Goal: Communication & Community: Answer question/provide support

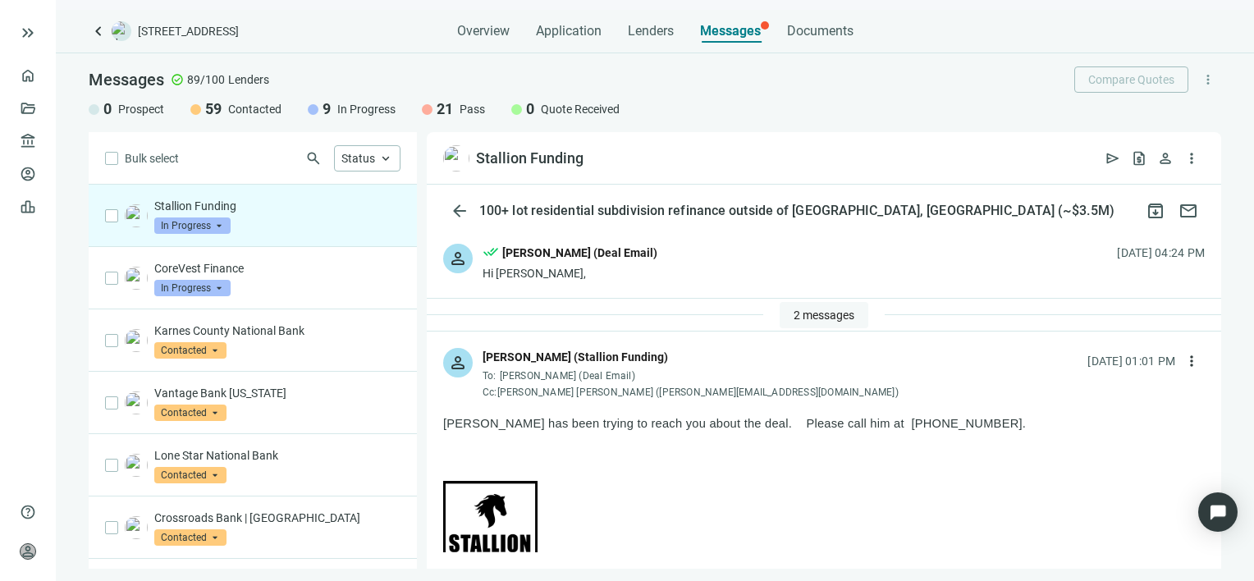
click at [805, 309] on span "2 messages" at bounding box center [824, 315] width 61 height 13
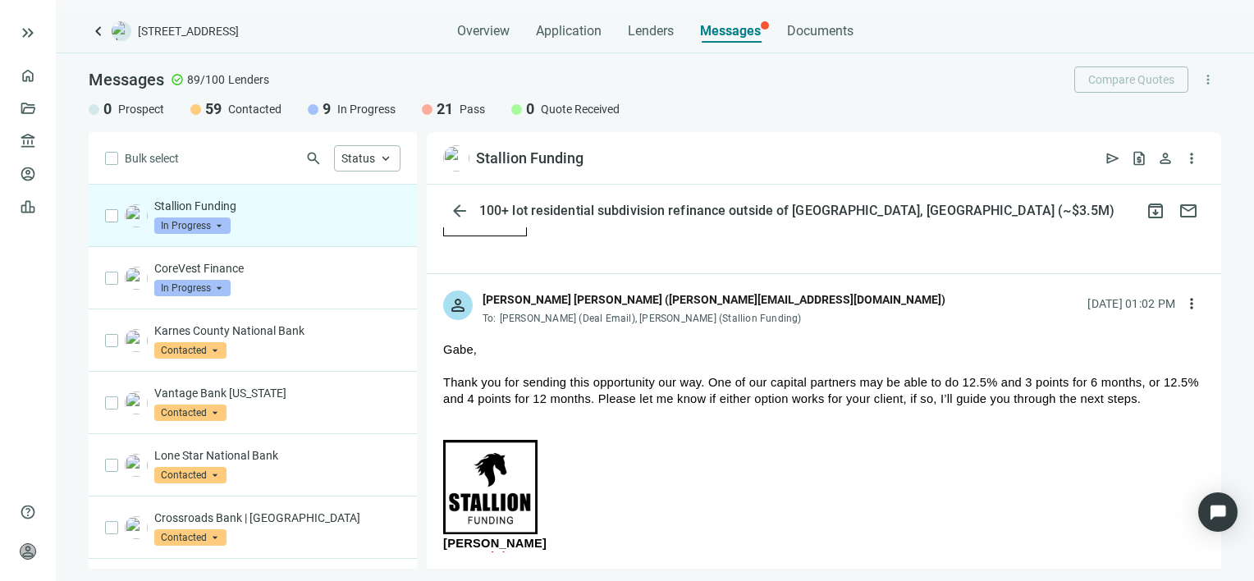
scroll to position [2052, 0]
drag, startPoint x: 808, startPoint y: 302, endPoint x: 643, endPoint y: 305, distance: 165.0
click at [643, 305] on div "Juan Carlos Blandon Blandon (juancarlos@stallionfunding.com)" at bounding box center [714, 300] width 463 height 18
drag, startPoint x: 643, startPoint y: 305, endPoint x: 652, endPoint y: 304, distance: 9.1
copy div "juancarlos@stallionfunding.com"
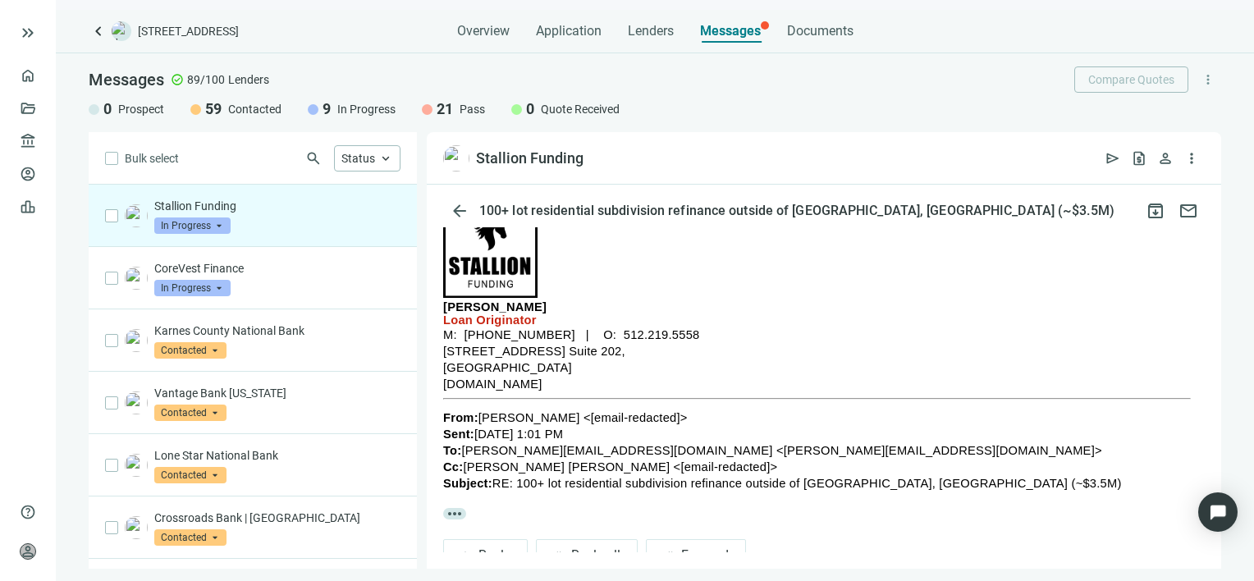
scroll to position [2298, 0]
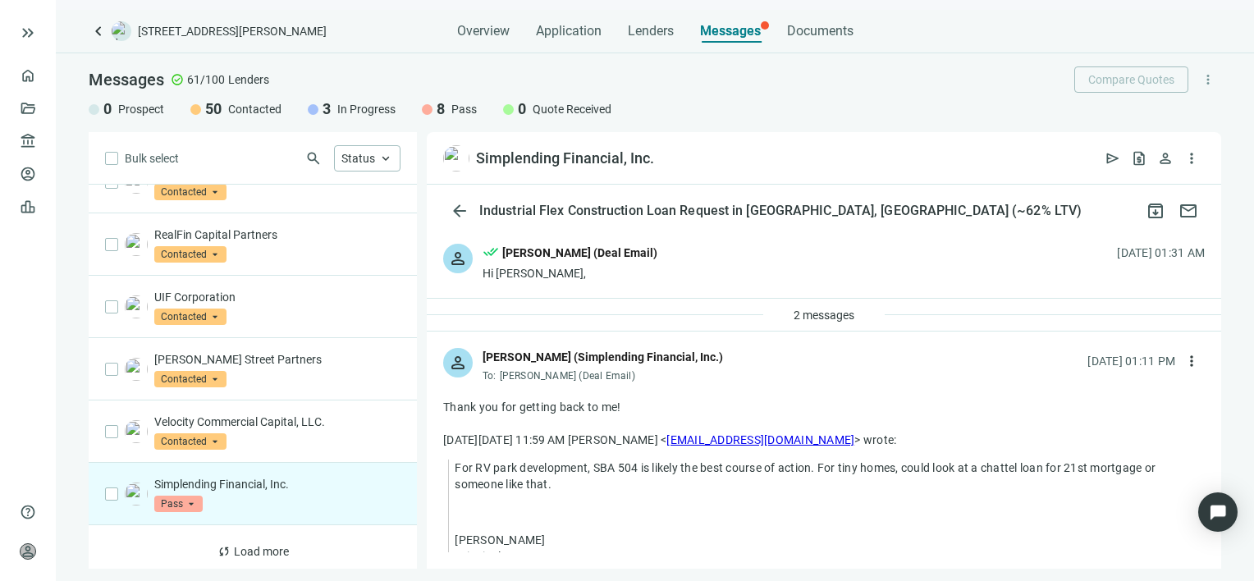
click at [667, 413] on div "Thank you for getting back to me!" at bounding box center [824, 407] width 762 height 16
click at [657, 404] on div "Thank you for getting back to me!" at bounding box center [824, 407] width 762 height 16
click at [635, 478] on p "For RV park development, SBA 504 is likely the best course of action. For tiny …" at bounding box center [830, 476] width 750 height 33
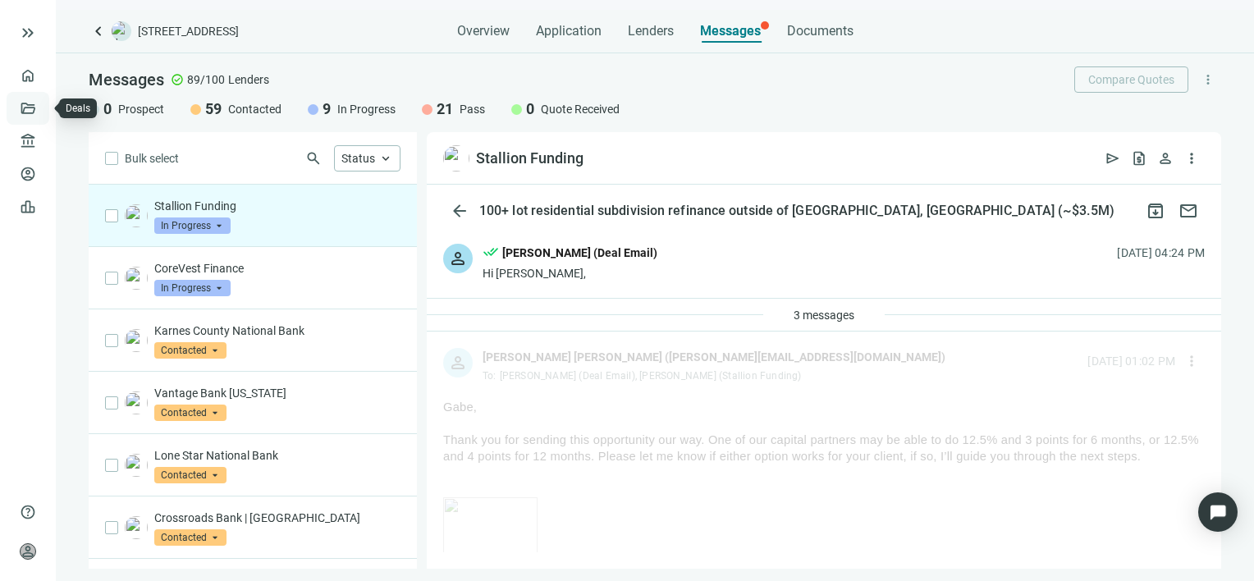
click at [41, 106] on link "Deals" at bounding box center [56, 108] width 30 height 13
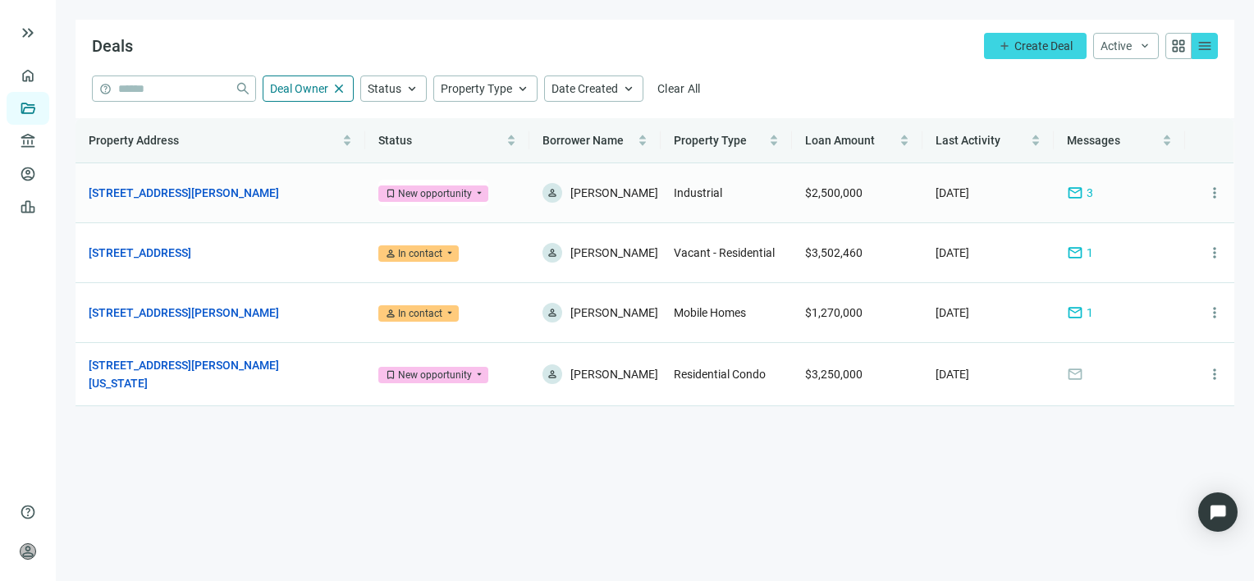
click at [1075, 191] on span "mail" at bounding box center [1075, 193] width 16 height 16
click at [1074, 191] on span "mail" at bounding box center [1075, 193] width 16 height 16
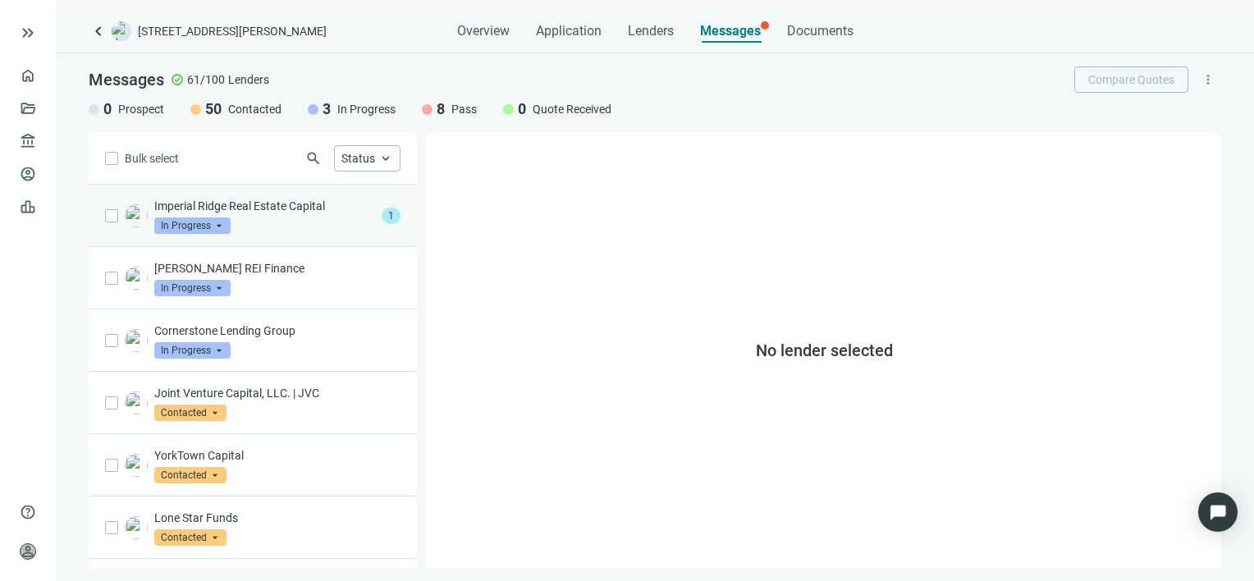
click at [256, 209] on p "Imperial Ridge Real Estate Capital" at bounding box center [264, 206] width 221 height 16
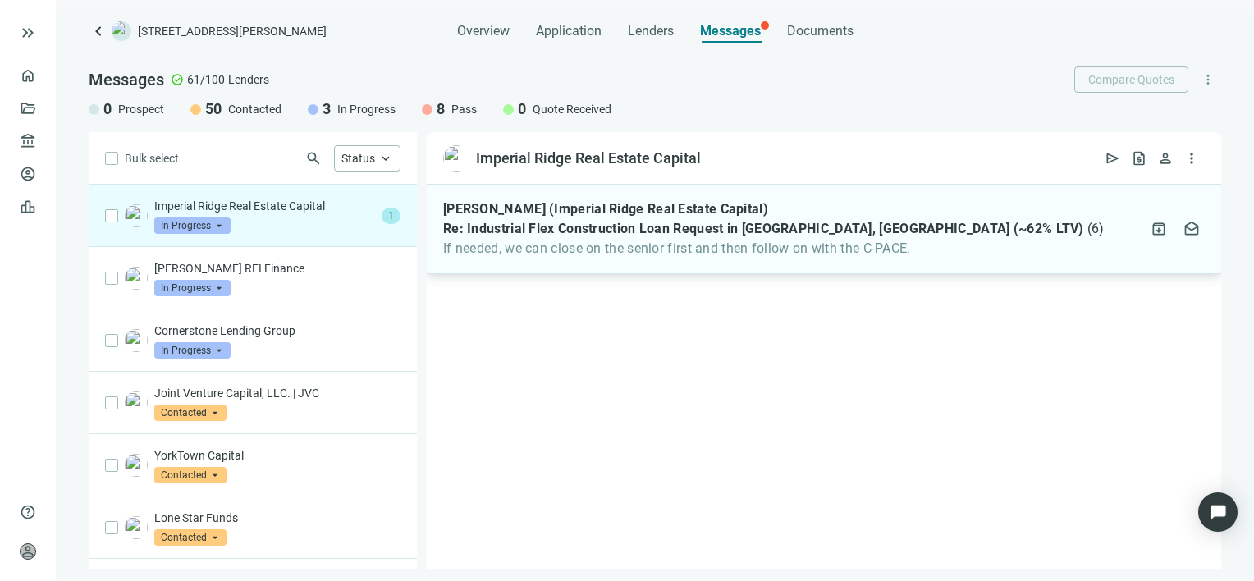
click at [602, 251] on span "If needed, we can close on the senior first and then follow on with the C-PACE," at bounding box center [774, 248] width 662 height 16
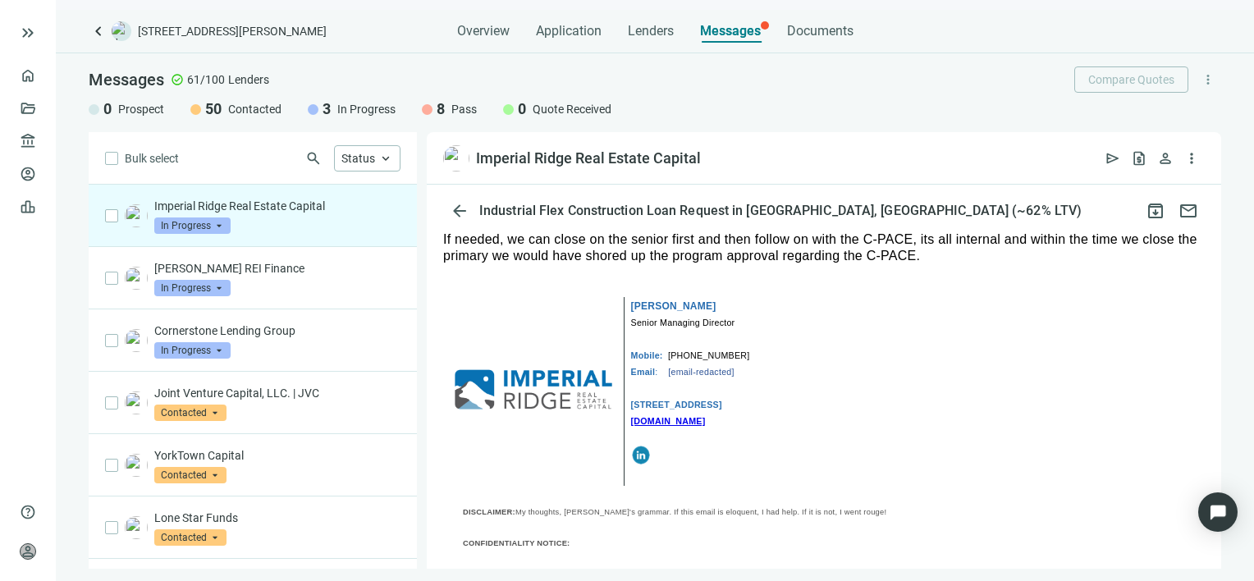
scroll to position [85, 0]
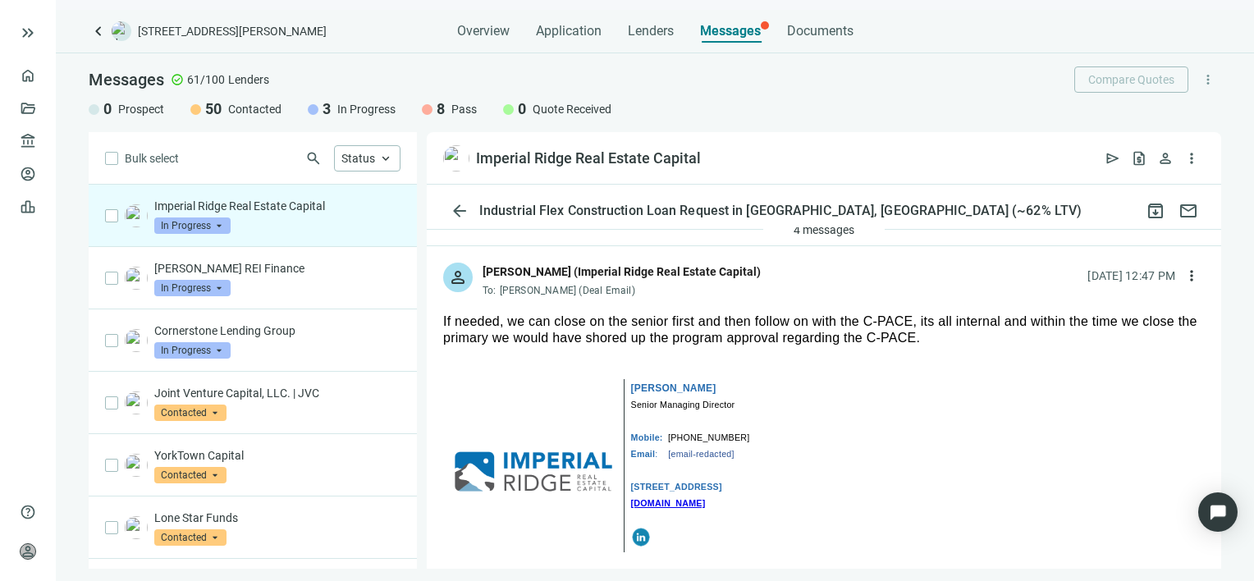
click at [685, 508] on link "[DOMAIN_NAME]" at bounding box center [668, 503] width 75 height 10
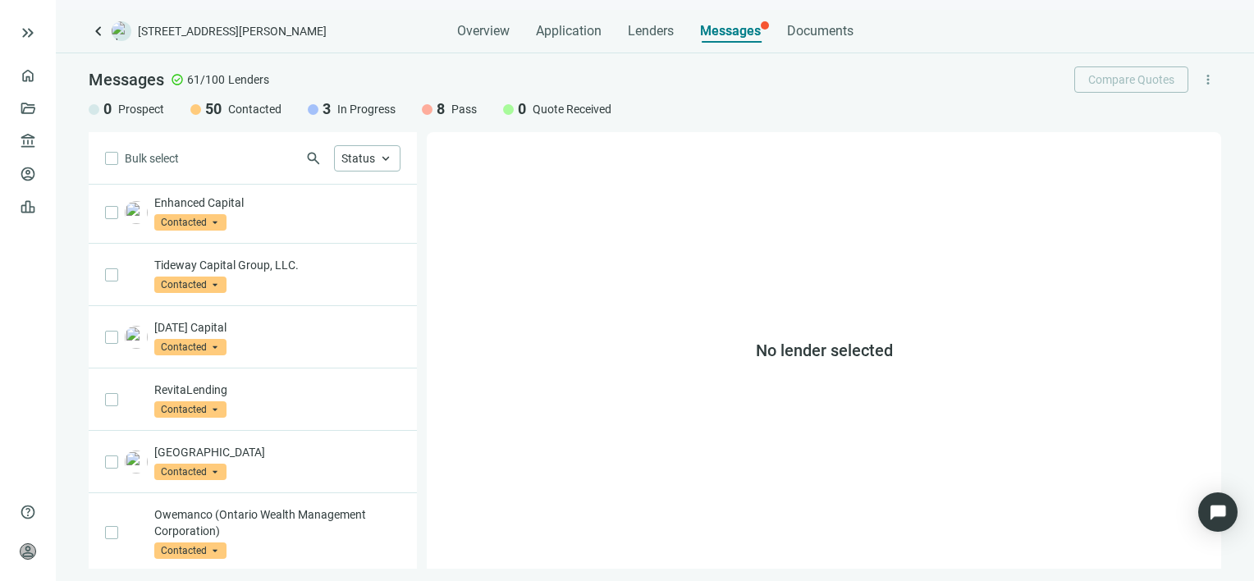
scroll to position [929, 0]
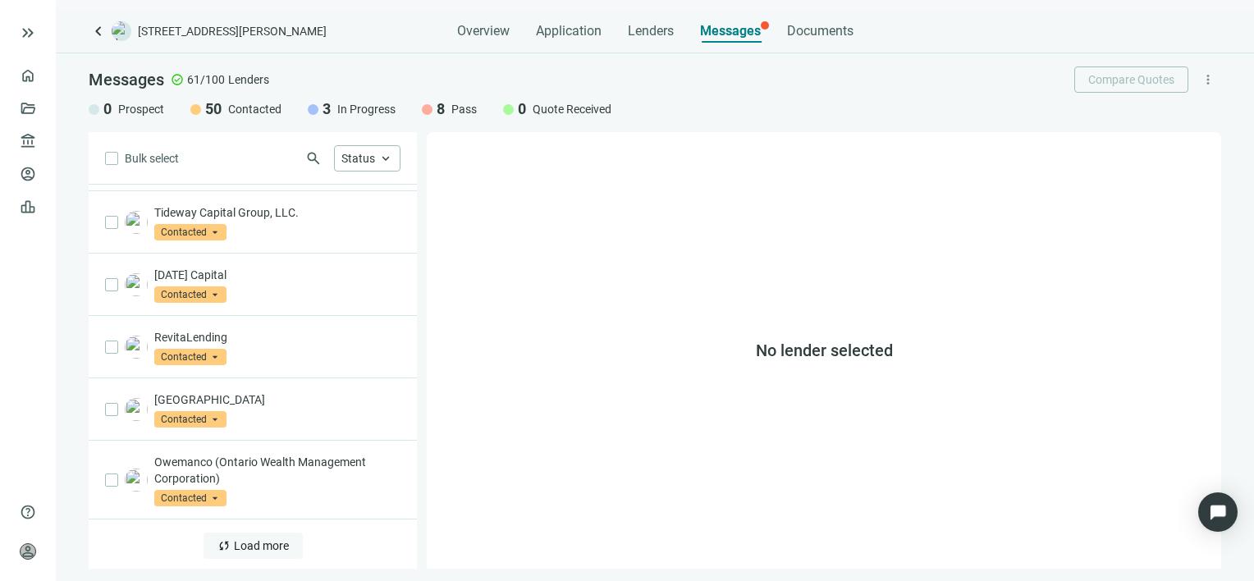
click at [259, 545] on span "Load more" at bounding box center [261, 545] width 55 height 13
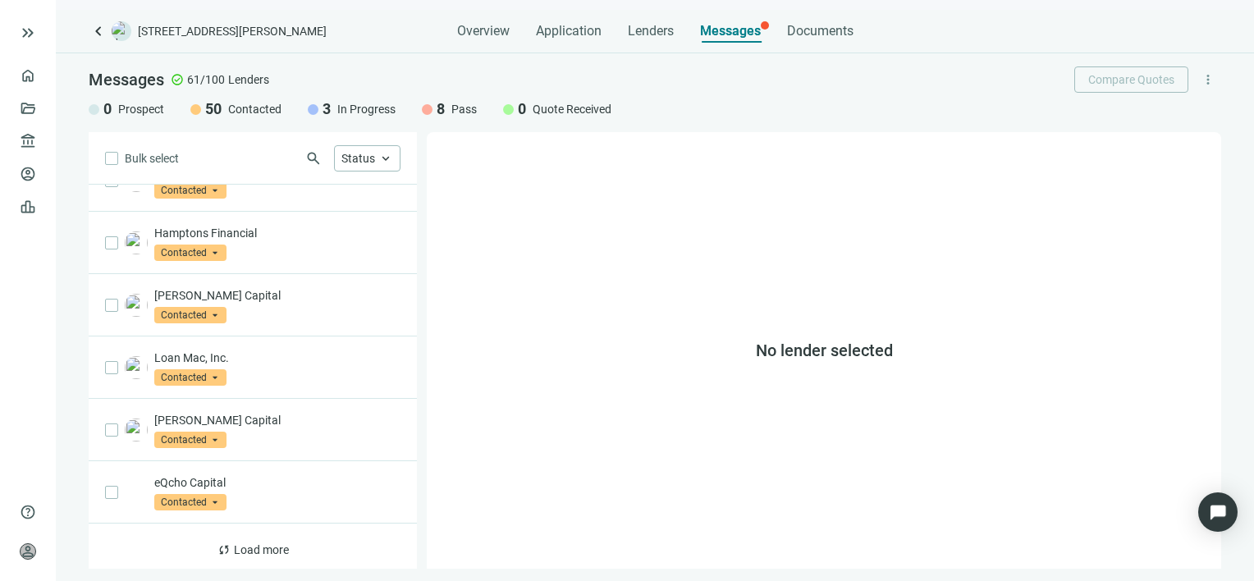
scroll to position [2173, 0]
click at [246, 544] on span "Load more" at bounding box center [261, 549] width 55 height 13
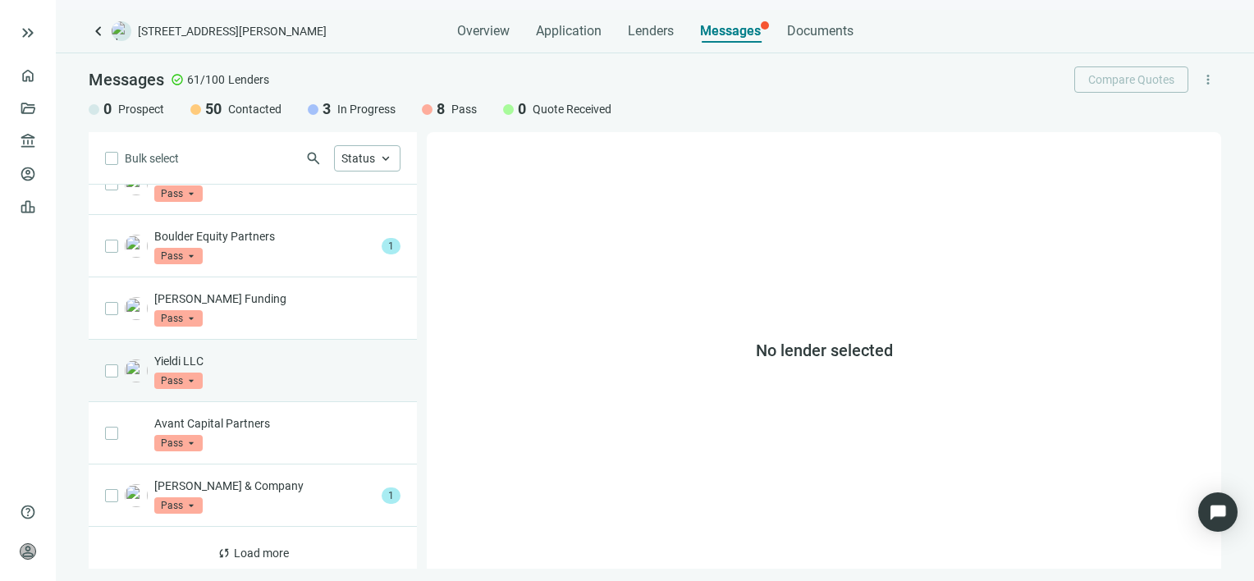
scroll to position [3418, 0]
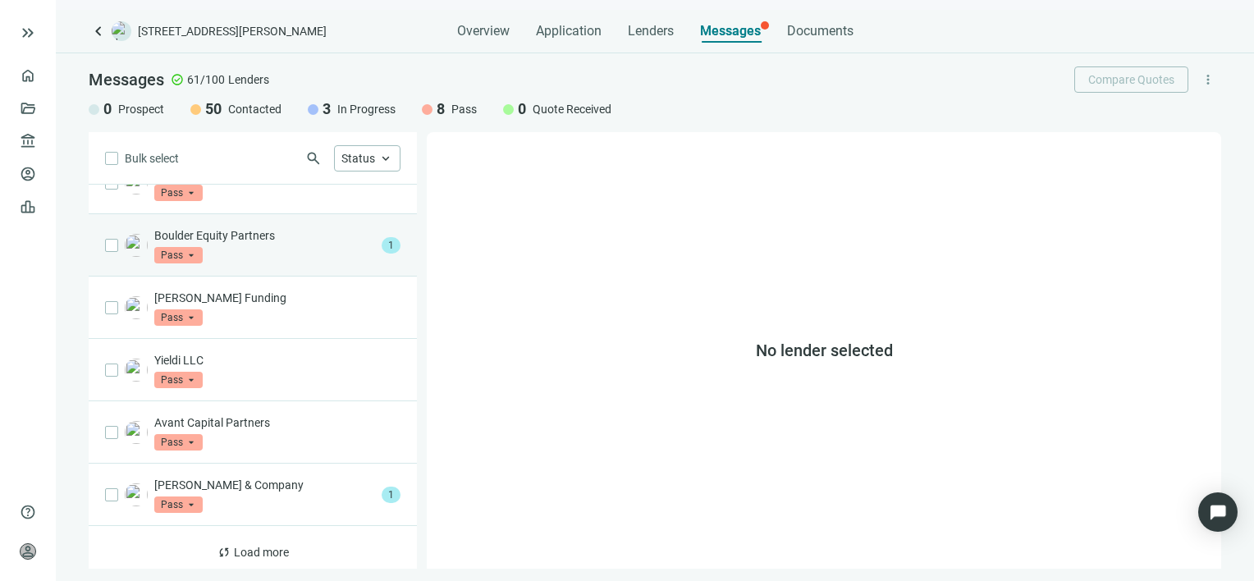
click at [252, 227] on p "Boulder Equity Partners" at bounding box center [264, 235] width 221 height 16
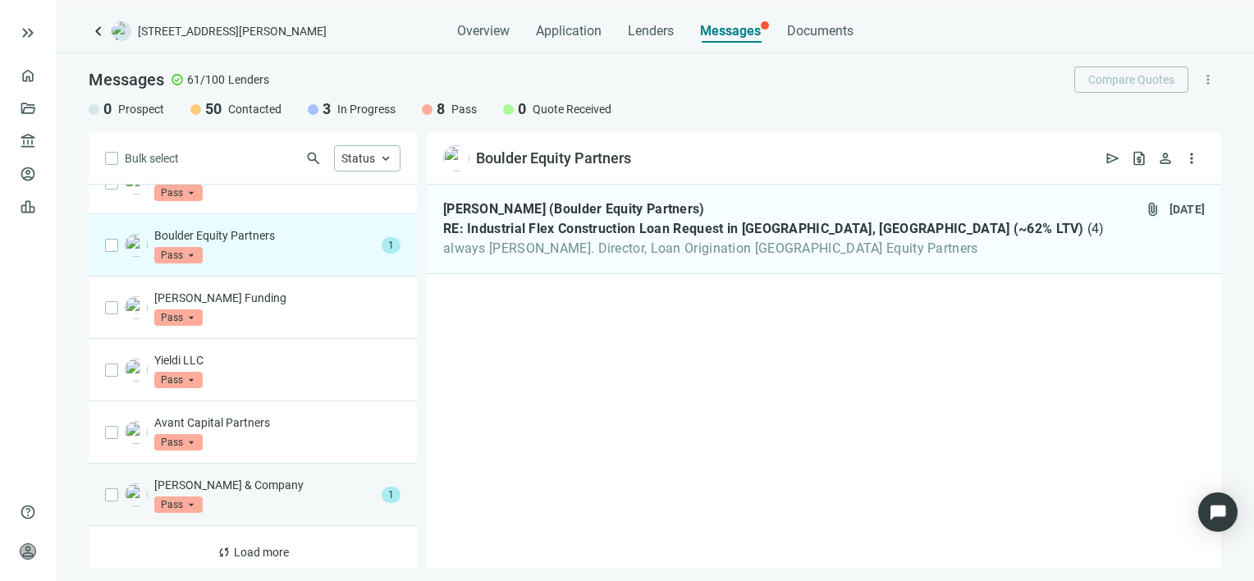
click at [298, 492] on div "Tuttle & Company Pass arrow_drop_down" at bounding box center [264, 495] width 221 height 36
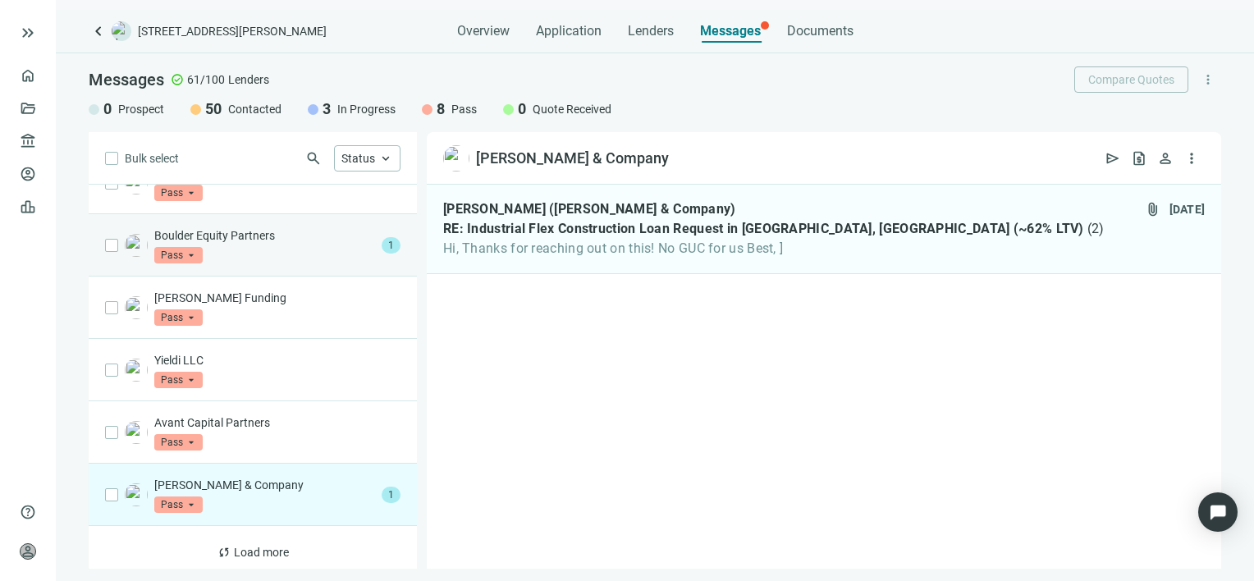
click at [259, 234] on div "Boulder Equity Partners Pass arrow_drop_down" at bounding box center [264, 245] width 221 height 36
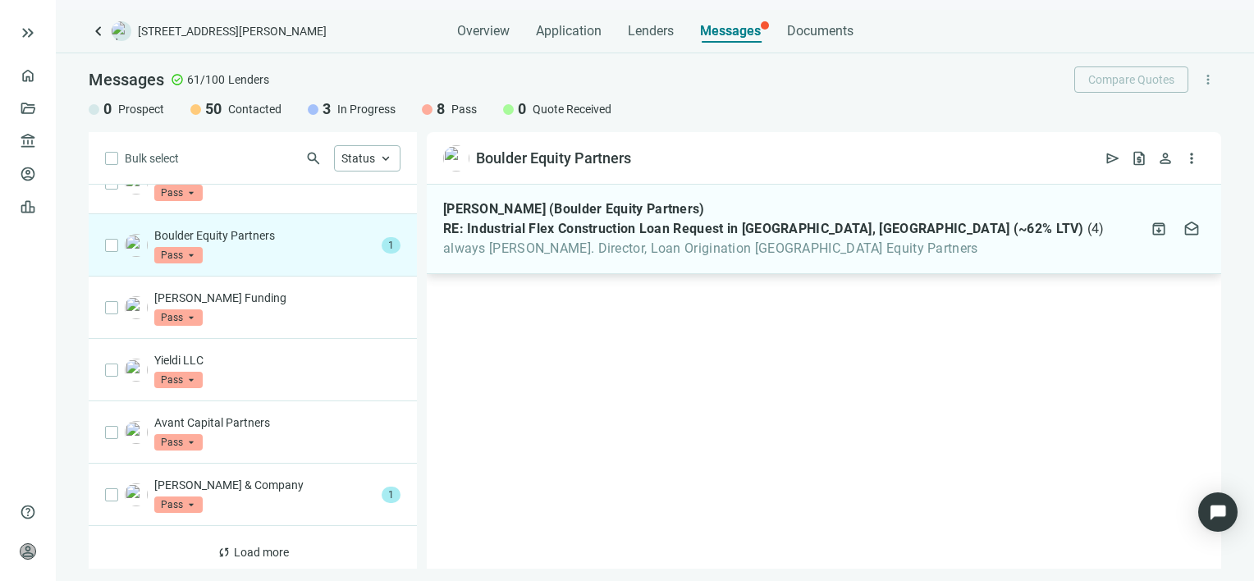
click at [657, 243] on span "always David P. Rodgers, Esq. Director, Loan Origination Boulder Equity Partners" at bounding box center [774, 248] width 662 height 16
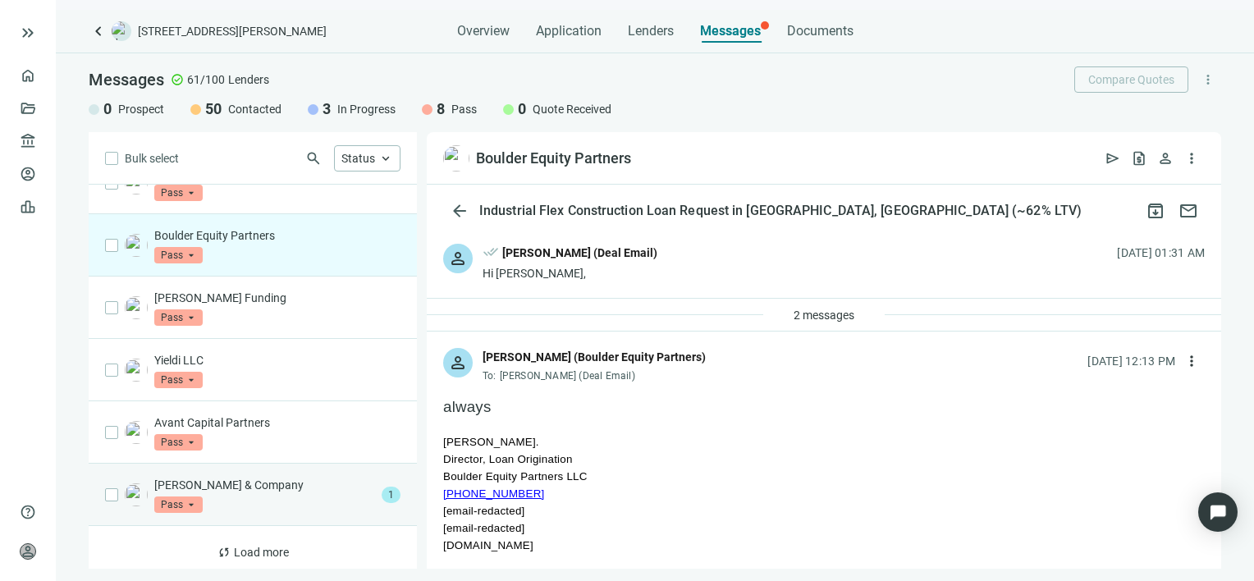
click at [336, 488] on div "Tuttle & Company Pass arrow_drop_down" at bounding box center [264, 495] width 221 height 36
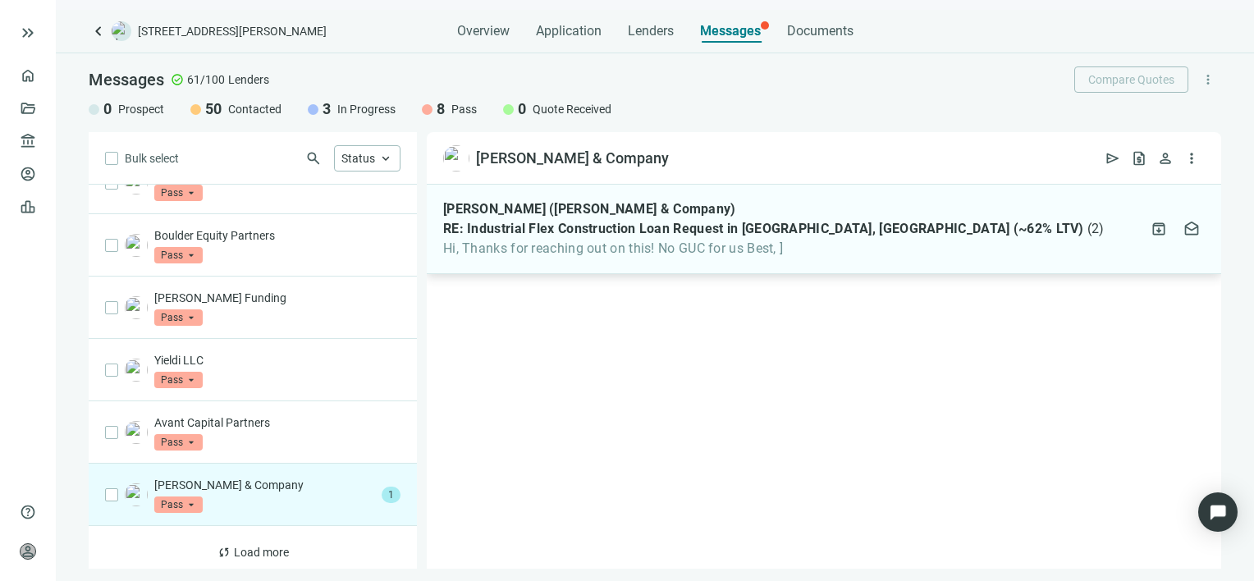
click at [665, 245] on span "Hi, Thanks for reaching out on this! No GUC for us Best, ]" at bounding box center [774, 248] width 662 height 16
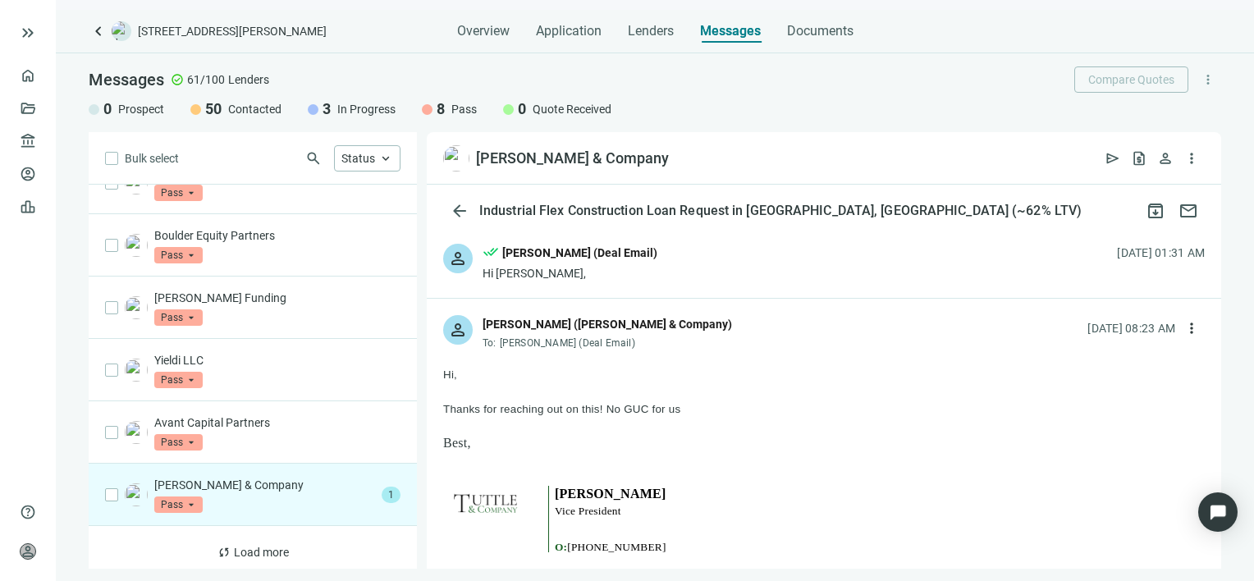
click at [308, 492] on div "Tuttle & Company Pass arrow_drop_down" at bounding box center [264, 495] width 221 height 36
click at [663, 391] on p at bounding box center [824, 391] width 762 height 17
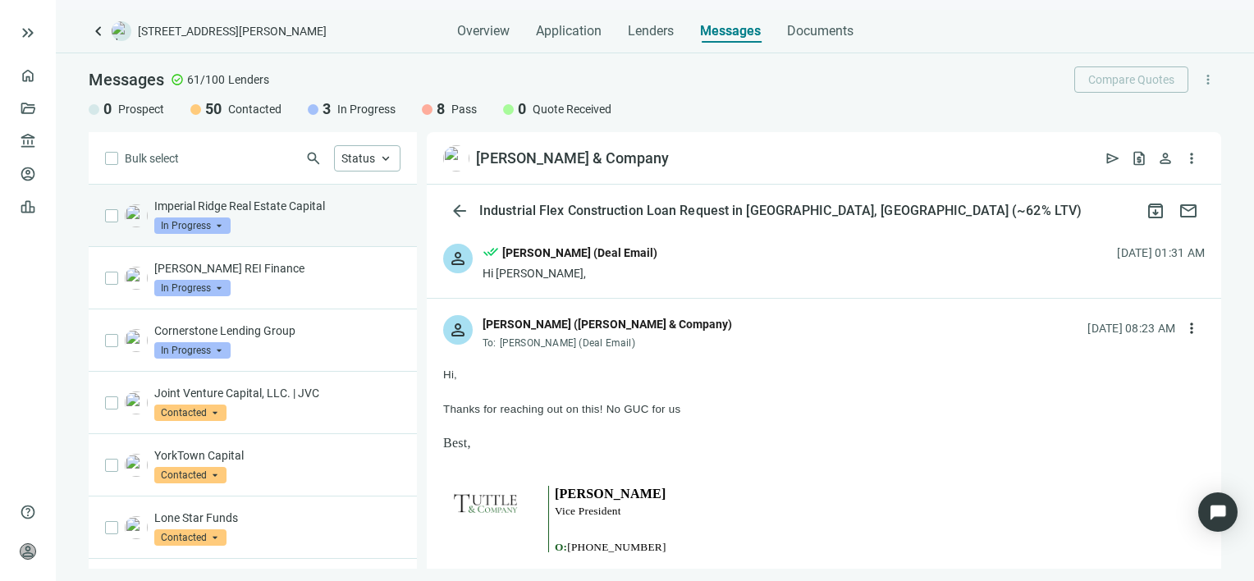
click at [269, 212] on p "Imperial Ridge Real Estate Capital" at bounding box center [277, 206] width 246 height 16
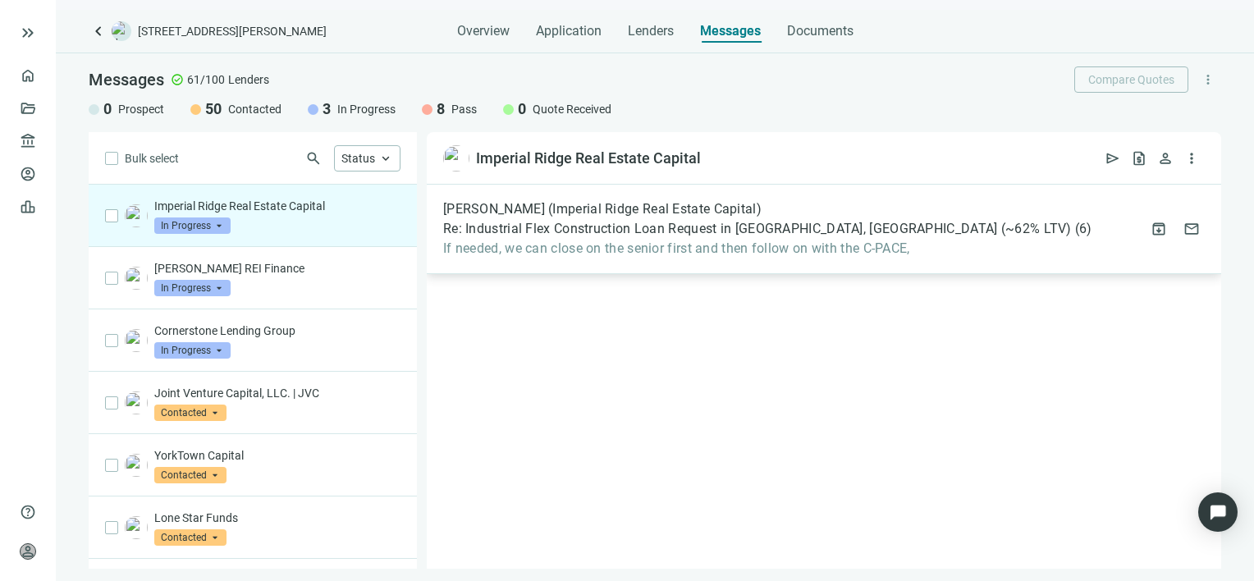
click at [556, 254] on span "If needed, we can close on the senior first and then follow on with the C-PACE," at bounding box center [767, 248] width 649 height 16
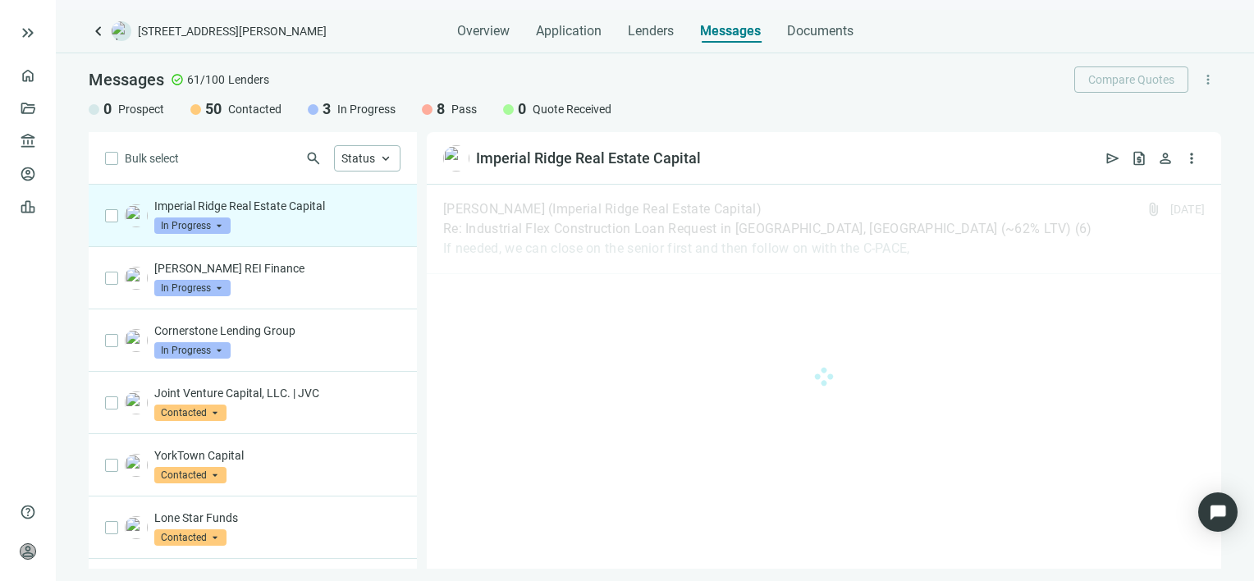
click at [291, 210] on p "Imperial Ridge Real Estate Capital" at bounding box center [277, 206] width 246 height 16
click at [282, 222] on div "Imperial Ridge Real Estate Capital In Progress arrow_drop_down" at bounding box center [277, 216] width 246 height 36
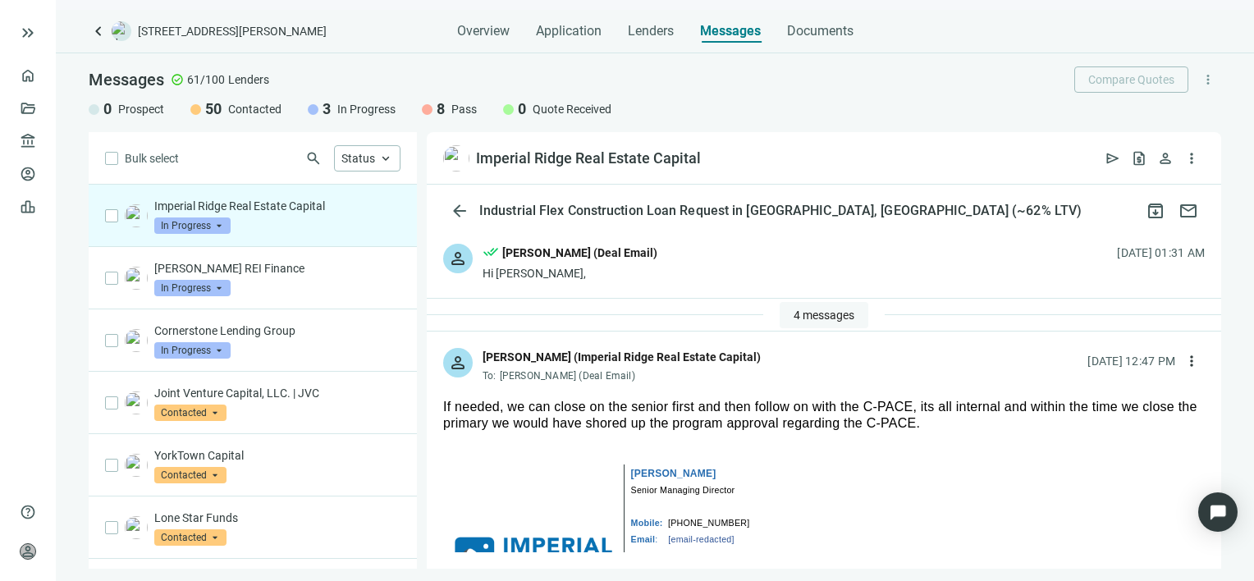
click at [794, 309] on span "4 messages" at bounding box center [824, 315] width 61 height 13
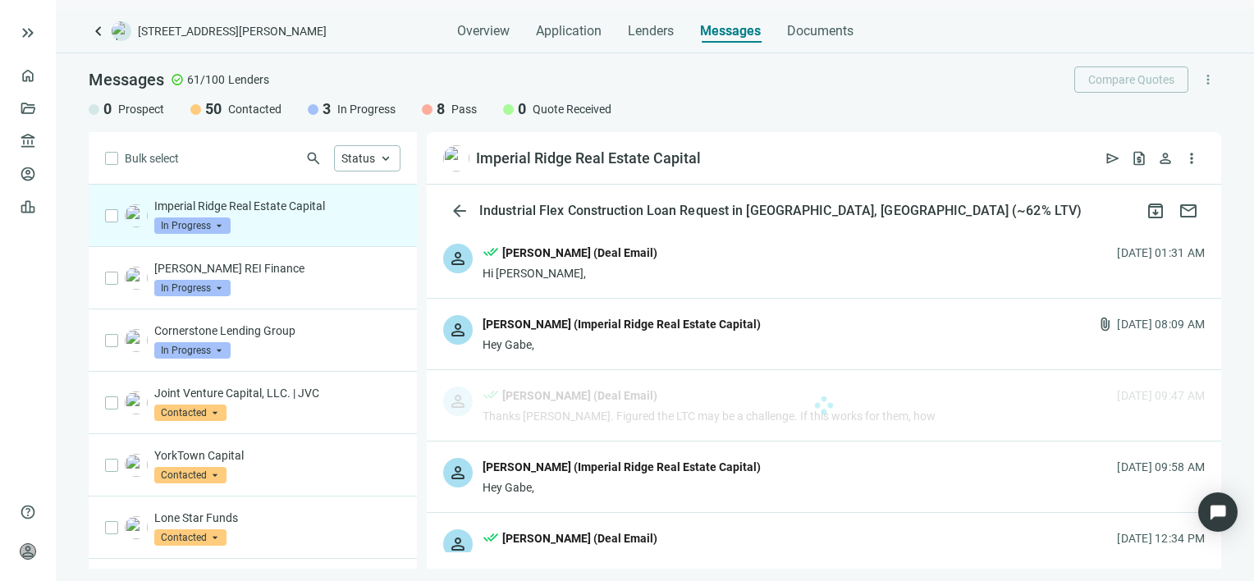
click at [706, 337] on div "Hey Gabe," at bounding box center [622, 345] width 278 height 16
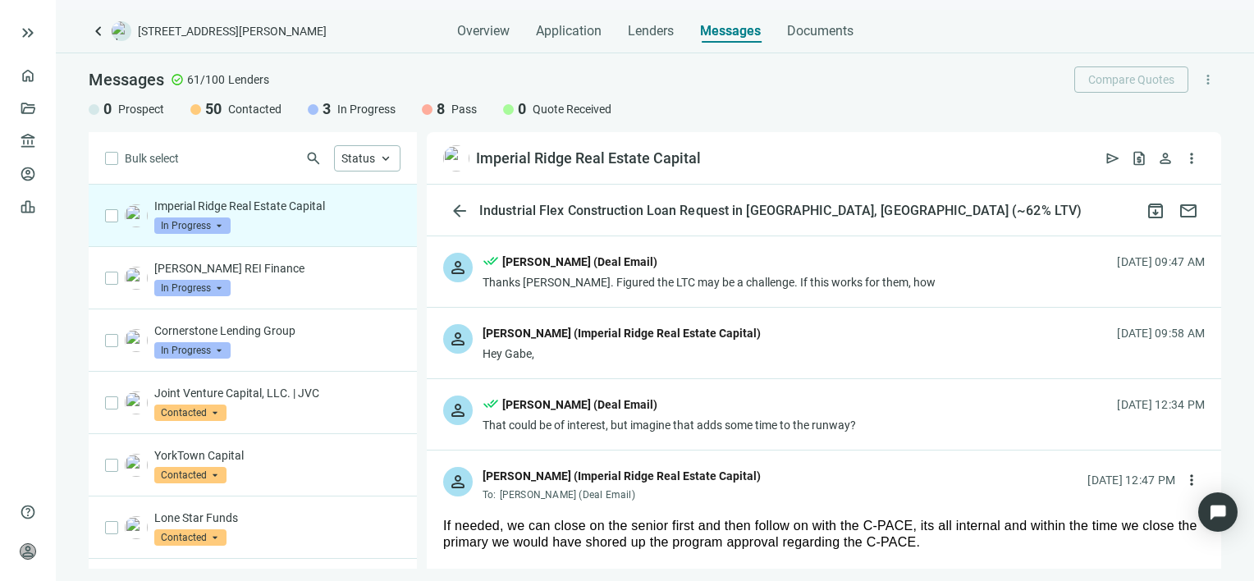
scroll to position [985, 0]
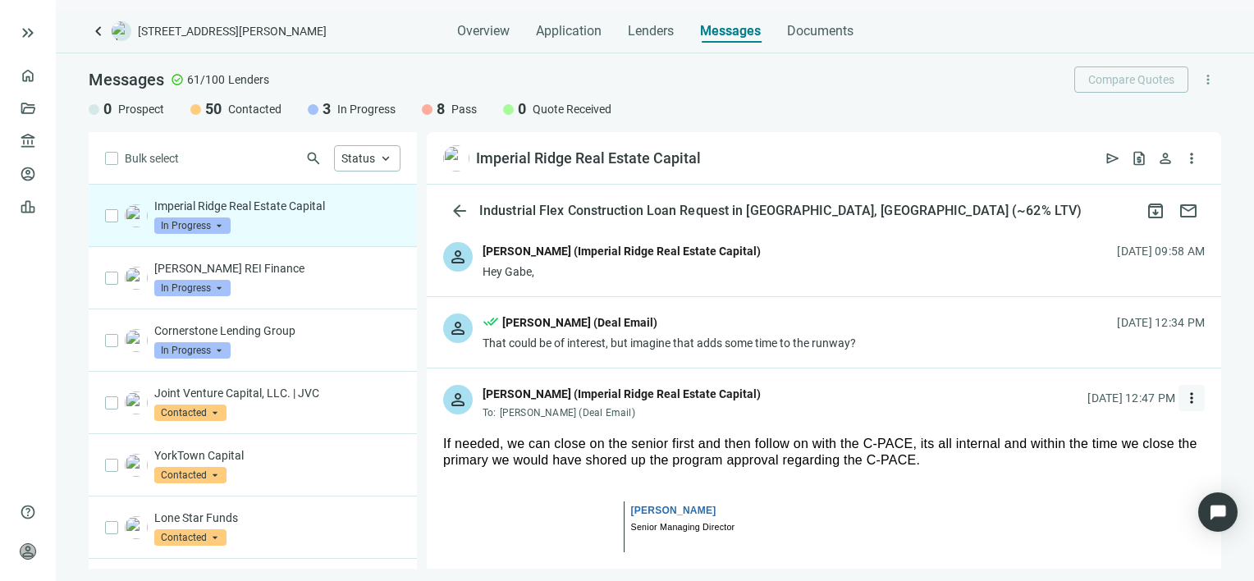
click at [1184, 406] on span "more_vert" at bounding box center [1192, 398] width 16 height 16
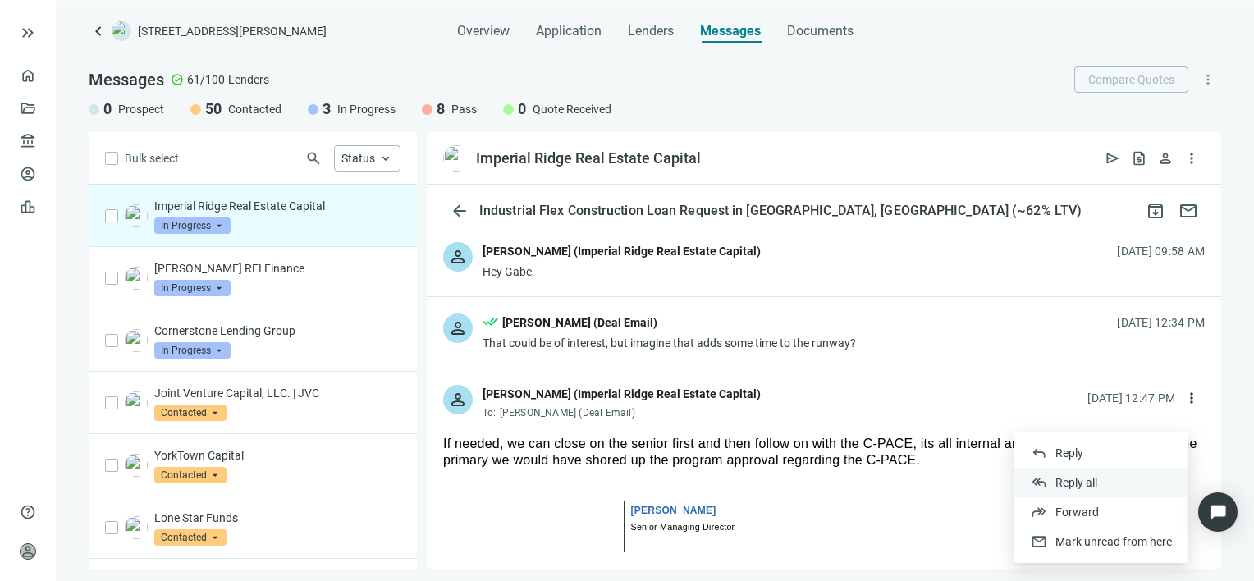
click at [1083, 485] on span "Reply all" at bounding box center [1076, 482] width 42 height 13
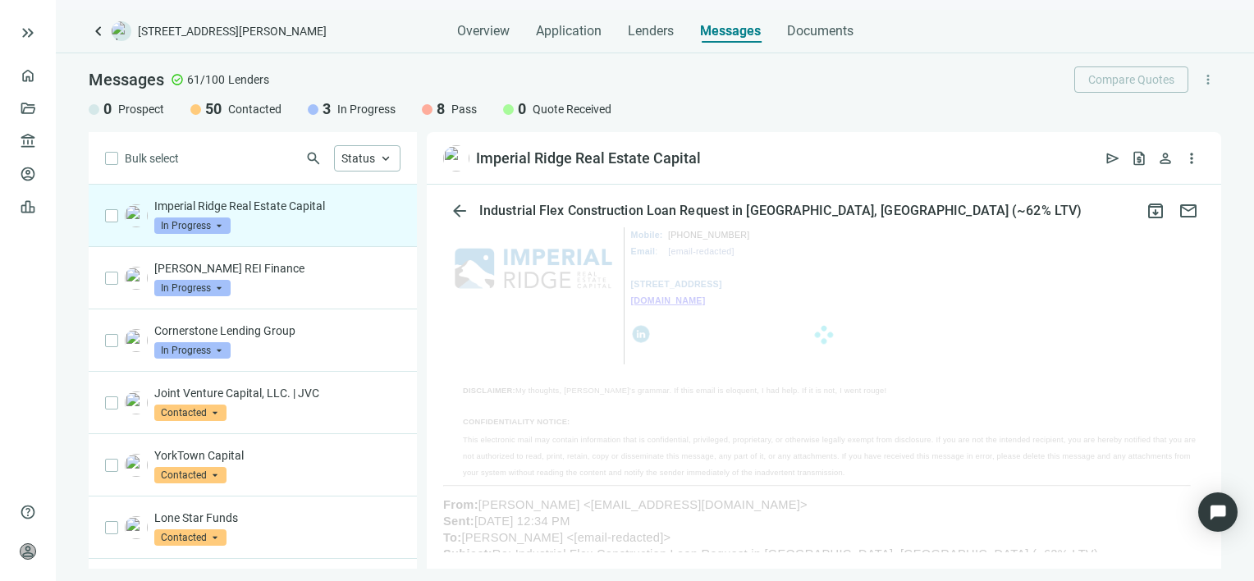
scroll to position [1313, 0]
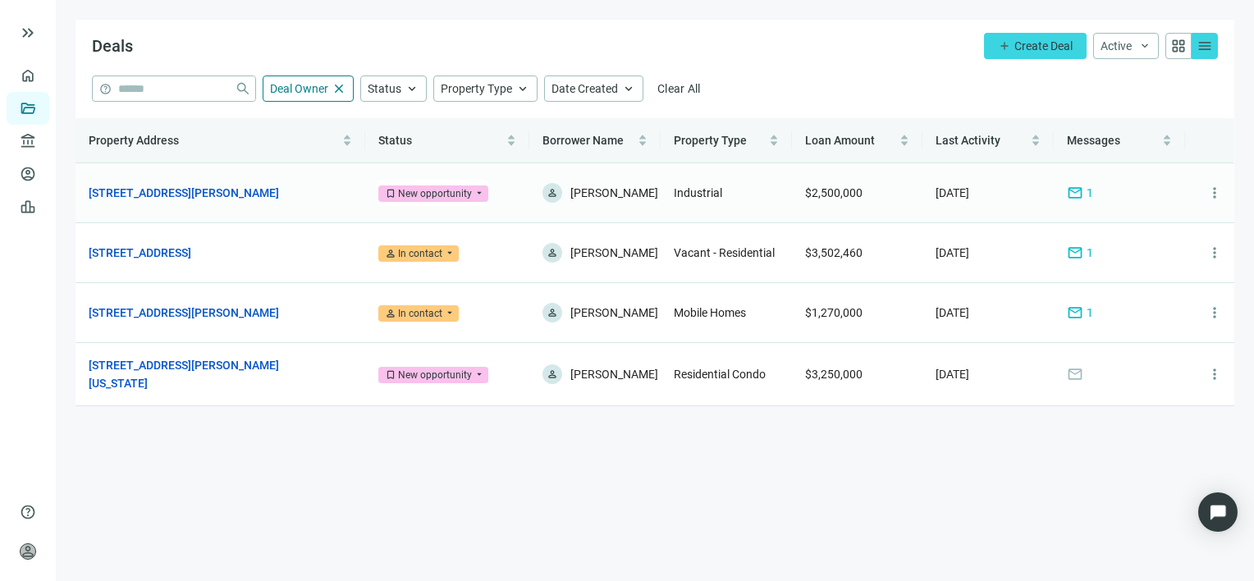
click at [1074, 192] on span "mail" at bounding box center [1075, 193] width 16 height 16
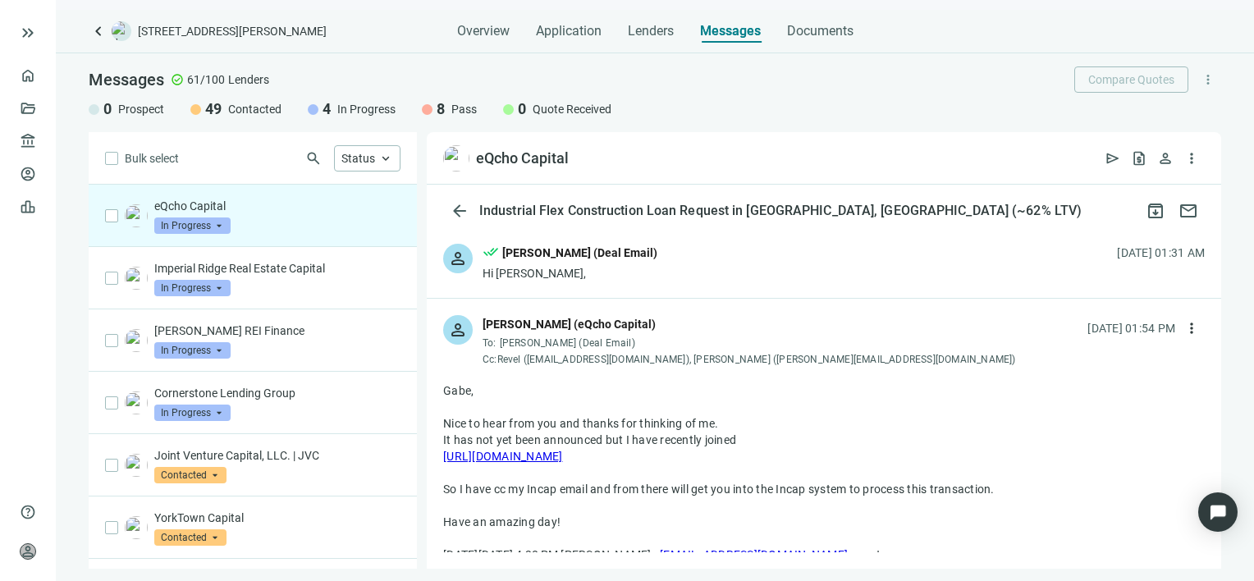
click at [511, 457] on link "[URL][DOMAIN_NAME]" at bounding box center [503, 456] width 120 height 13
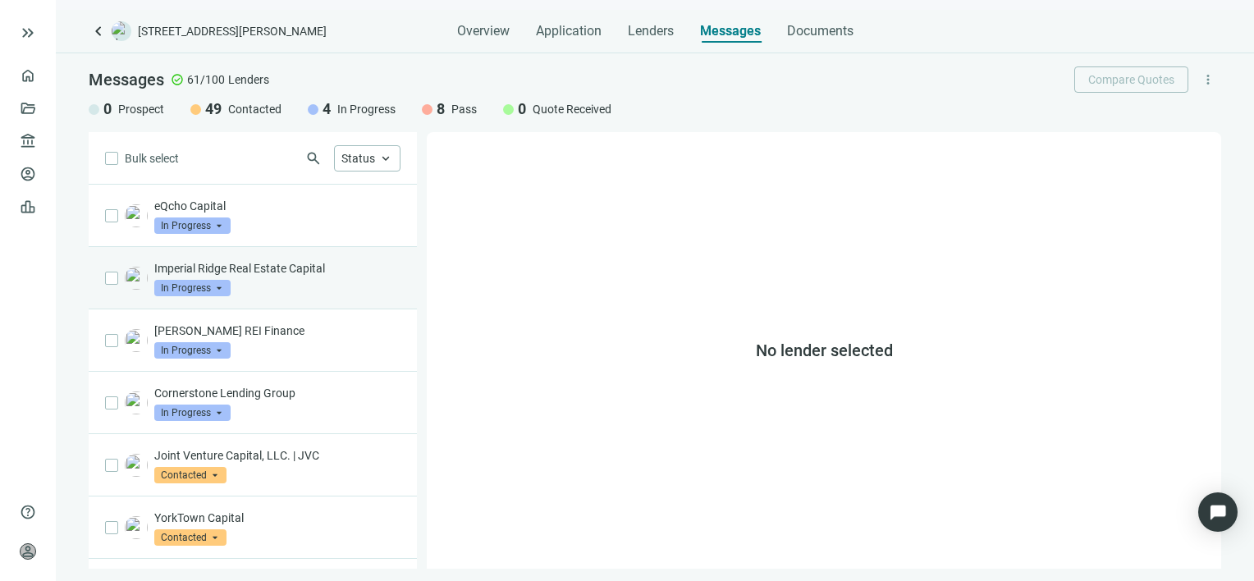
click at [262, 273] on p "Imperial Ridge Real Estate Capital" at bounding box center [277, 268] width 246 height 16
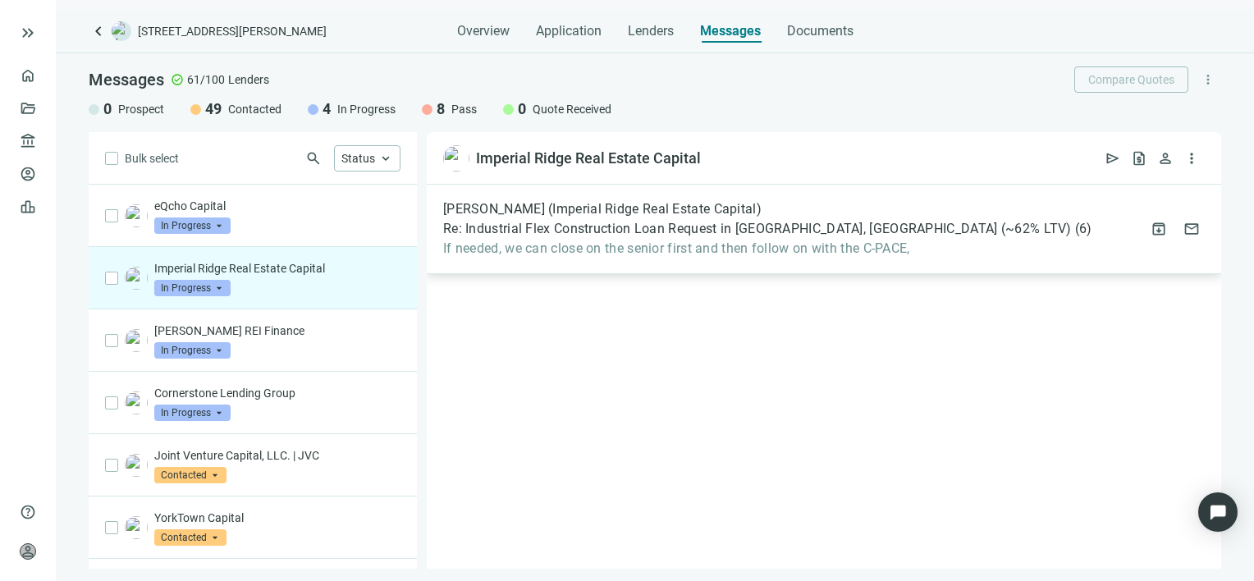
click at [651, 246] on span "If needed, we can close on the senior first and then follow on with the C-PACE," at bounding box center [767, 248] width 649 height 16
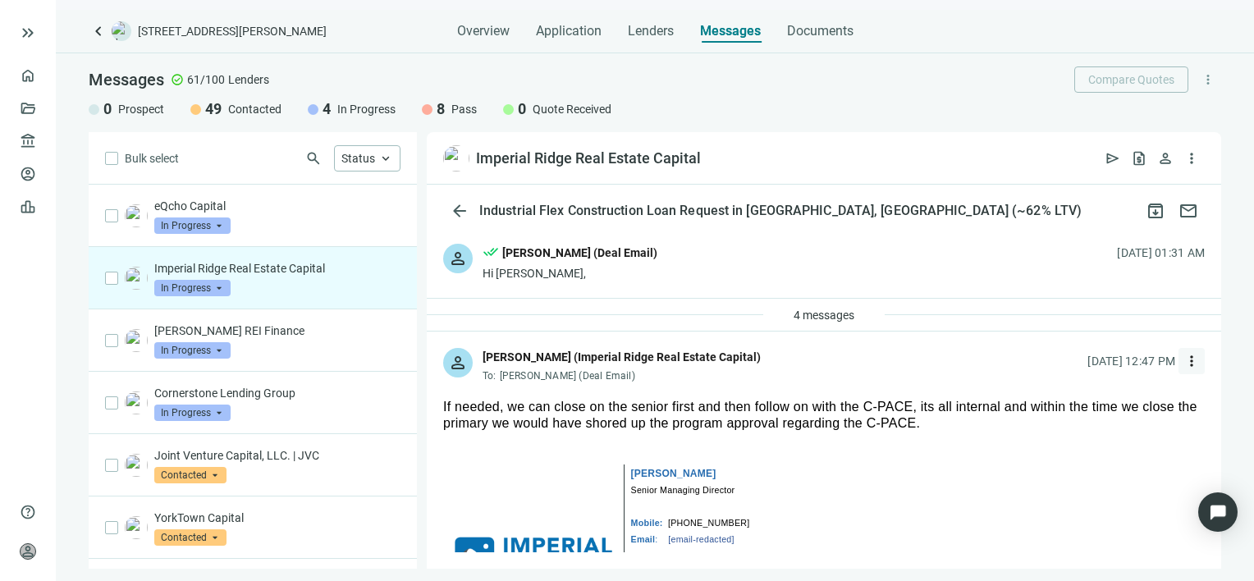
click at [1184, 361] on span "more_vert" at bounding box center [1192, 361] width 16 height 16
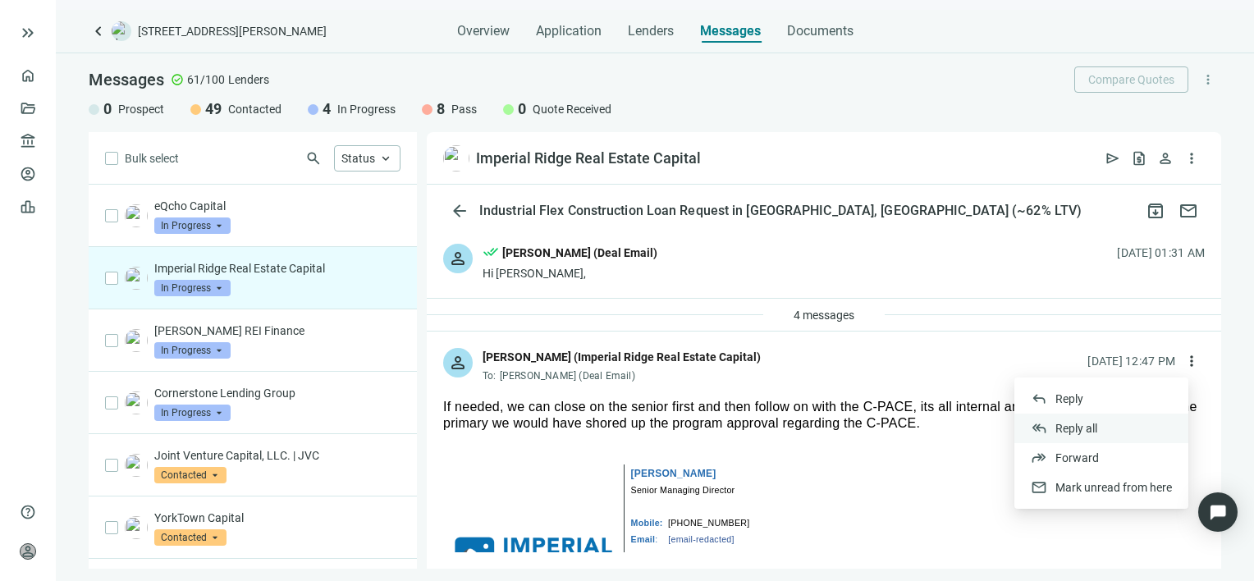
click at [1094, 428] on span "Reply all" at bounding box center [1076, 428] width 42 height 13
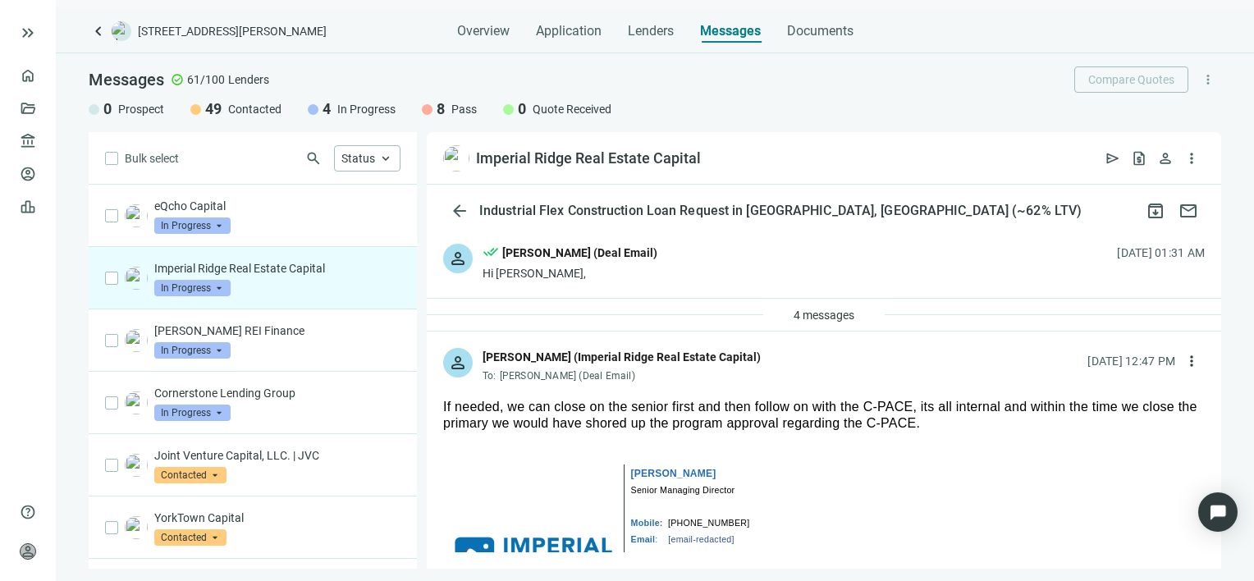
type textarea "**********"
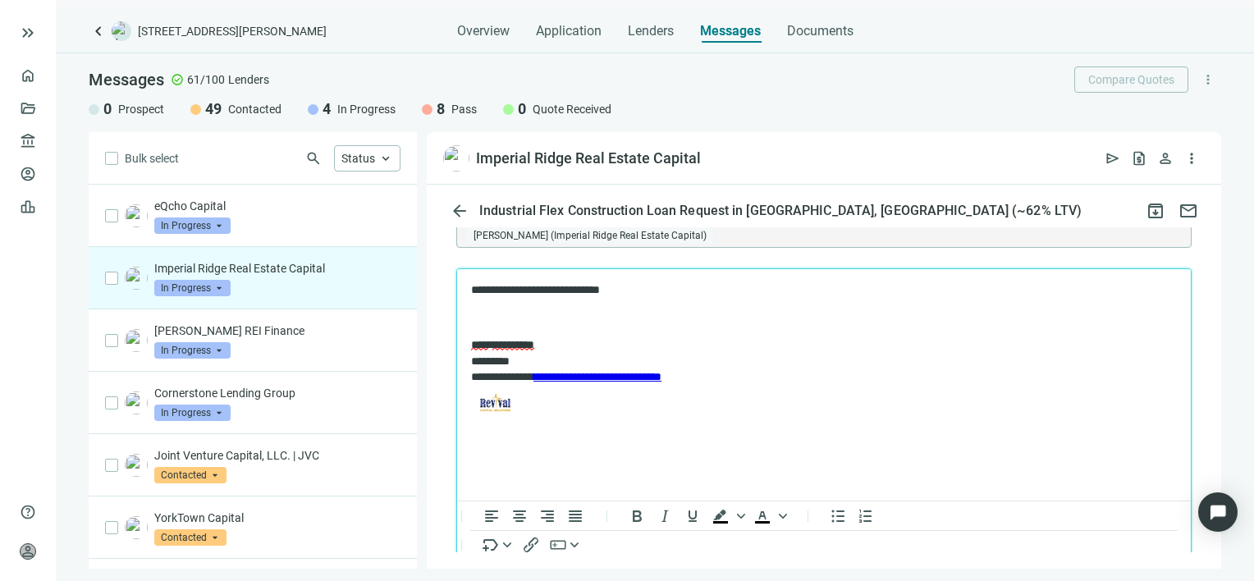
scroll to position [822, 0]
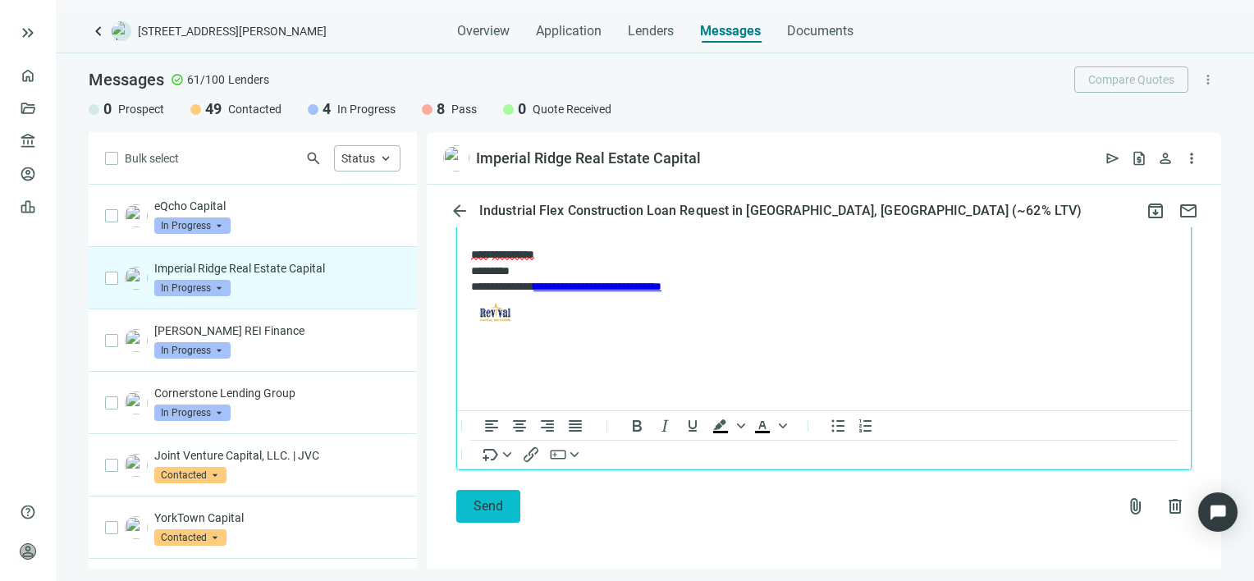
click at [479, 513] on span "Send" at bounding box center [489, 506] width 30 height 16
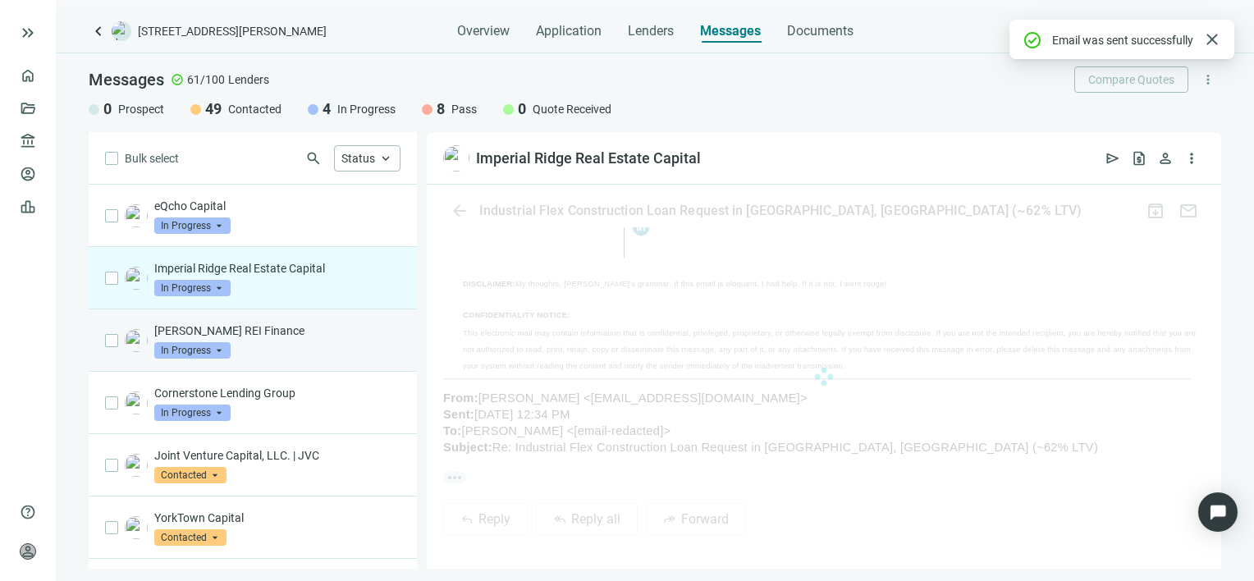
scroll to position [768, 0]
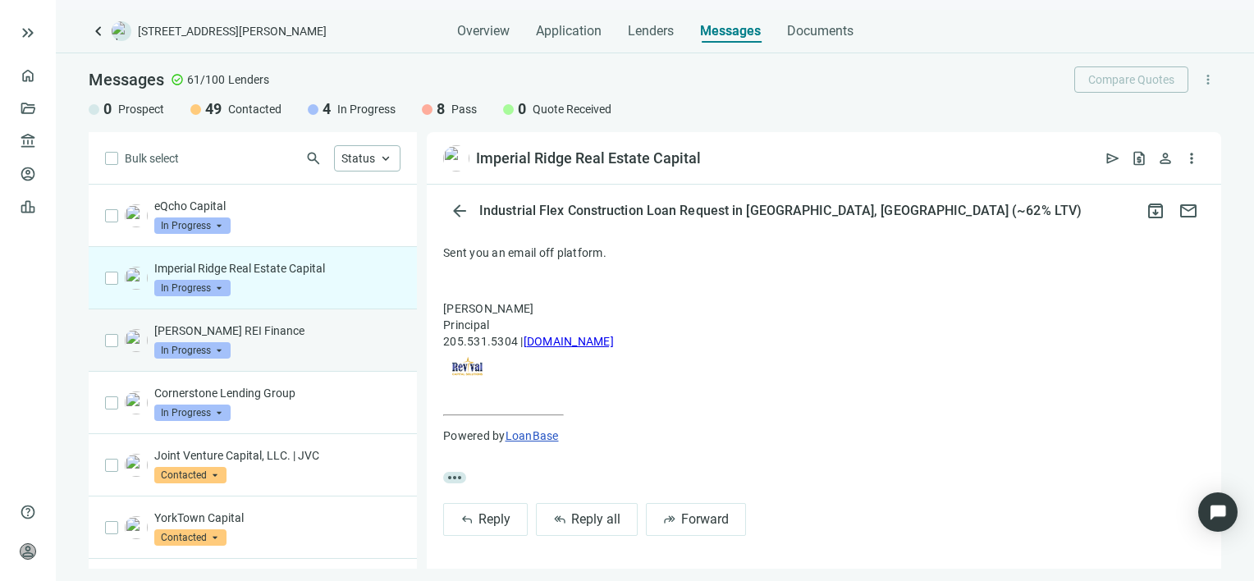
click at [240, 337] on p "Barnett REI Finance" at bounding box center [277, 331] width 246 height 16
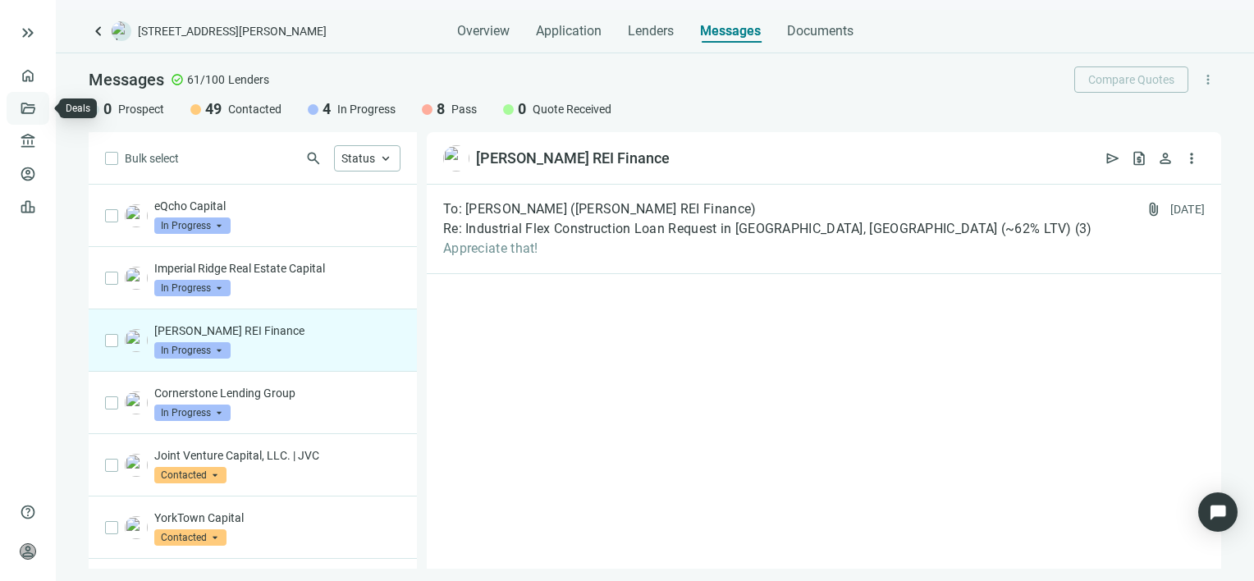
click at [41, 108] on link "Deals" at bounding box center [56, 108] width 30 height 13
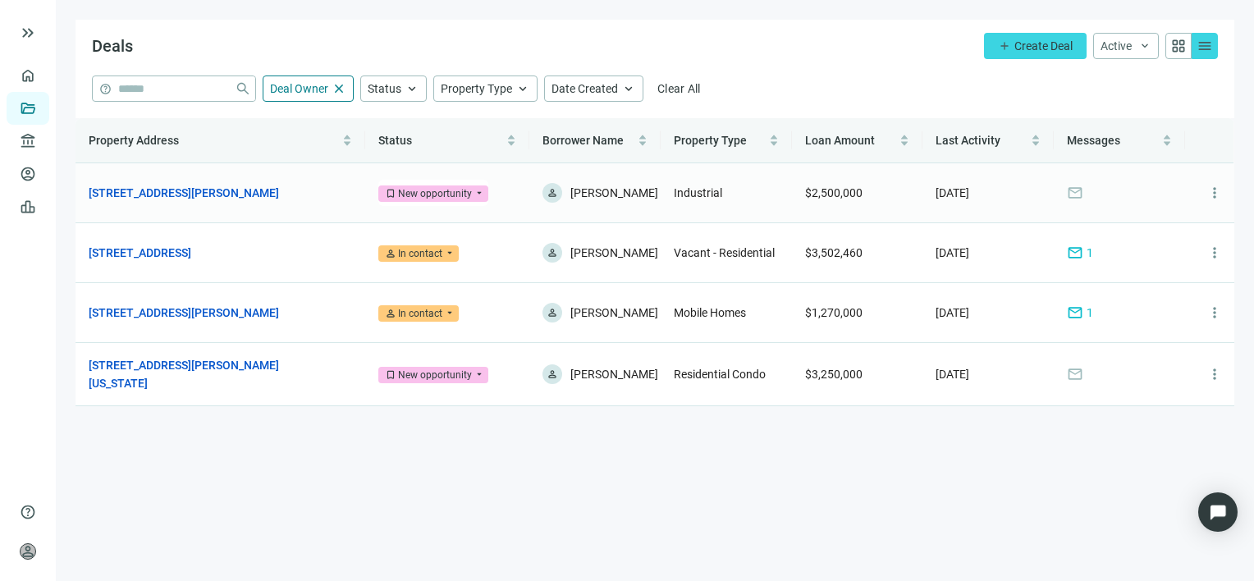
click at [477, 194] on span "bookmark New opportunity" at bounding box center [433, 193] width 110 height 16
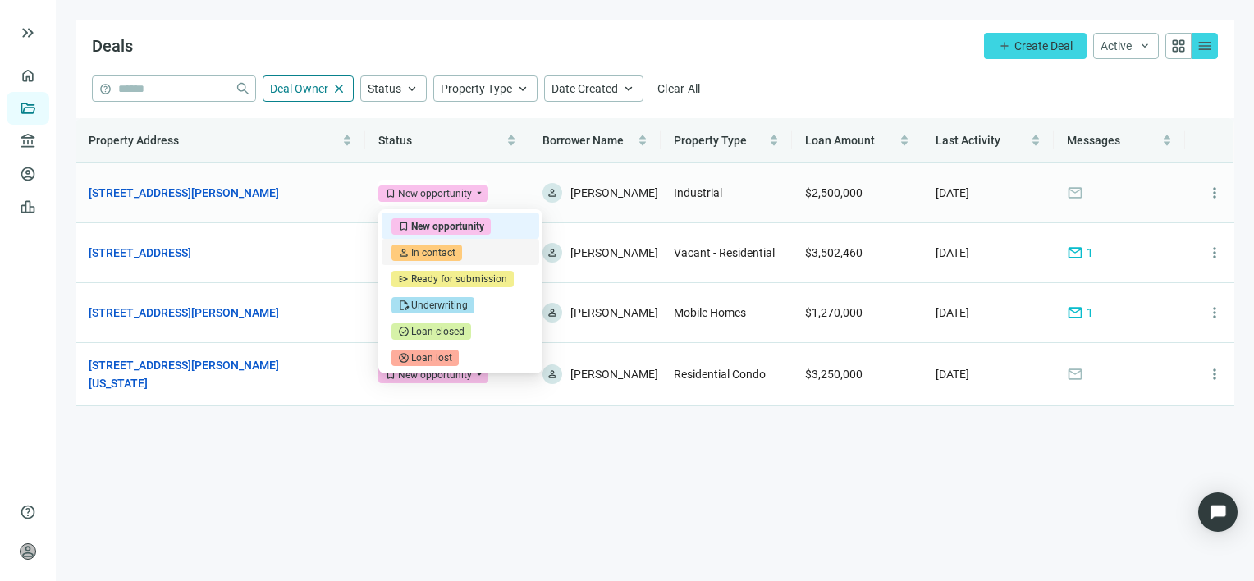
click at [414, 255] on div "In contact" at bounding box center [433, 253] width 44 height 16
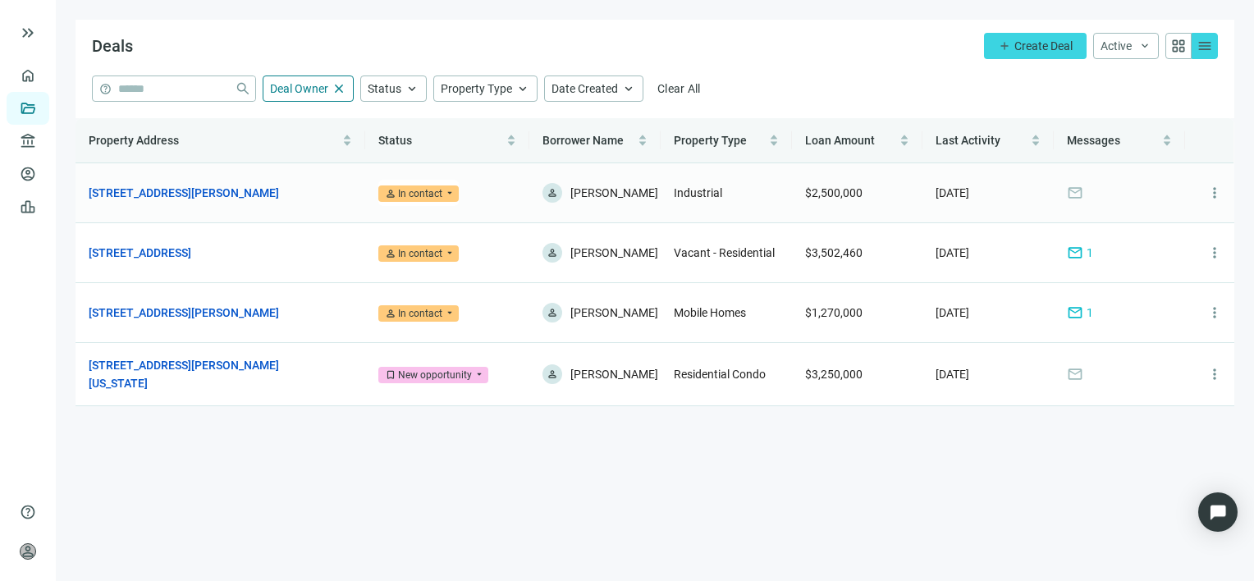
click at [453, 190] on span "person In contact" at bounding box center [418, 193] width 80 height 16
click at [479, 181] on div "person In contact arrow_drop_down" at bounding box center [447, 193] width 138 height 26
click at [1073, 253] on span "mail" at bounding box center [1075, 253] width 16 height 16
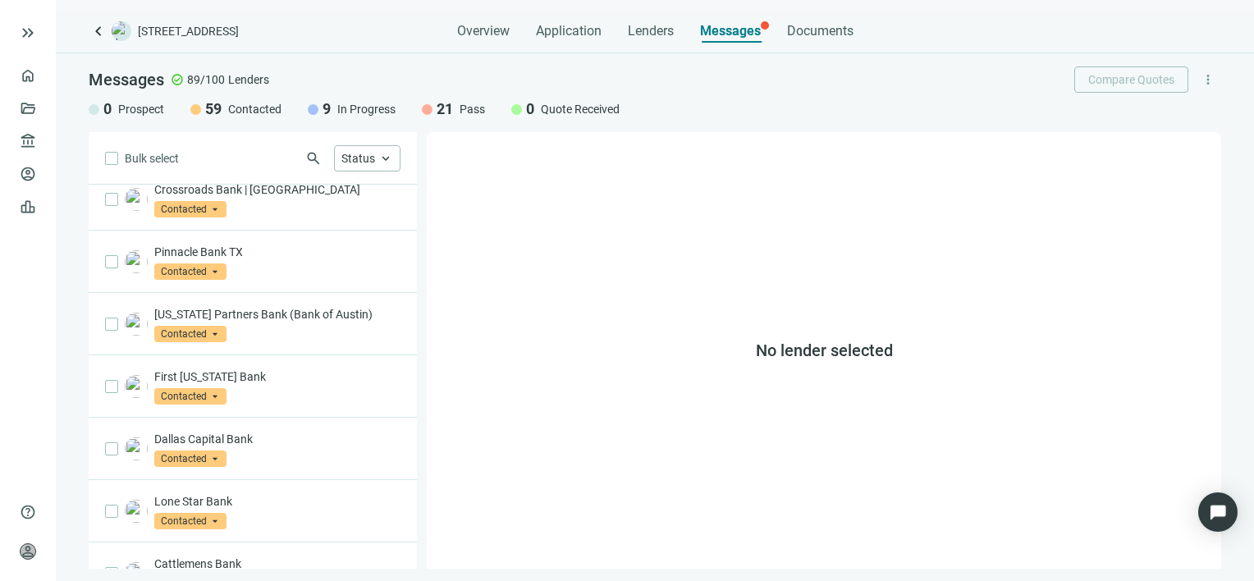
scroll to position [913, 0]
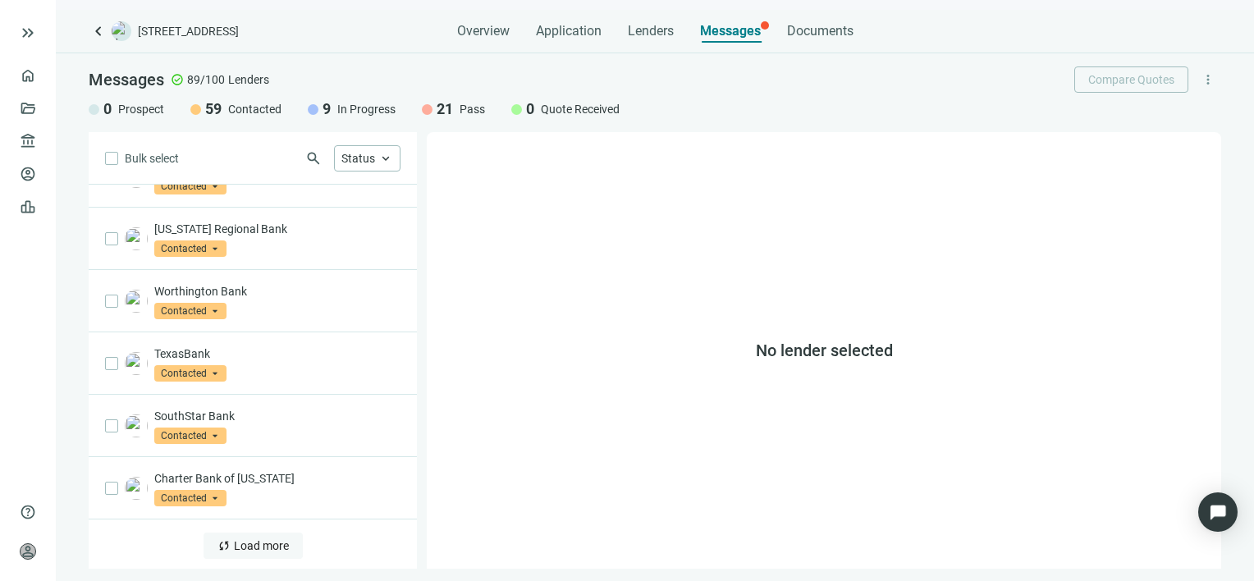
click at [263, 548] on button "sync Load more" at bounding box center [253, 546] width 99 height 26
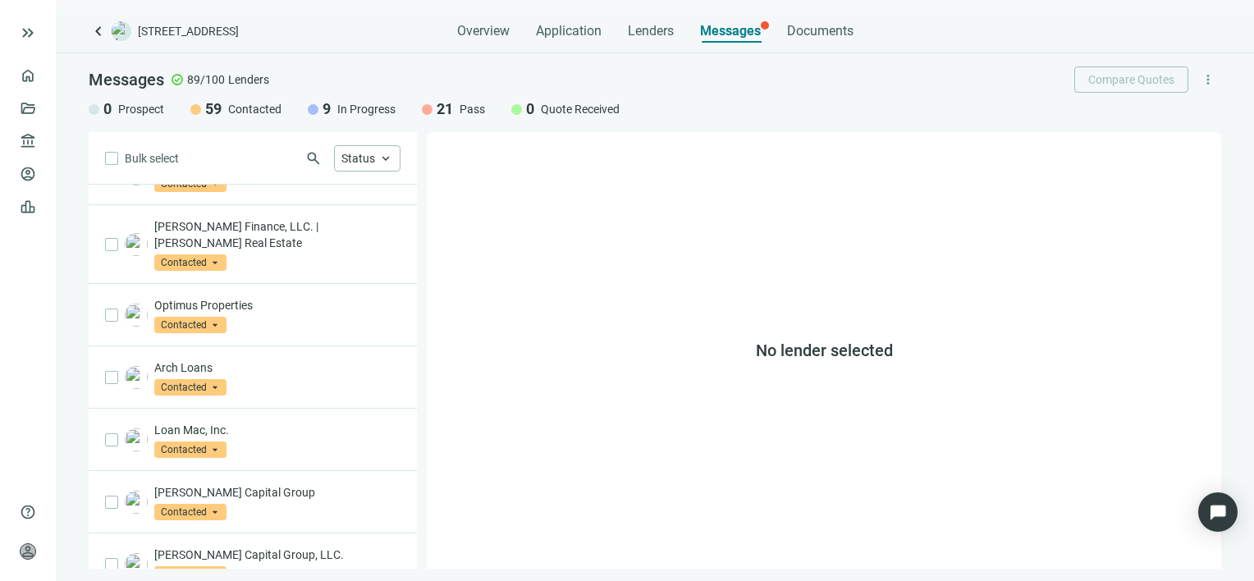
scroll to position [2157, 0]
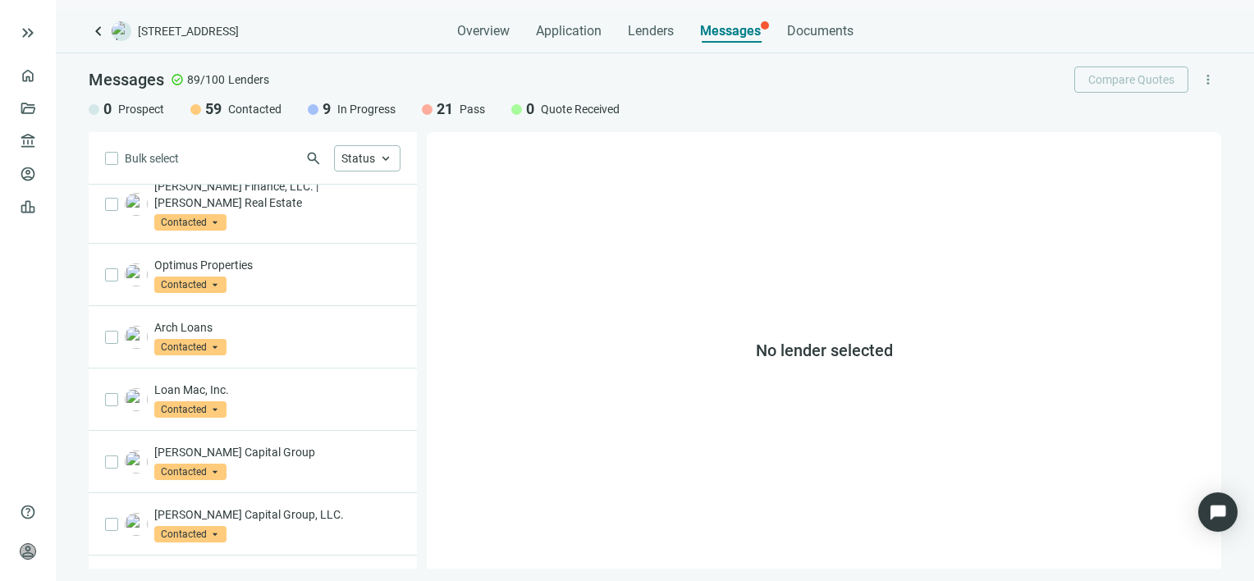
click at [234, 575] on span "Load more" at bounding box center [261, 581] width 55 height 13
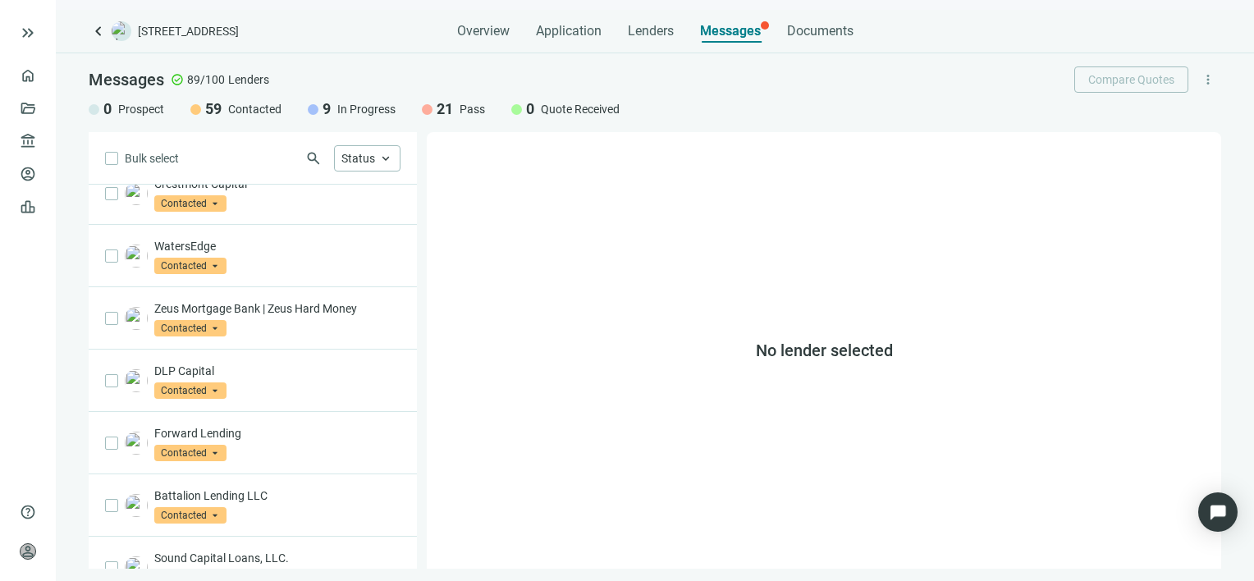
scroll to position [3401, 0]
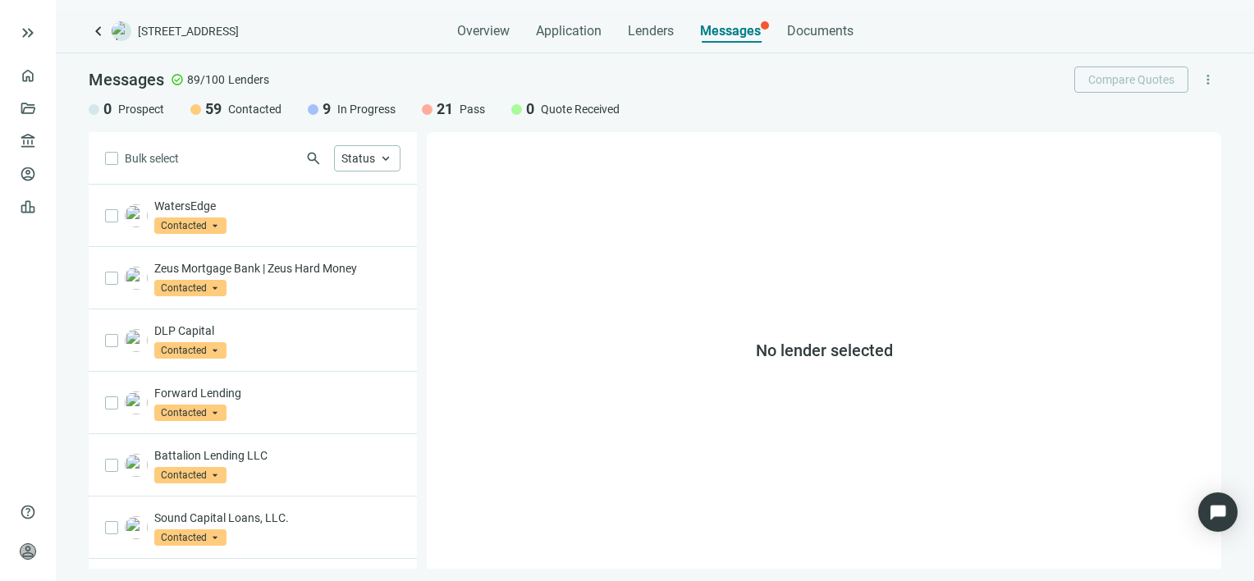
click at [246, 579] on span "Load more" at bounding box center [261, 585] width 55 height 13
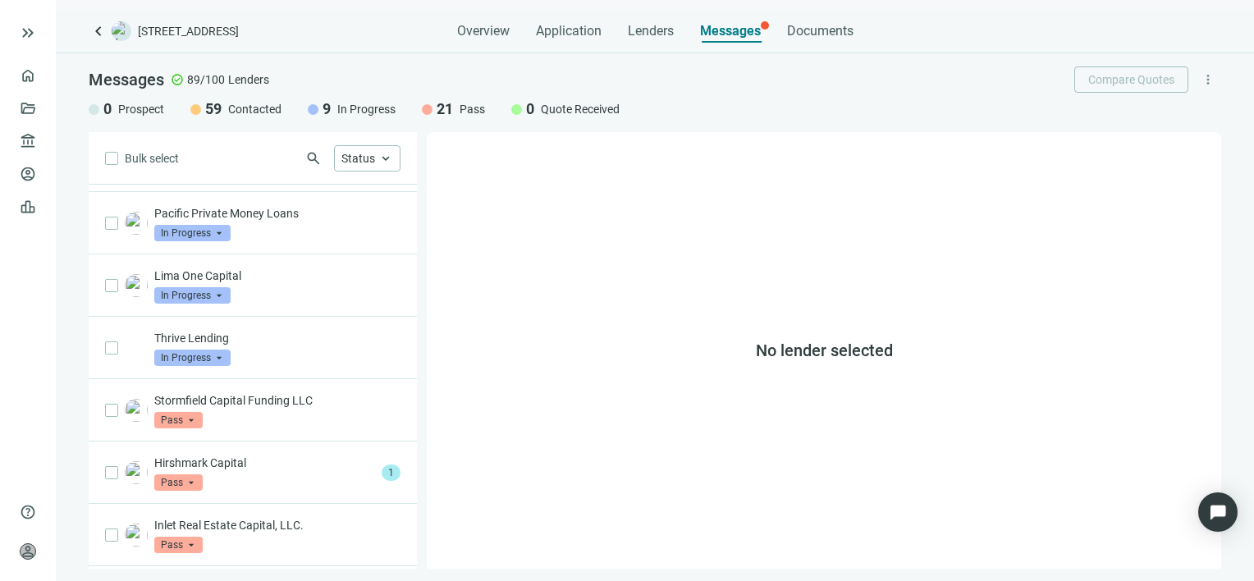
scroll to position [4058, 0]
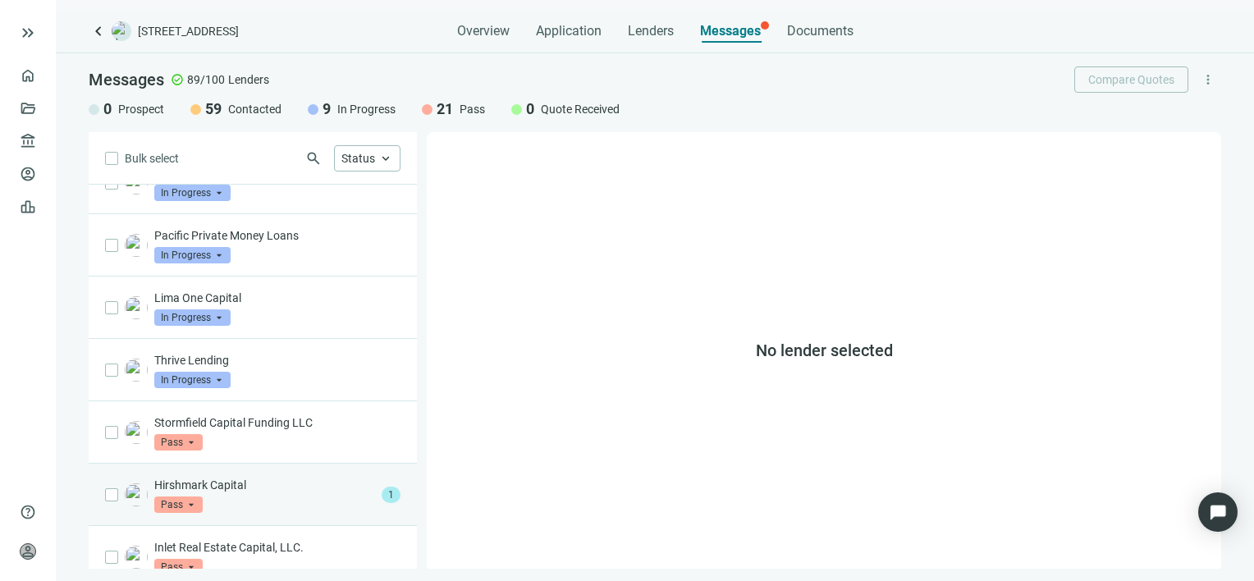
click at [269, 477] on div "Hirshmark Capital Pass arrow_drop_down" at bounding box center [264, 495] width 221 height 36
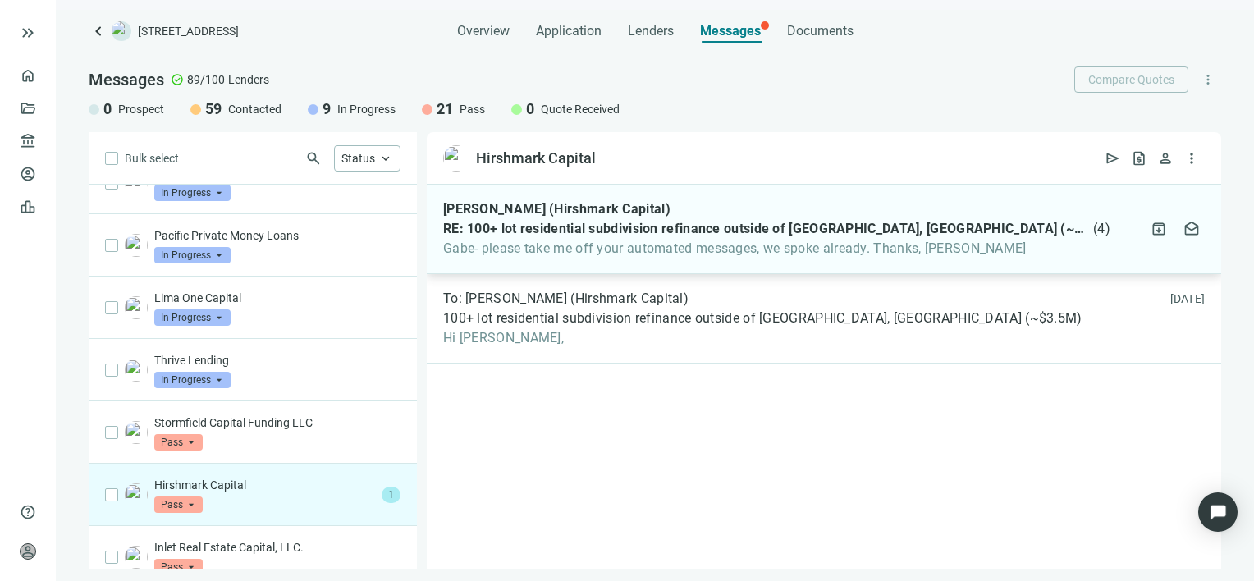
click at [620, 259] on div "Bert Dweck (Hirshmark Capital) RE: 100+ lot residential subdivision refinance o…" at bounding box center [824, 229] width 794 height 89
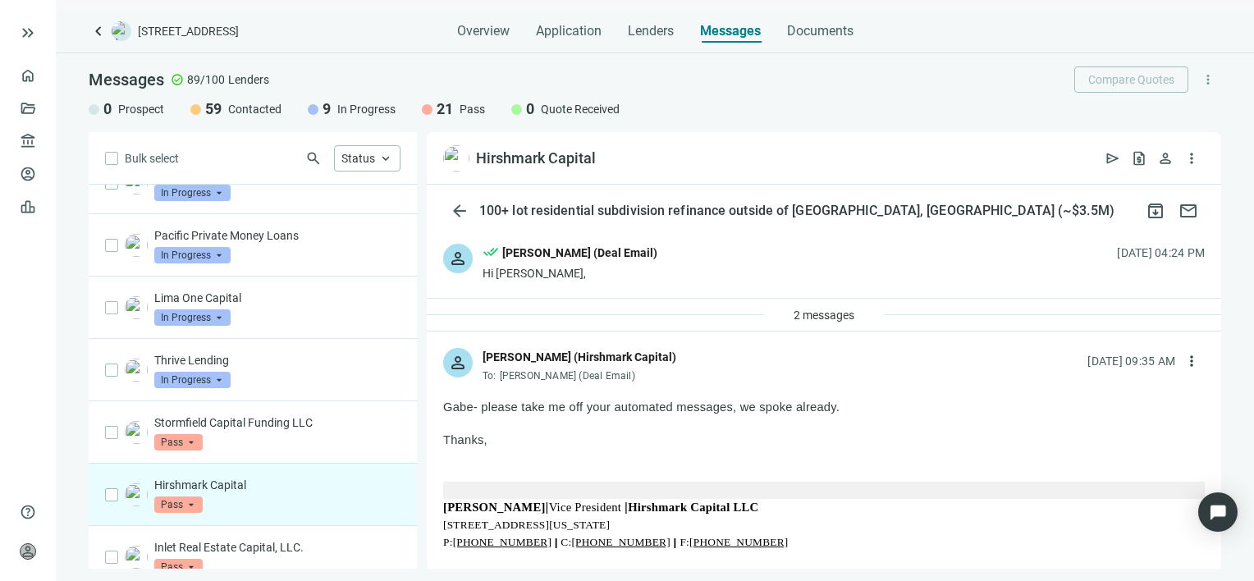
click at [726, 30] on span "Messages" at bounding box center [730, 31] width 61 height 16
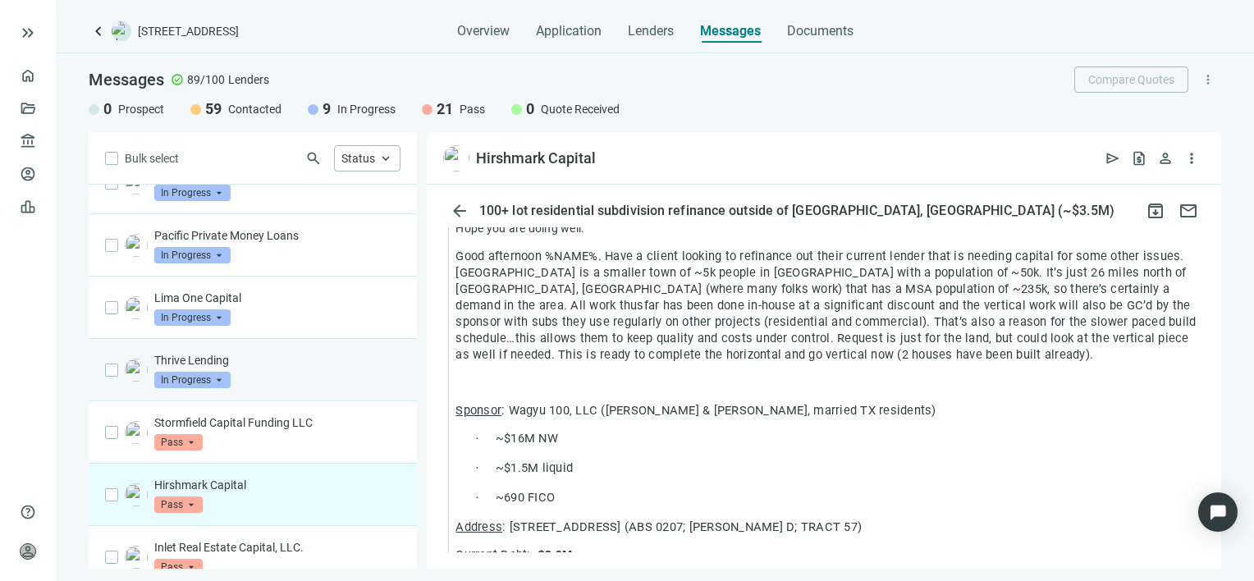
scroll to position [3729, 0]
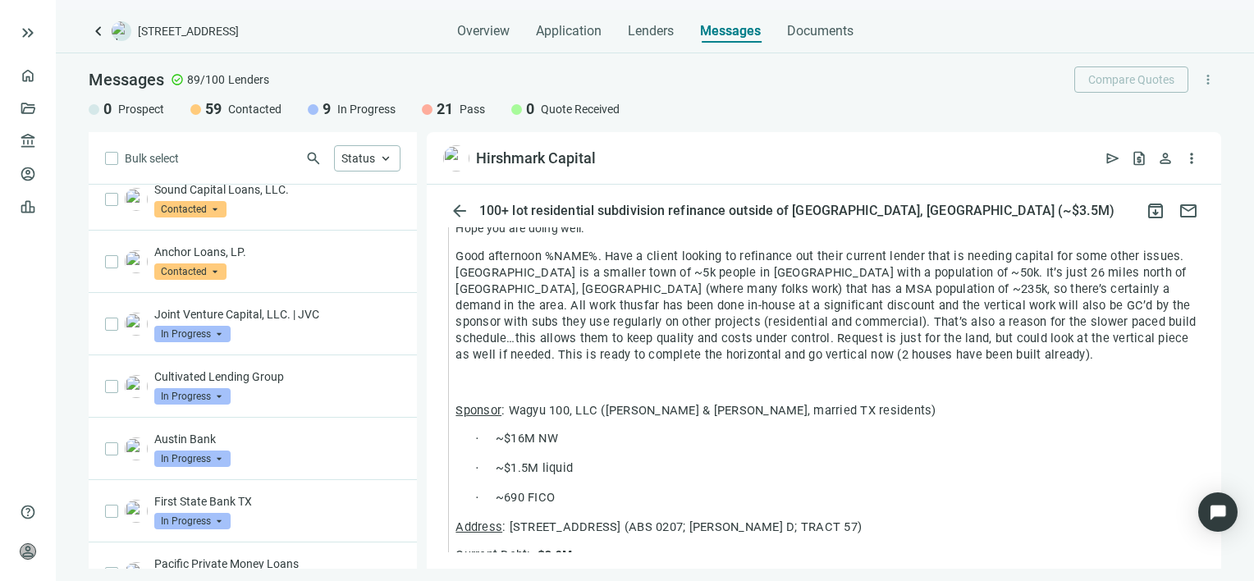
click at [739, 30] on span "Messages" at bounding box center [730, 31] width 61 height 16
click at [41, 108] on link "Deals" at bounding box center [56, 108] width 30 height 13
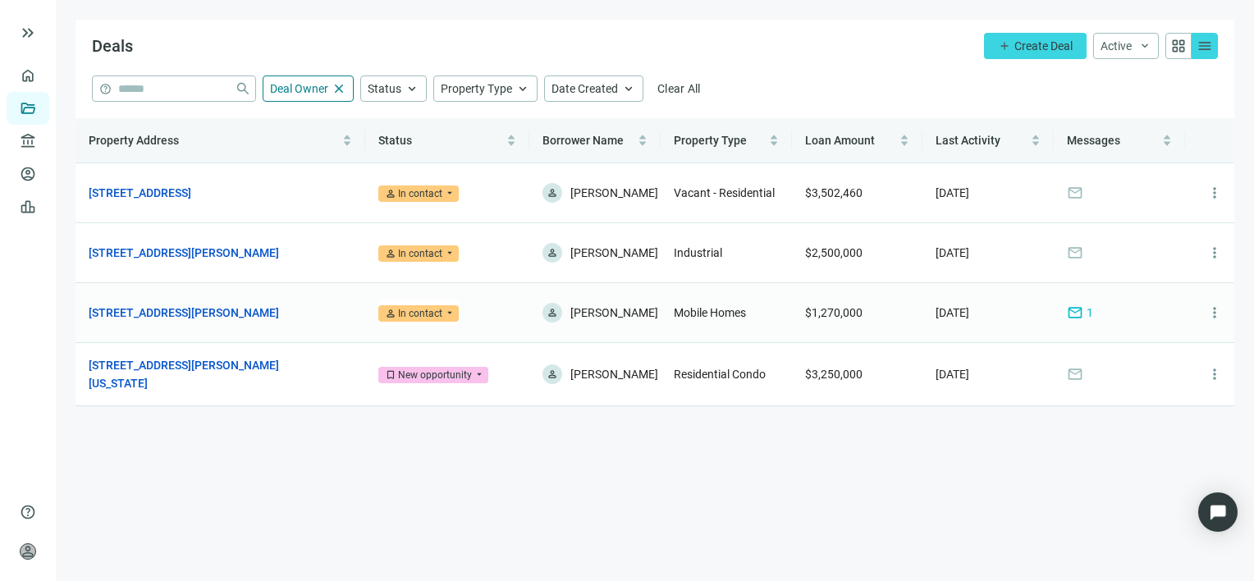
click at [1079, 311] on span "mail" at bounding box center [1075, 312] width 16 height 16
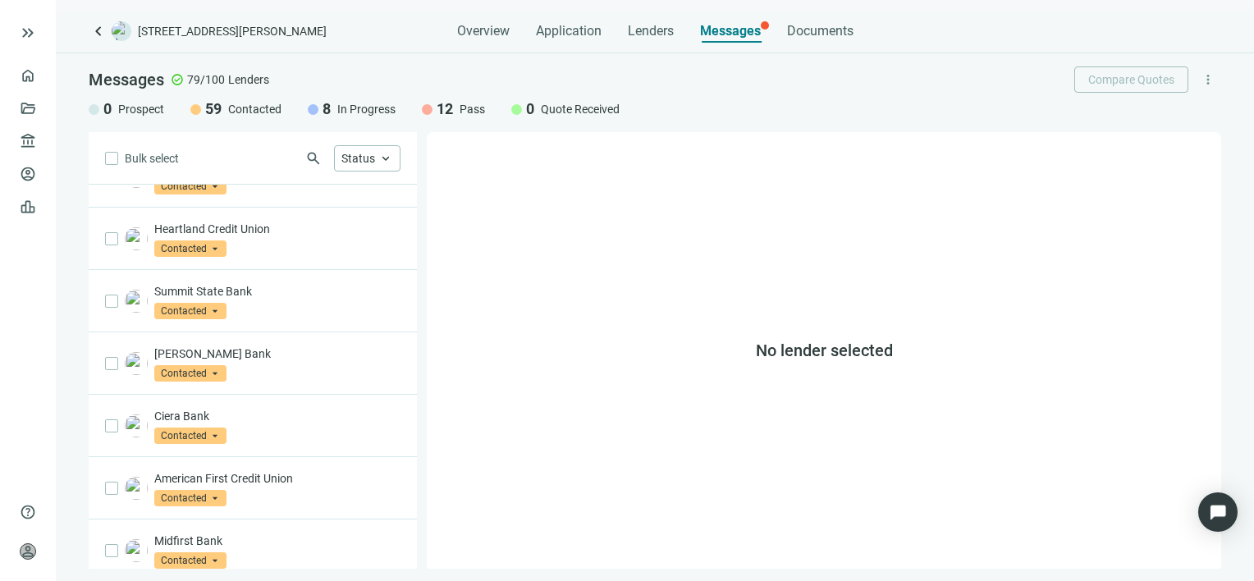
scroll to position [913, 0]
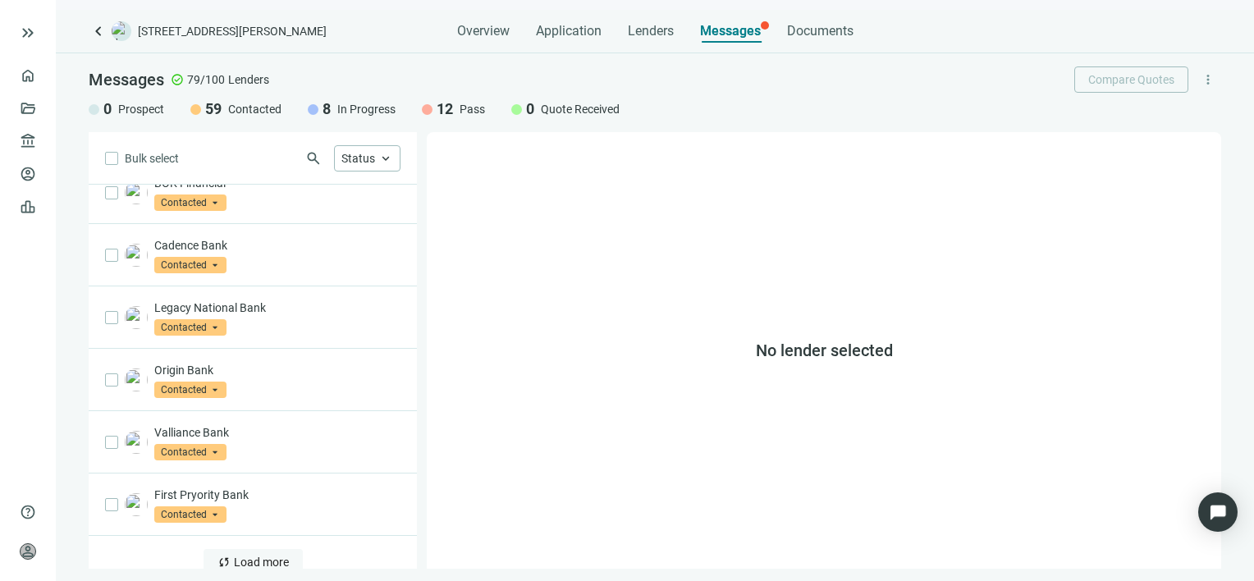
click at [249, 556] on span "Load more" at bounding box center [261, 562] width 55 height 13
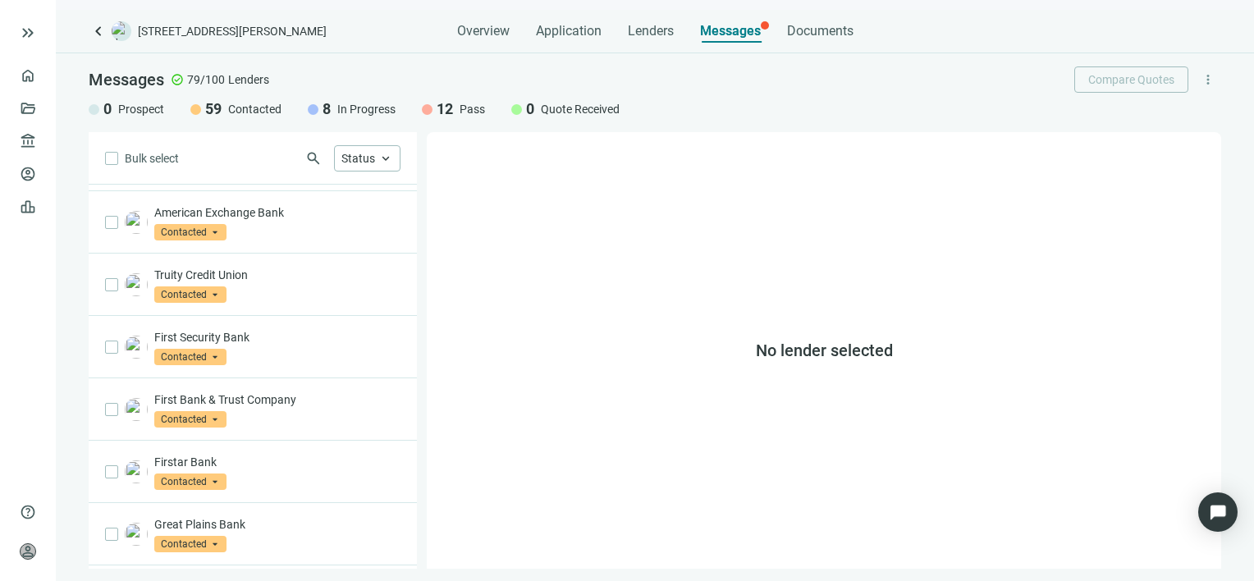
scroll to position [2157, 0]
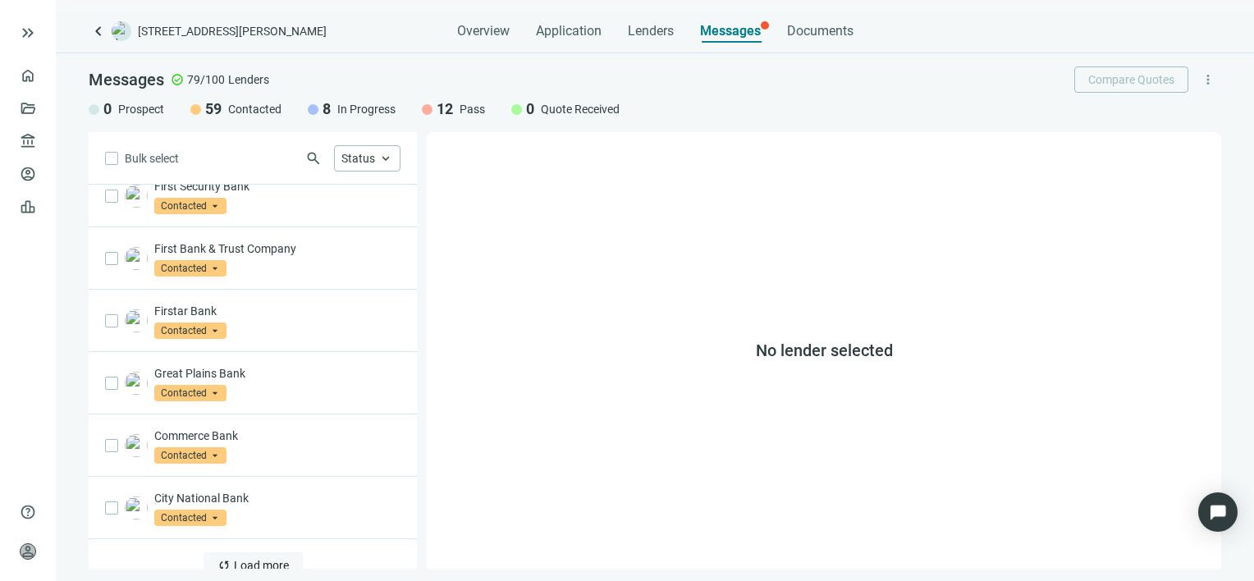
click at [247, 559] on span "Load more" at bounding box center [261, 565] width 55 height 13
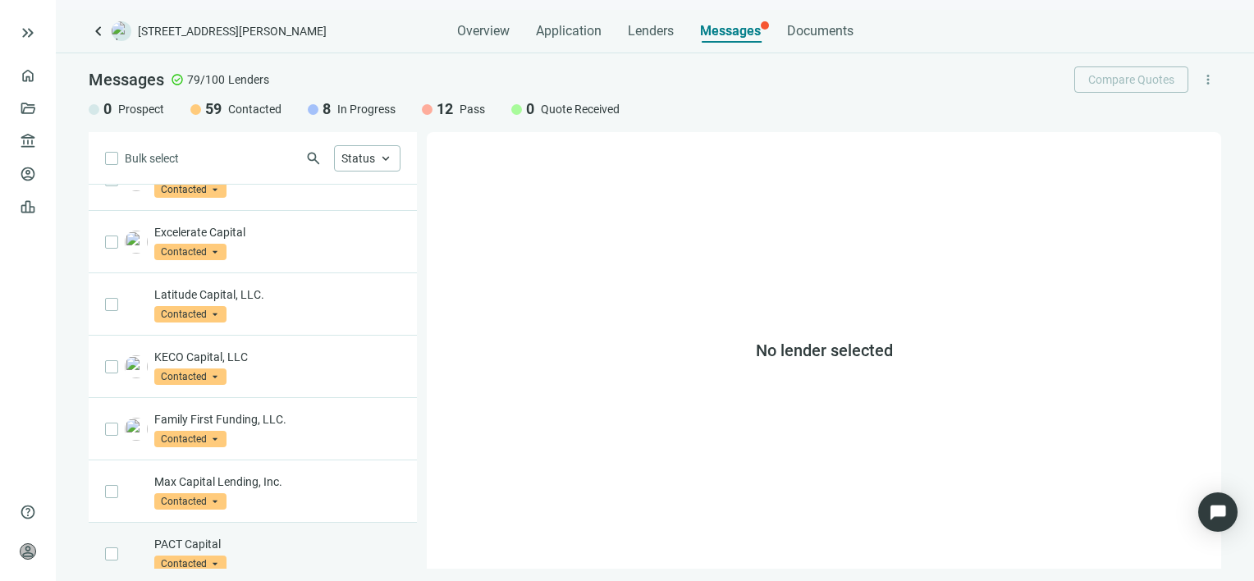
scroll to position [3401, 0]
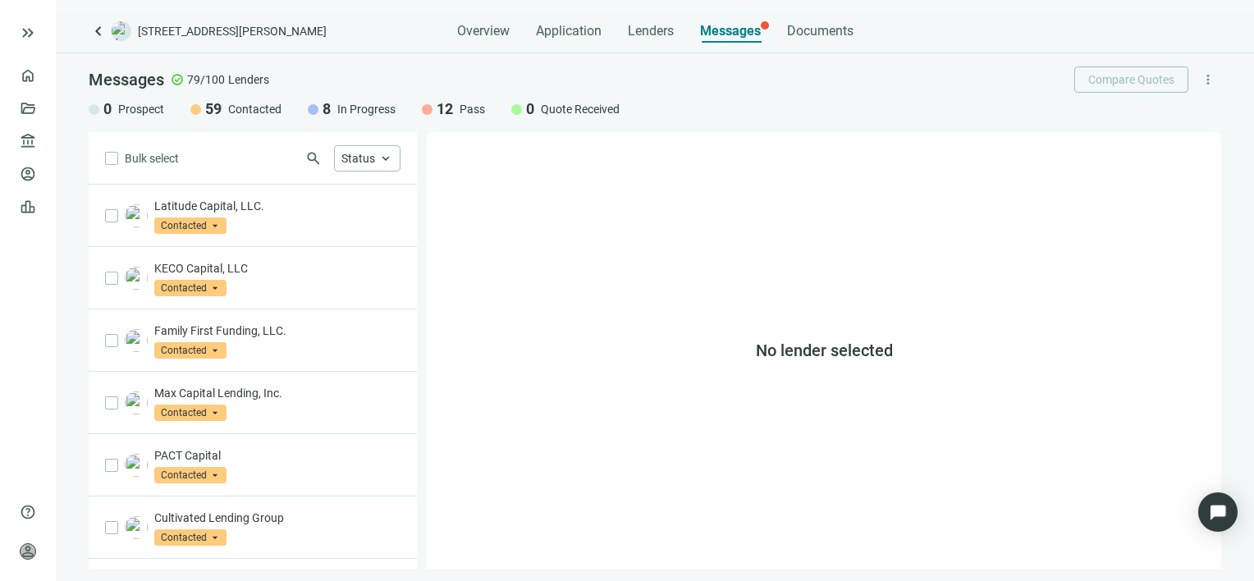
click at [234, 579] on span "Load more" at bounding box center [261, 585] width 55 height 13
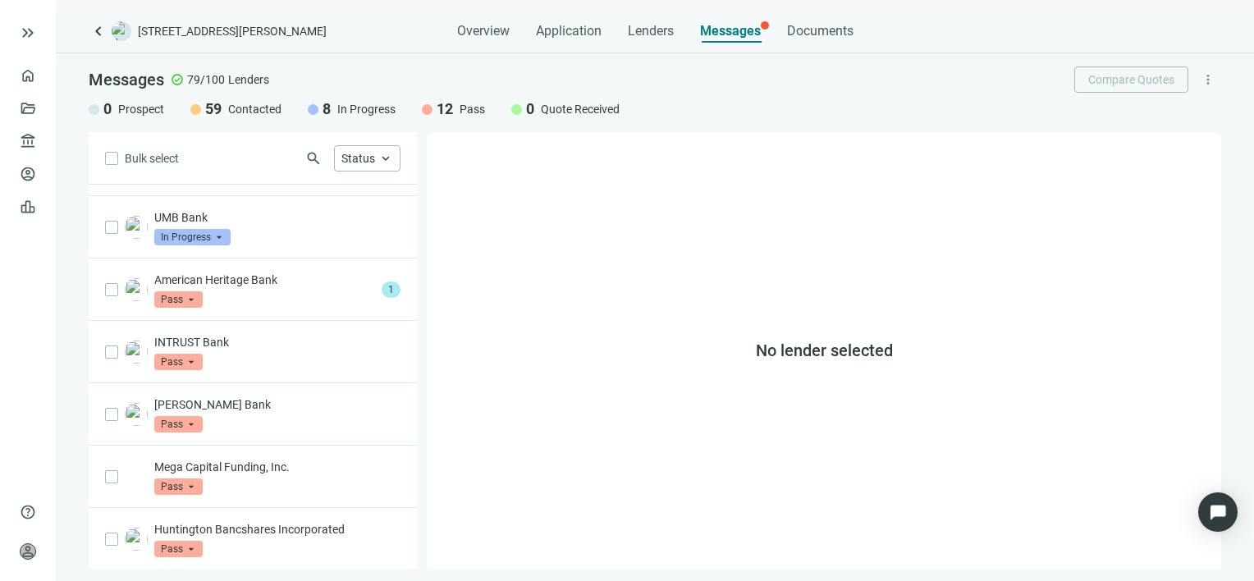
scroll to position [4140, 0]
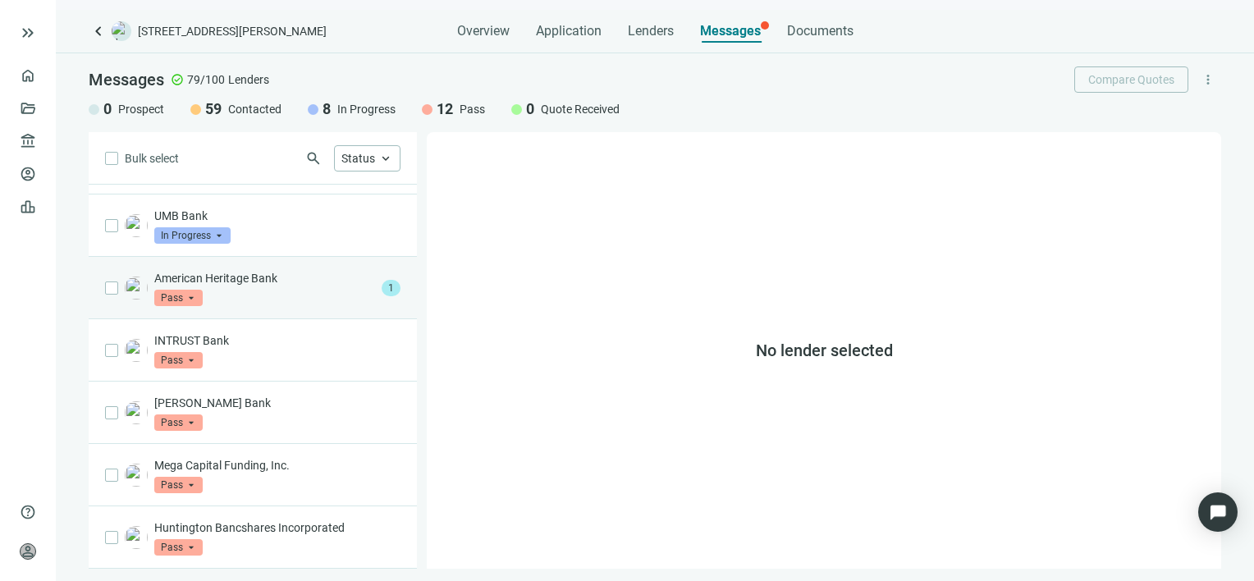
click at [258, 270] on p "American Heritage Bank" at bounding box center [264, 278] width 221 height 16
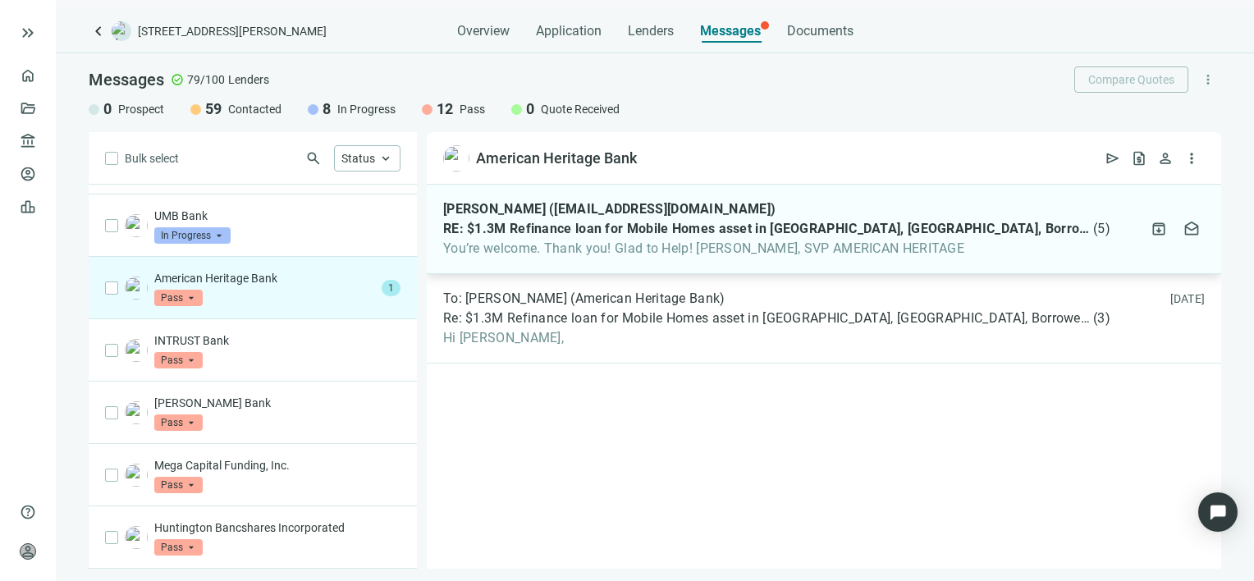
click at [519, 244] on span "You’re welcome. Thank you! Glad to Help! [PERSON_NAME], SVP AMERICAN HERITAGE" at bounding box center [776, 248] width 667 height 16
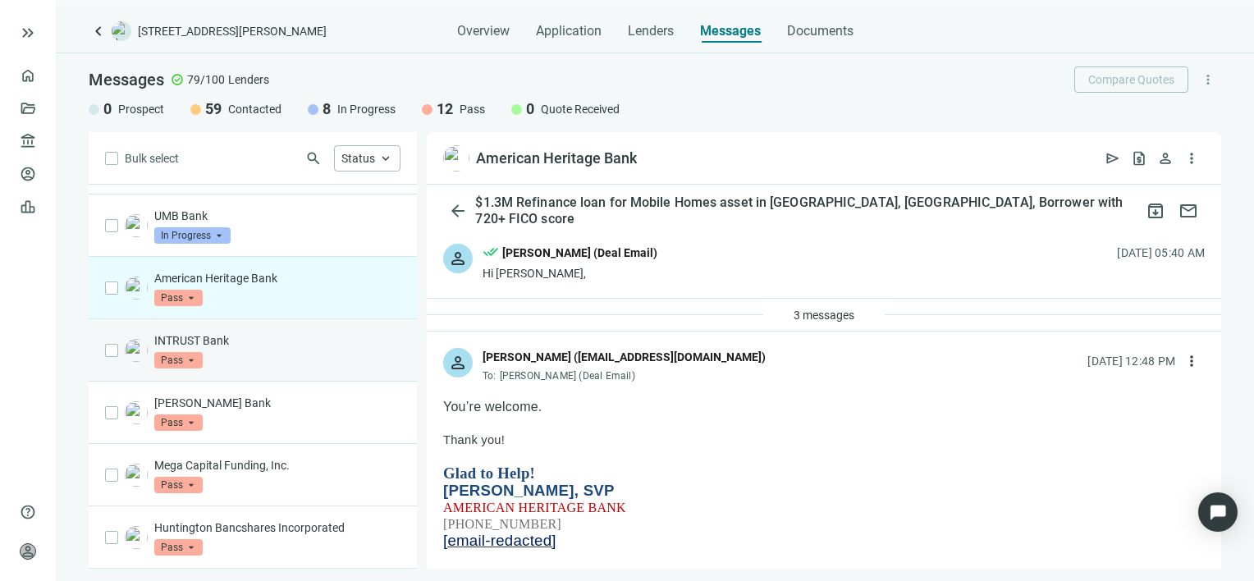
scroll to position [3483, 0]
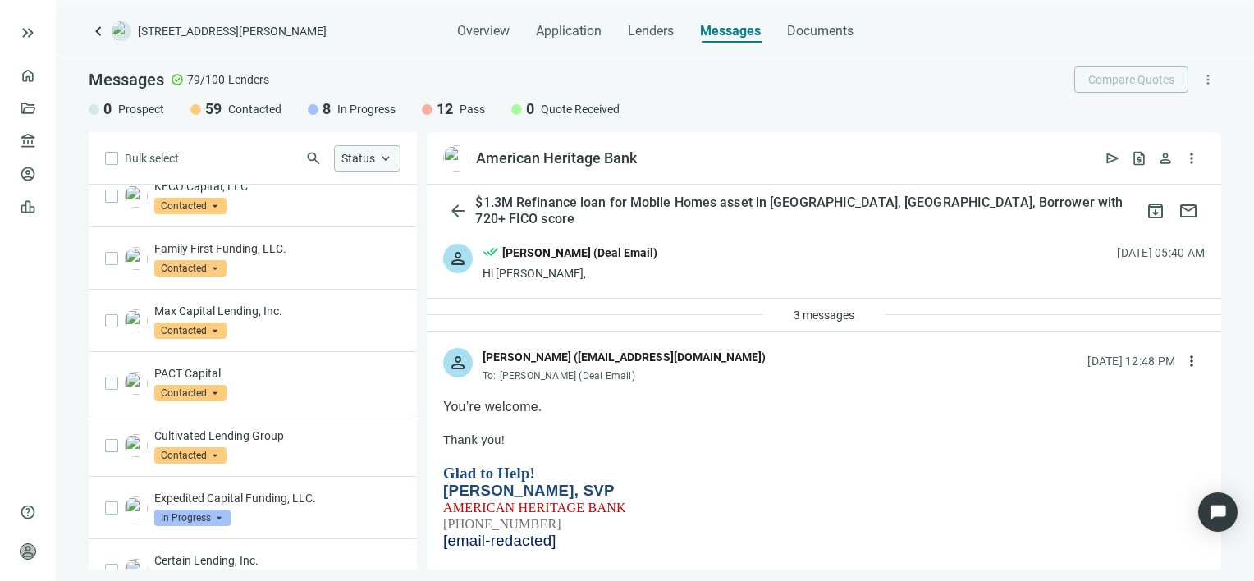
click at [388, 159] on span "keyboard_arrow_up" at bounding box center [385, 158] width 15 height 15
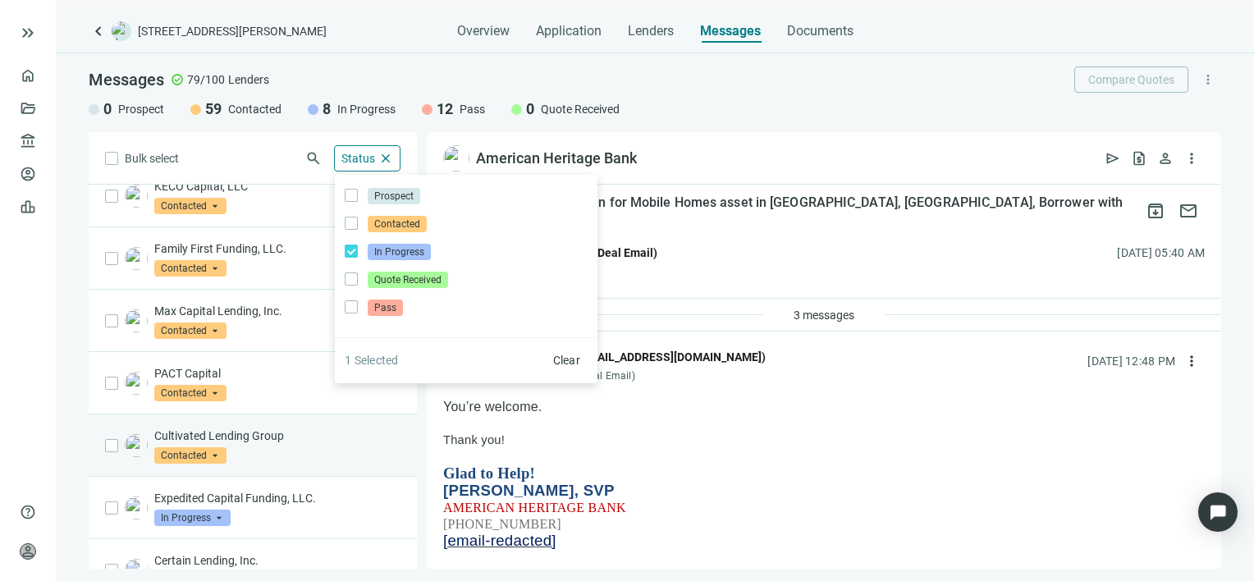
click at [327, 432] on div "Bulk select search Status close Prospect Only Contacted Only In Progress Only Q…" at bounding box center [253, 350] width 328 height 437
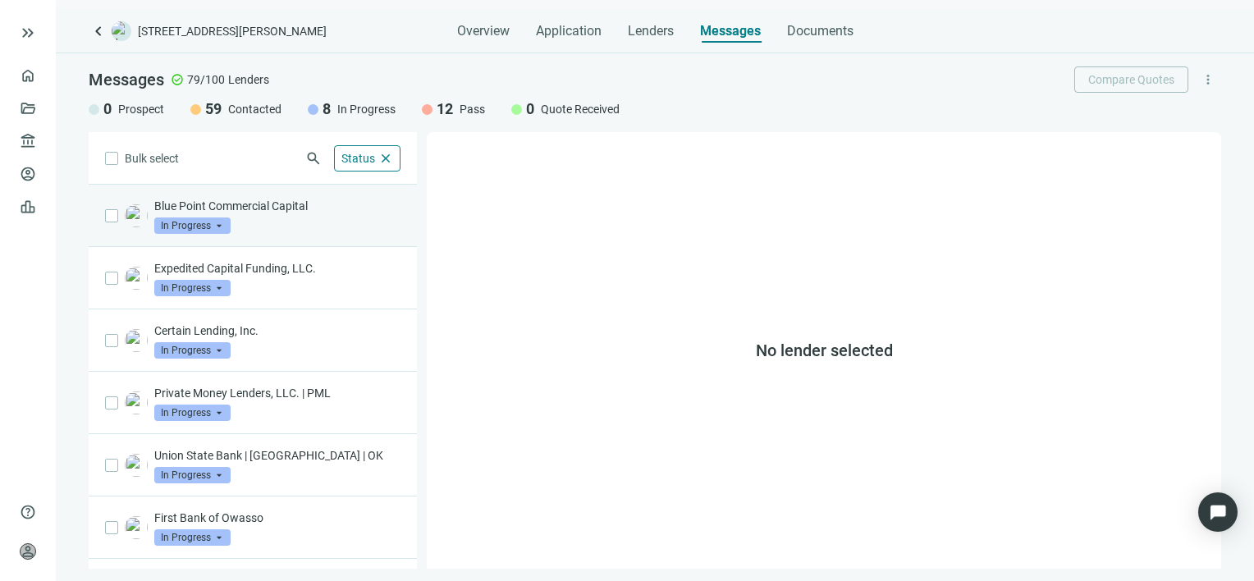
click at [262, 207] on p "Blue Point Commercial Capital" at bounding box center [277, 206] width 246 height 16
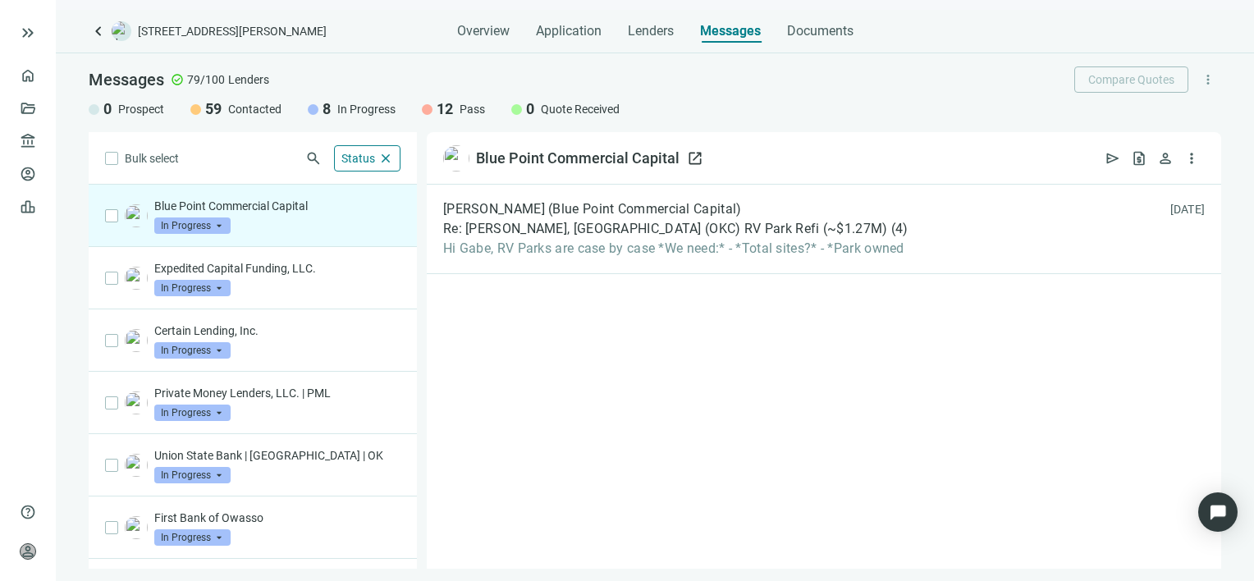
click at [693, 158] on span "open_in_new" at bounding box center [695, 158] width 16 height 16
click at [832, 242] on span "Hi Gabe, RV Parks are case by case *We need:* - *Total sites?* - *Park owned" at bounding box center [675, 248] width 465 height 16
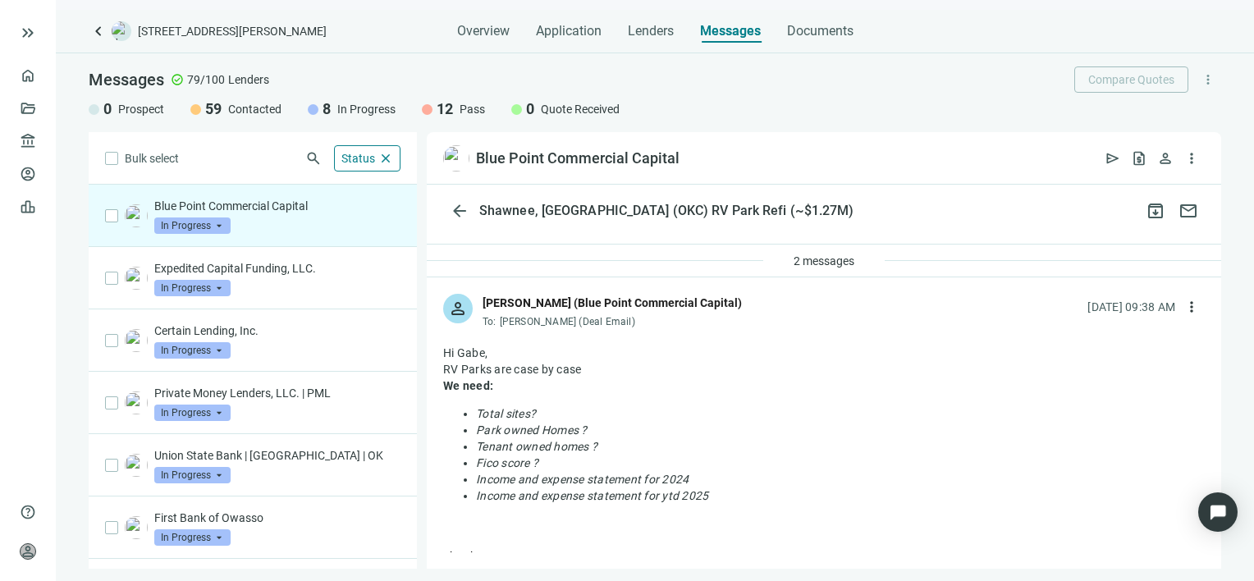
scroll to position [82, 0]
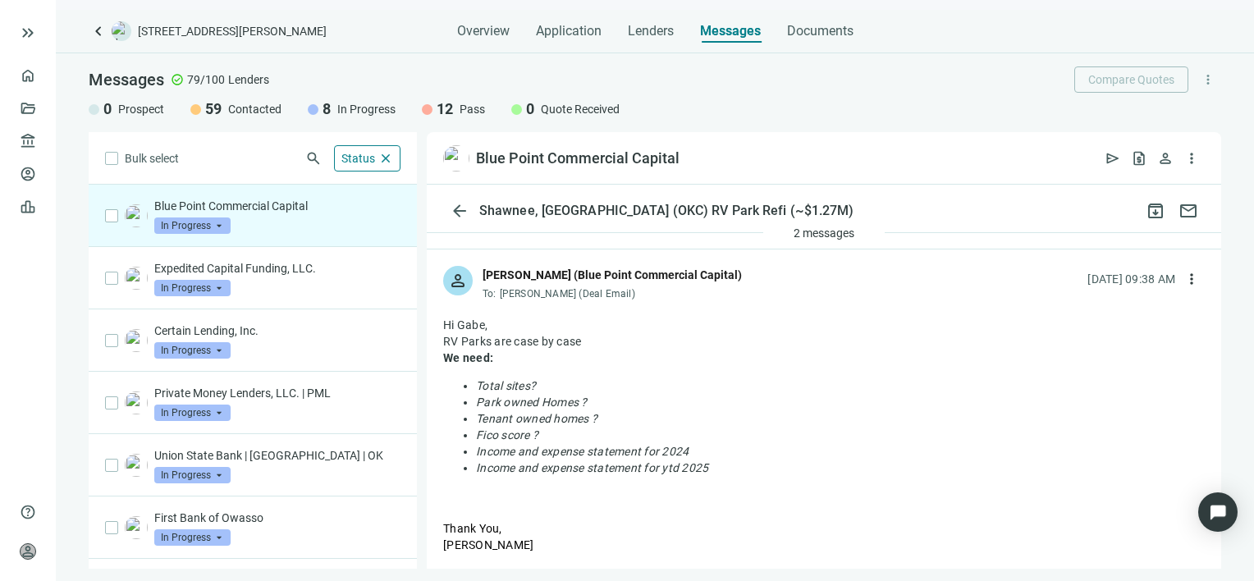
drag, startPoint x: 724, startPoint y: 468, endPoint x: 427, endPoint y: 391, distance: 307.0
drag, startPoint x: 427, startPoint y: 391, endPoint x: 511, endPoint y: 391, distance: 84.5
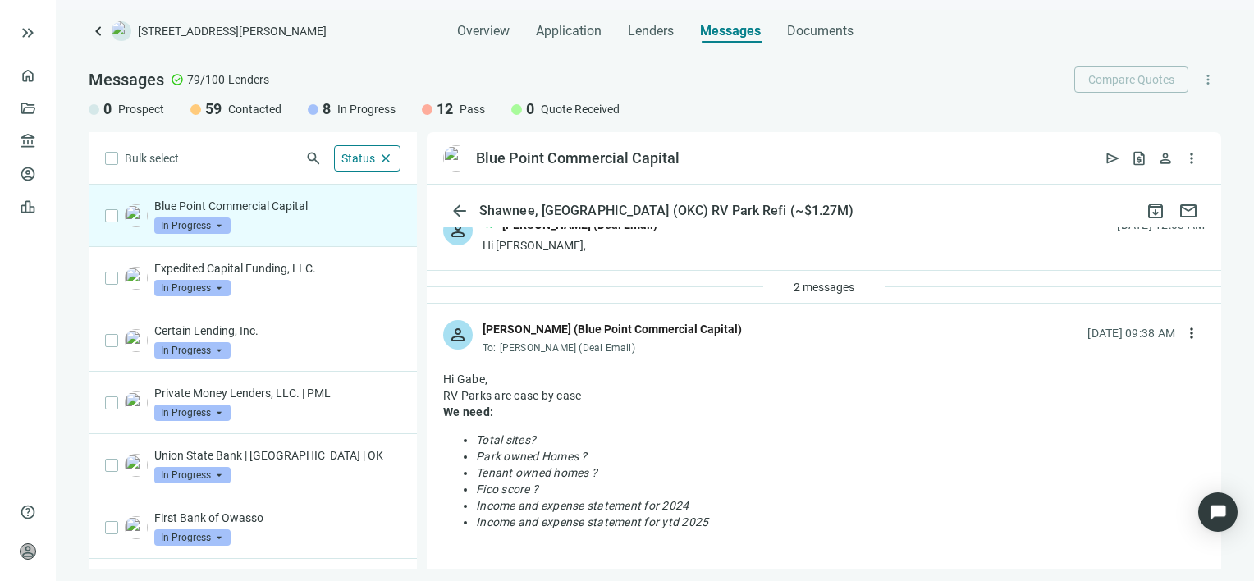
scroll to position [0, 0]
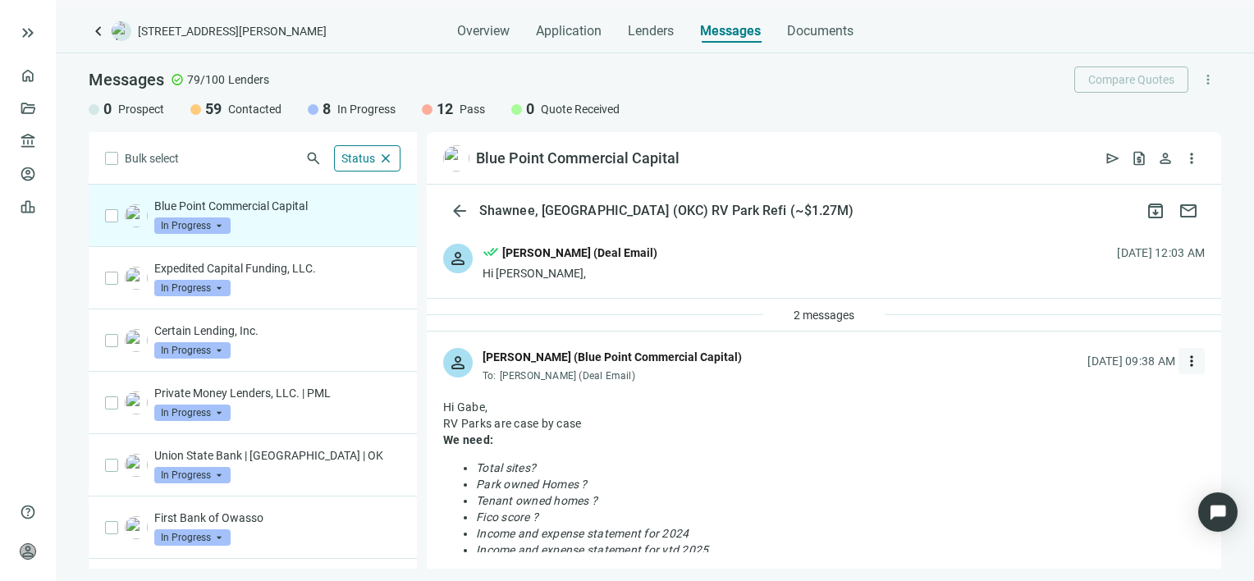
click at [1184, 360] on span "more_vert" at bounding box center [1192, 361] width 16 height 16
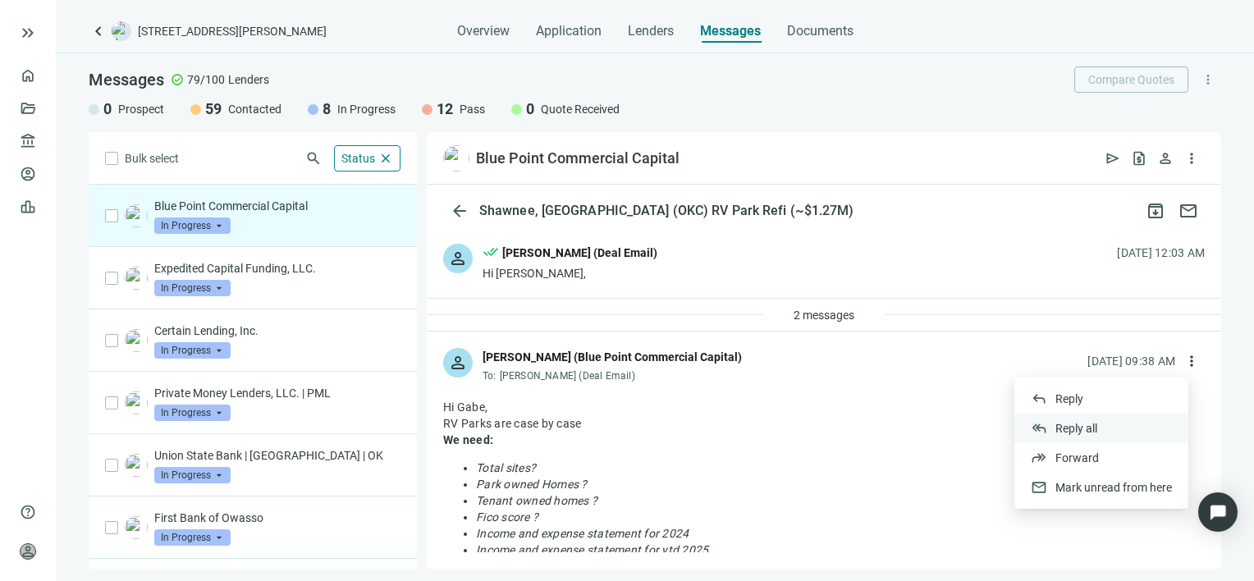
click at [1076, 425] on span "Reply all" at bounding box center [1076, 428] width 42 height 13
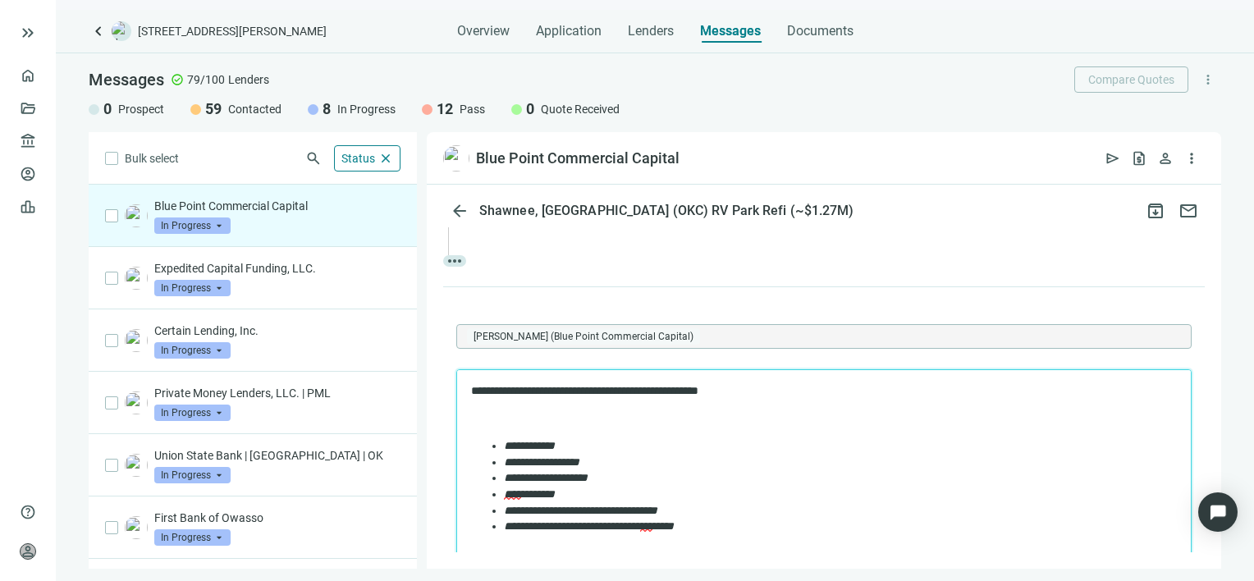
click at [648, 443] on li "**********" at bounding box center [840, 446] width 673 height 16
copy em "**********"
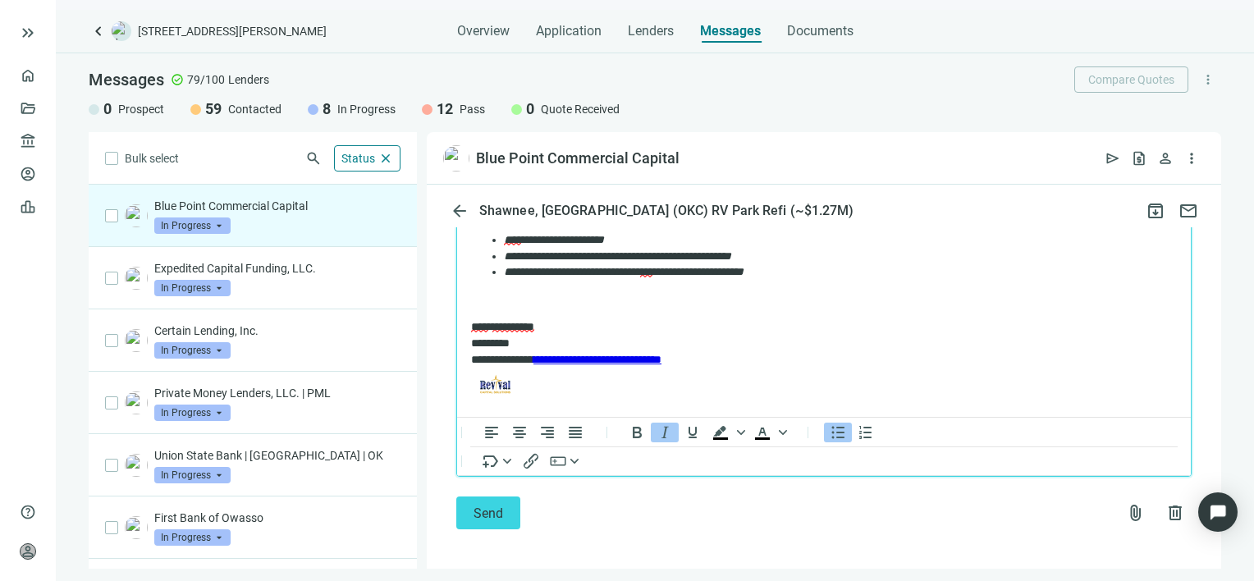
scroll to position [1037, 0]
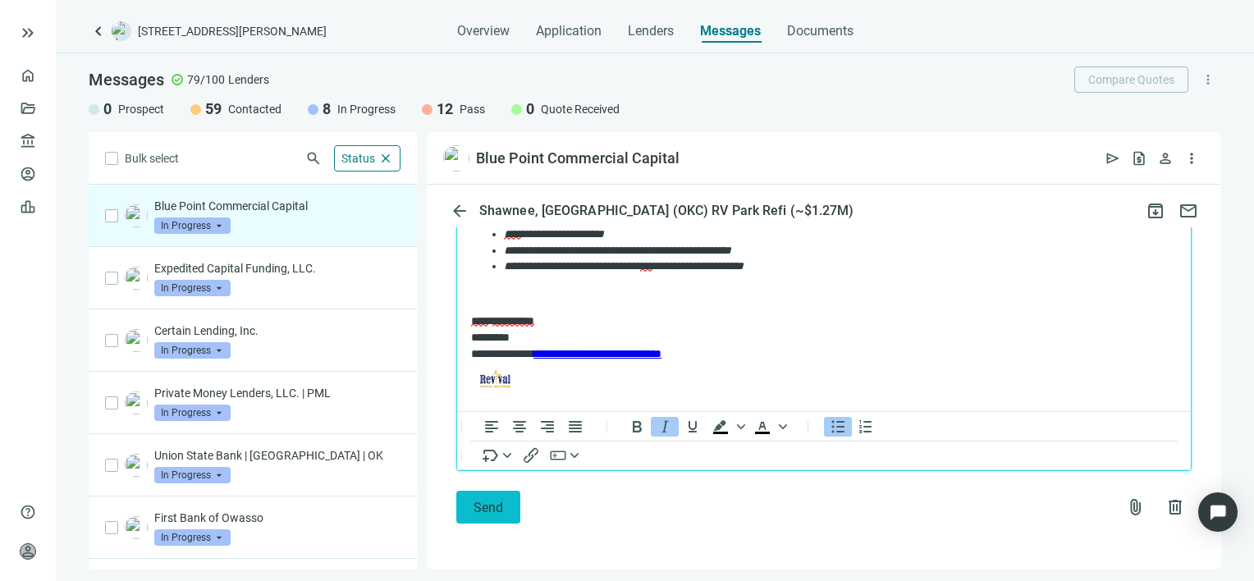
click at [469, 510] on button "Send" at bounding box center [488, 507] width 64 height 33
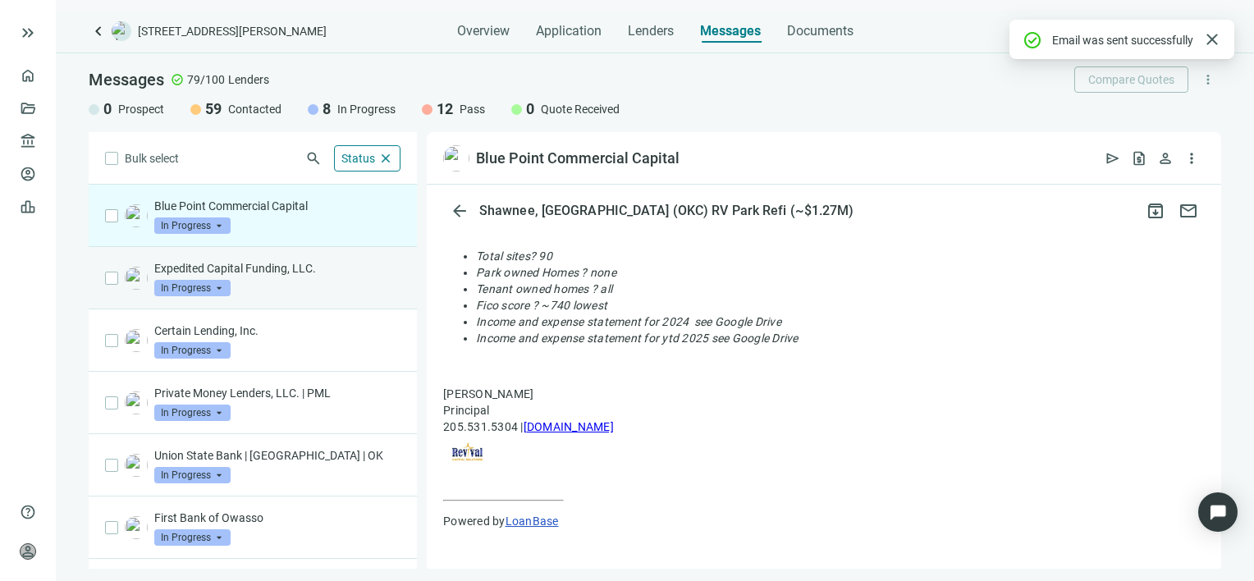
click at [259, 281] on div "Expedited Capital Funding, LLC. In Progress arrow_drop_down" at bounding box center [277, 278] width 246 height 36
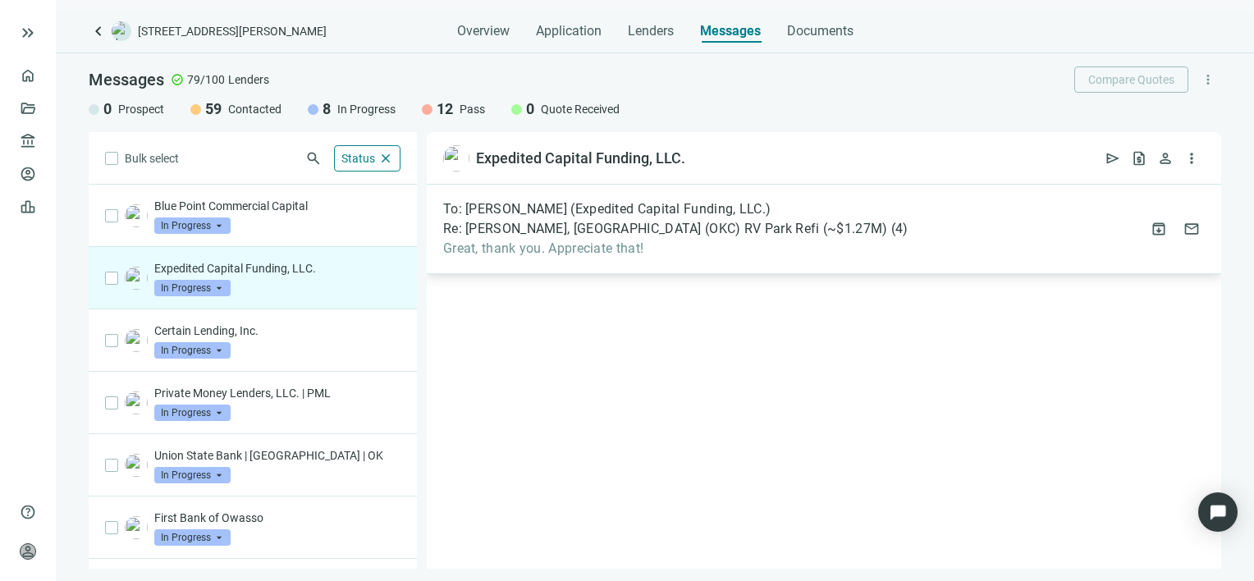
click at [592, 249] on span "Great, thank you. Appreciate that!" at bounding box center [675, 248] width 465 height 16
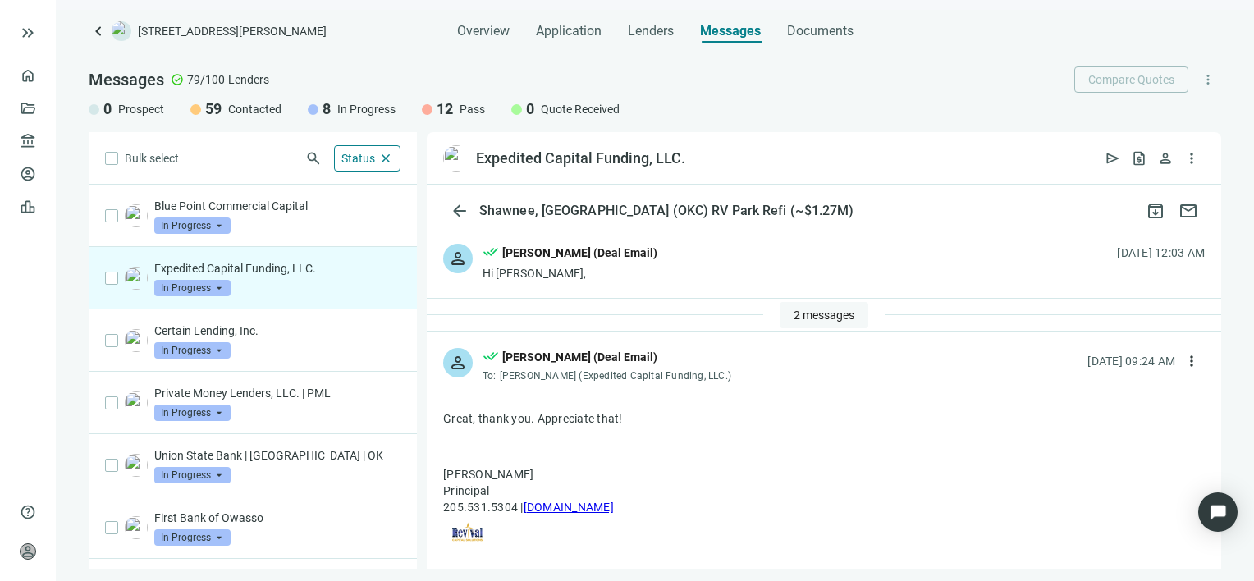
click at [835, 312] on span "2 messages" at bounding box center [824, 315] width 61 height 13
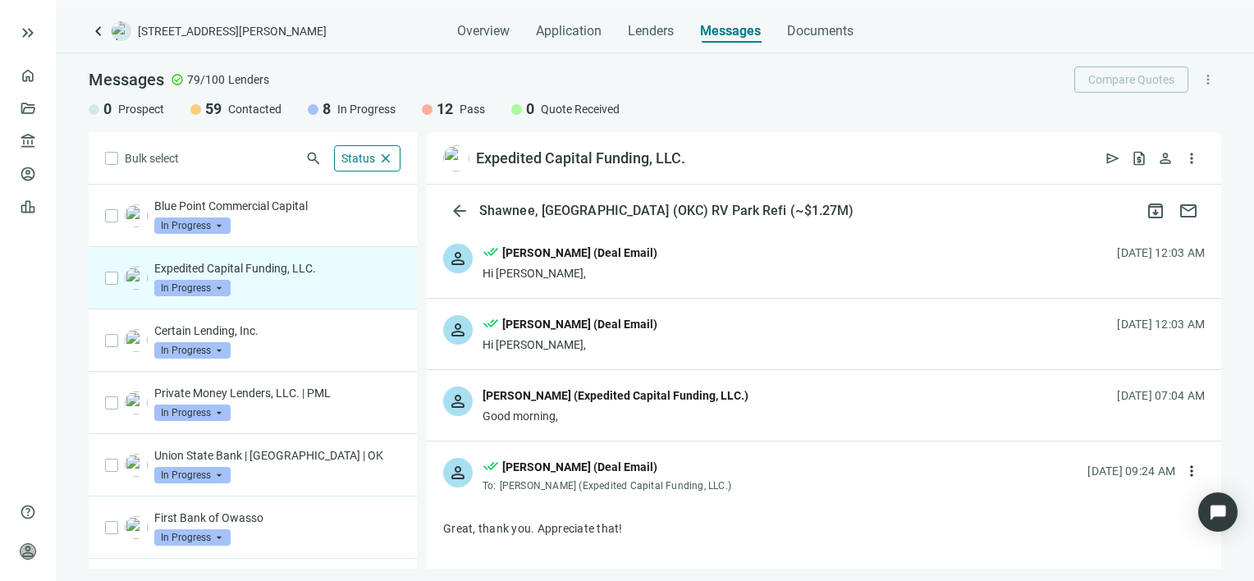
click at [644, 408] on div "Good morning," at bounding box center [616, 416] width 266 height 16
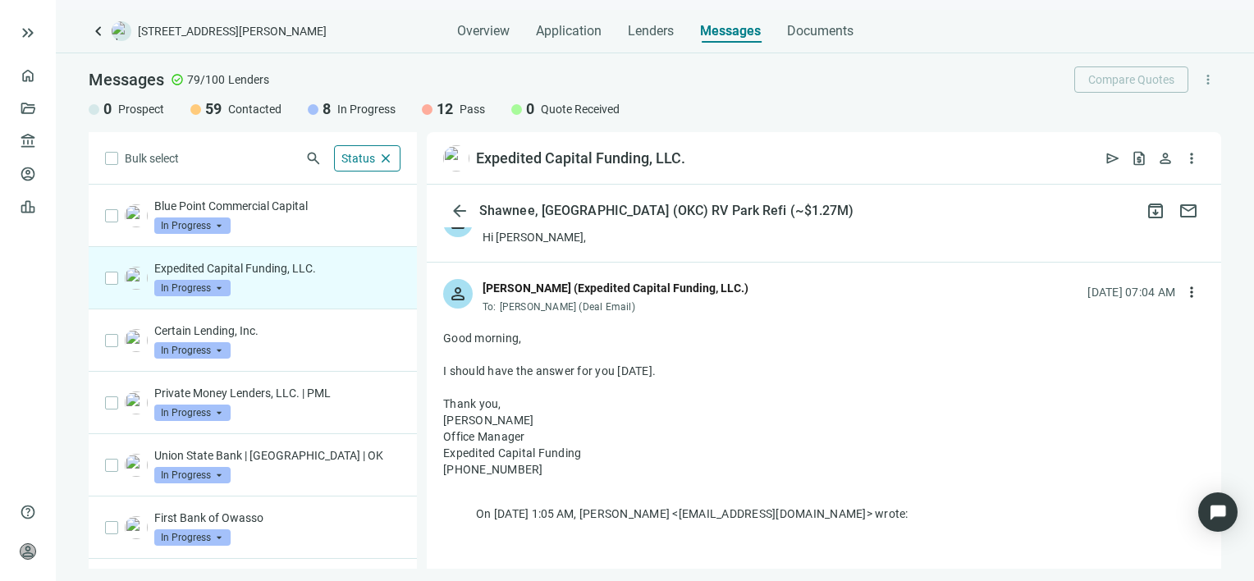
scroll to position [82, 0]
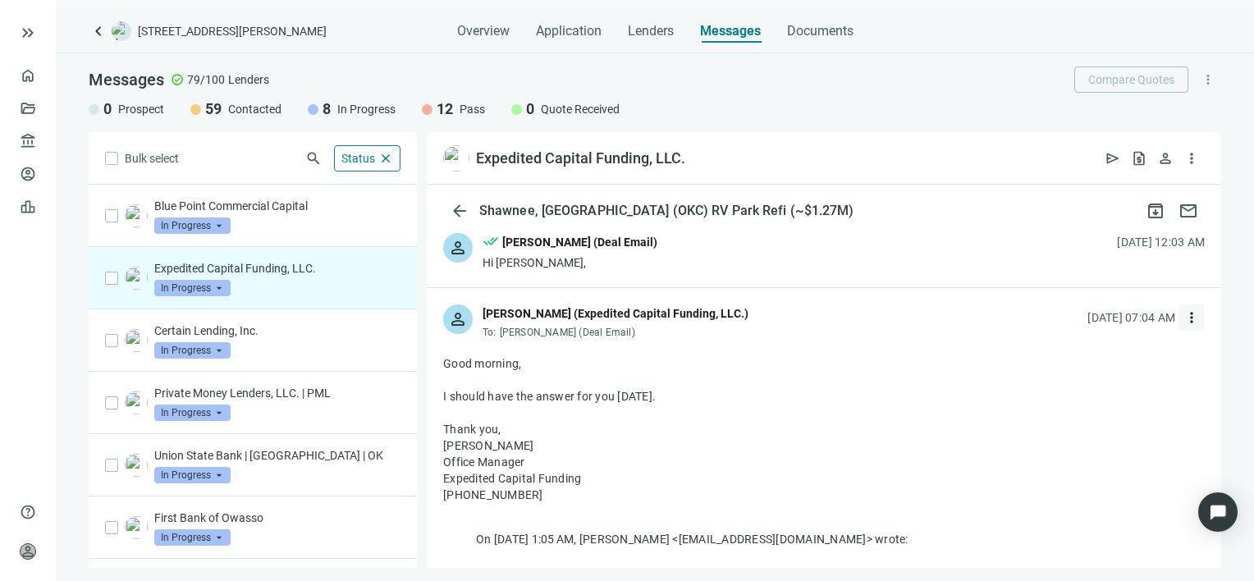
click at [1184, 316] on span "more_vert" at bounding box center [1192, 317] width 16 height 16
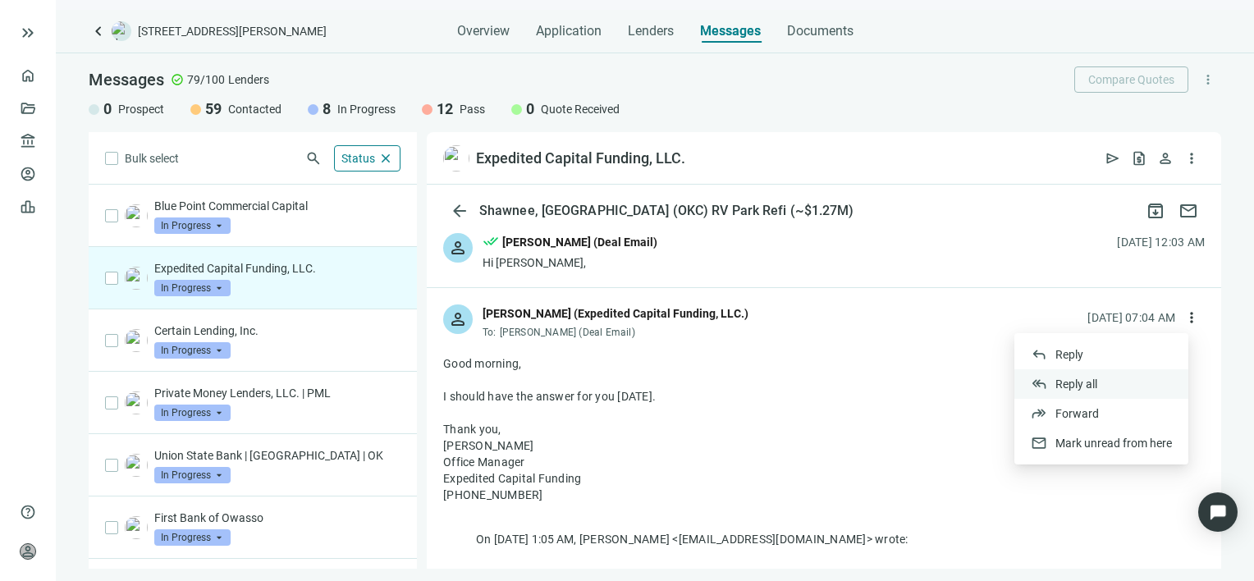
click at [1063, 387] on span "Reply all" at bounding box center [1076, 384] width 42 height 13
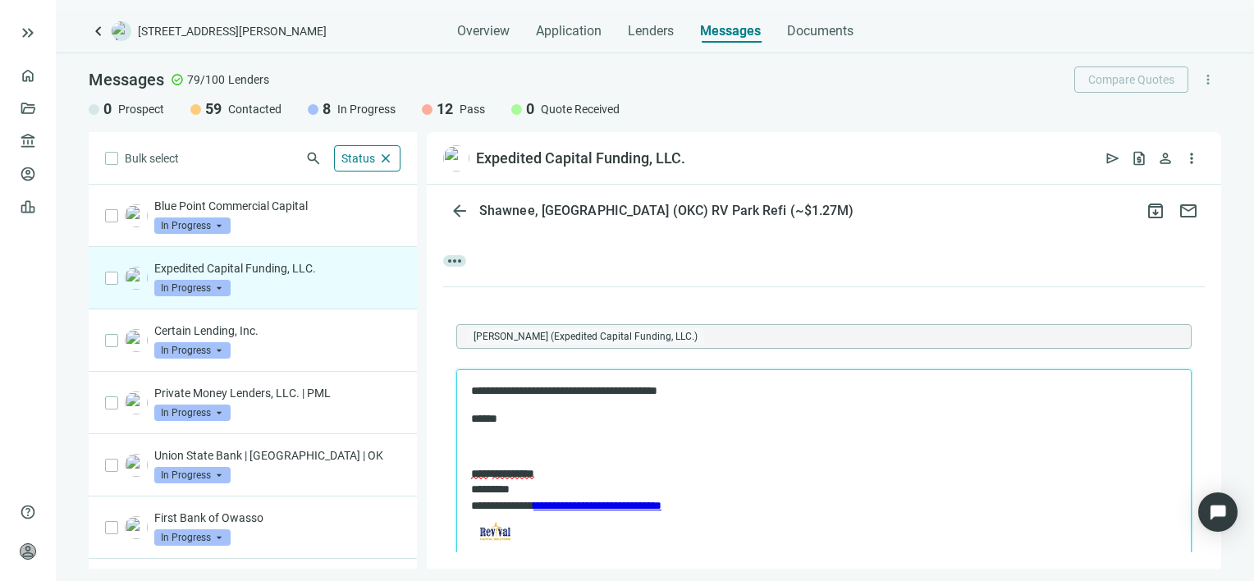
scroll to position [1072, 0]
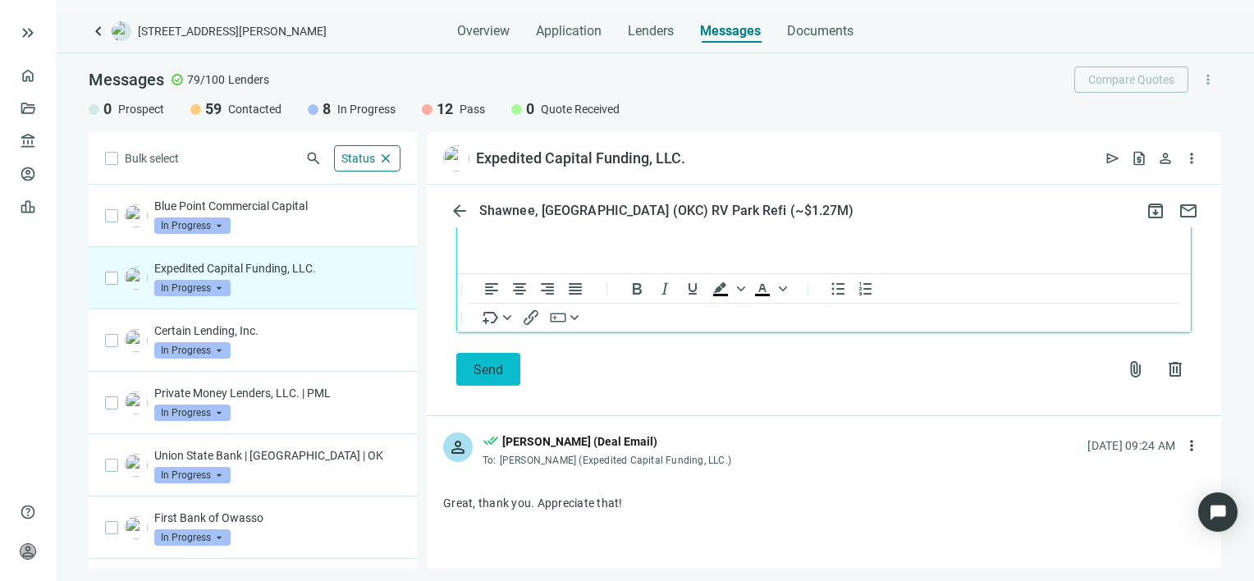
click at [482, 372] on span "Send" at bounding box center [489, 370] width 30 height 16
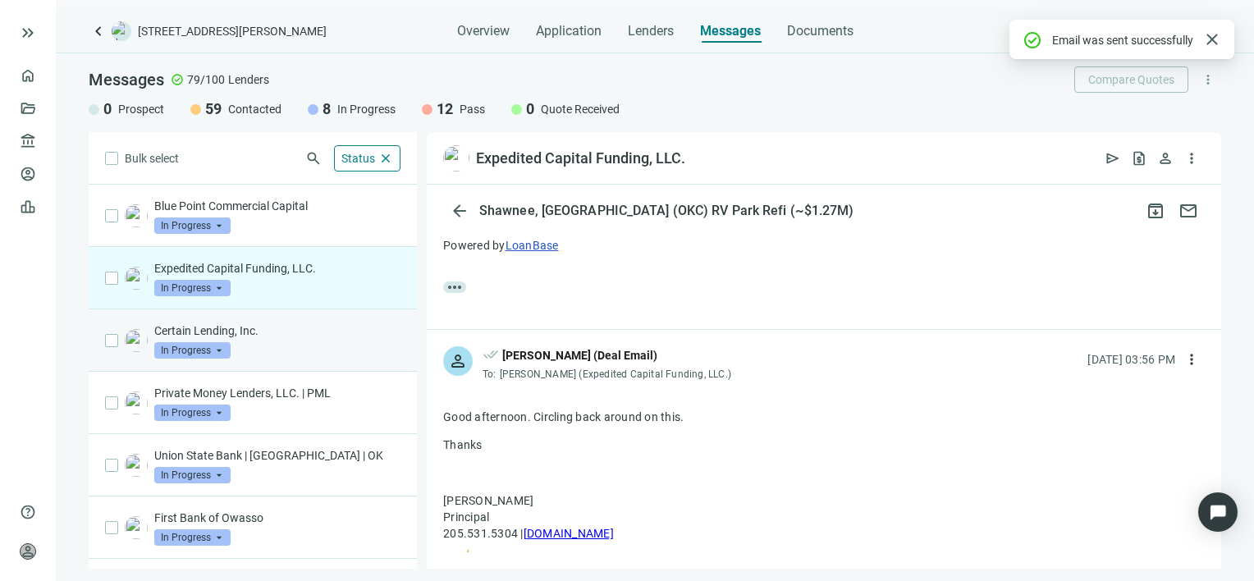
click at [288, 335] on p "Certain Lending, Inc." at bounding box center [277, 331] width 246 height 16
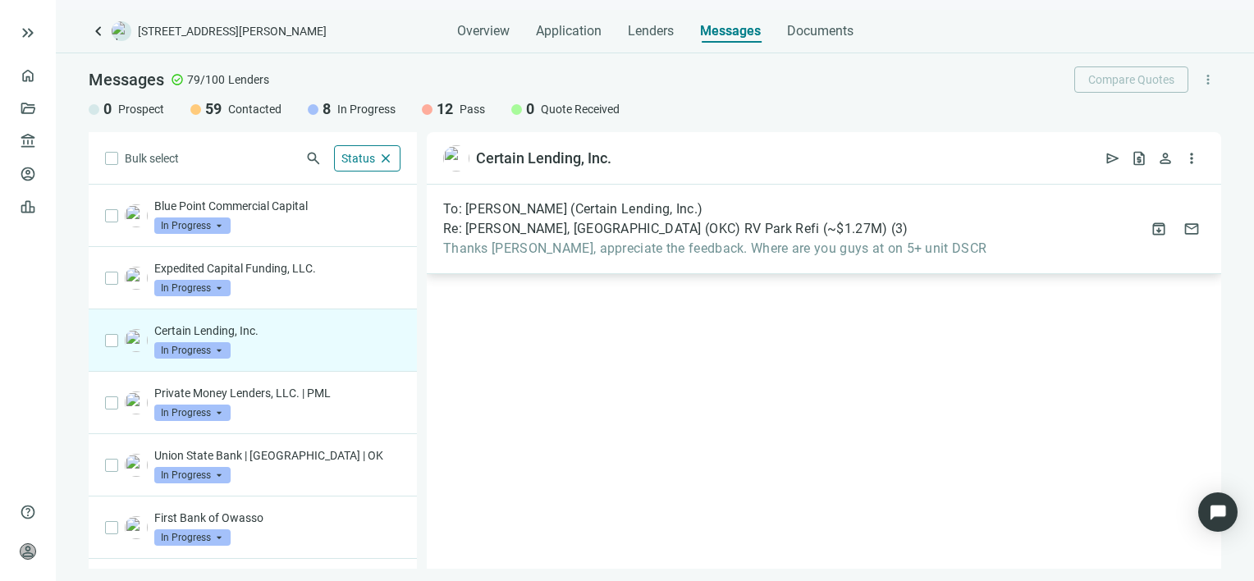
click at [637, 254] on span "Thanks Alex, appreciate the feedback. Where are you guys at on 5+ unit DSCR" at bounding box center [714, 248] width 543 height 16
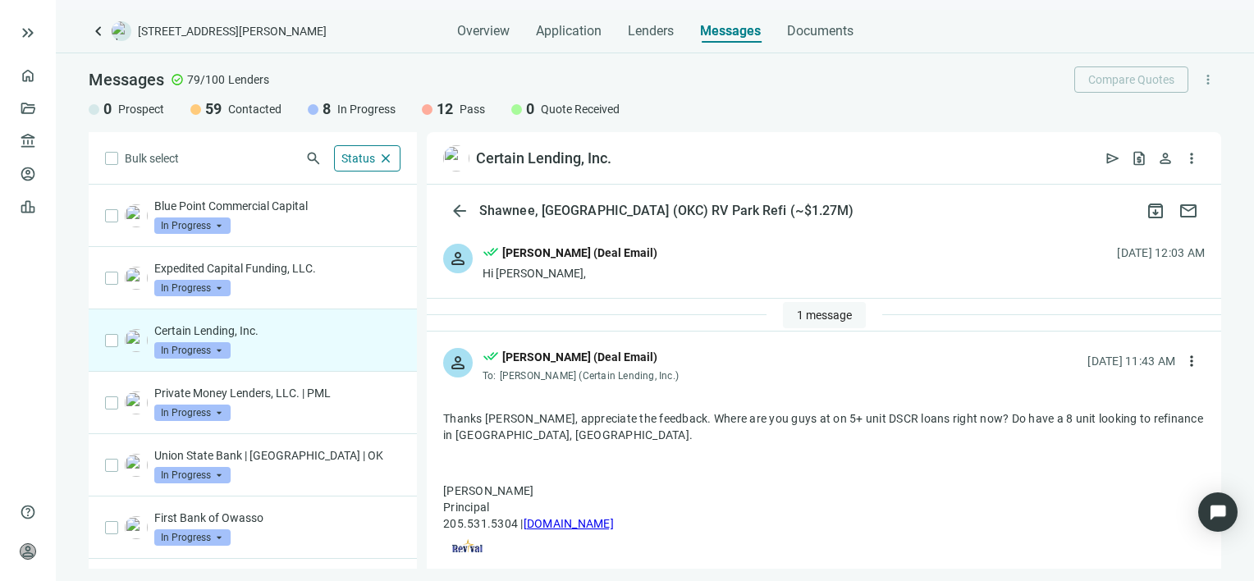
click at [794, 305] on button "1 message" at bounding box center [824, 315] width 83 height 26
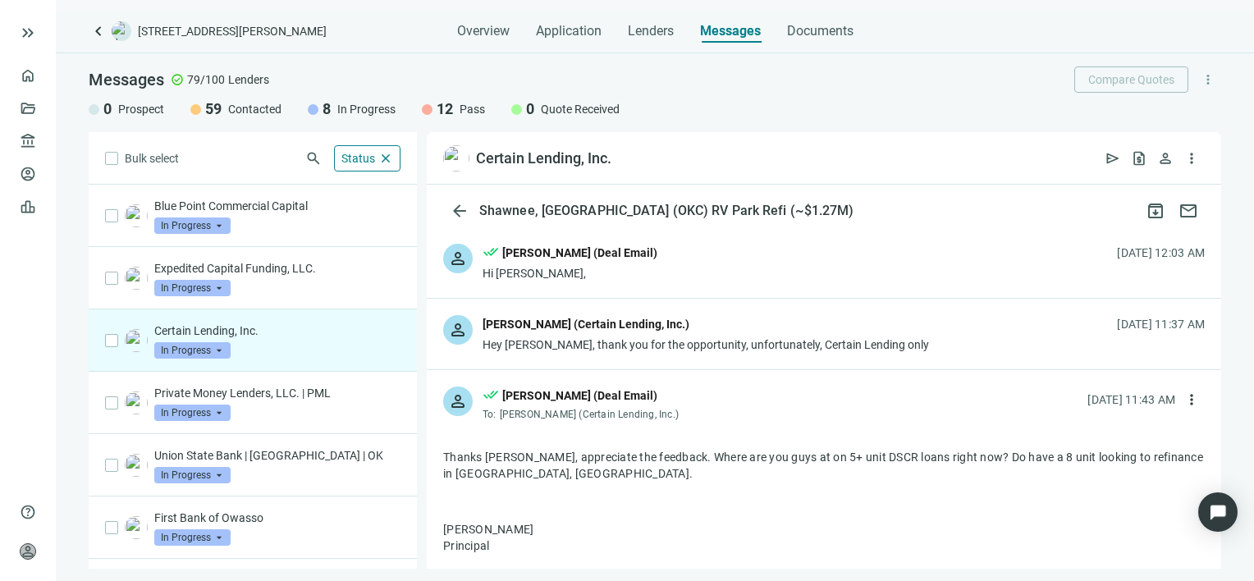
click at [834, 348] on div "Hey Gabe, thank you for the opportunity, unfortunately, Certain Lending only" at bounding box center [706, 345] width 446 height 16
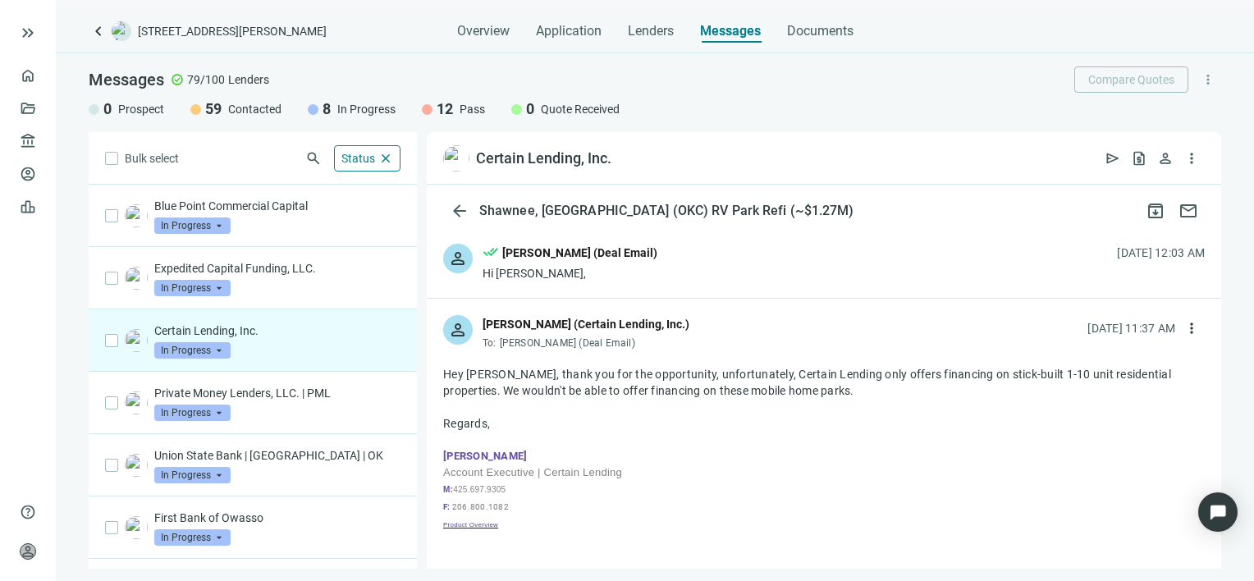
click at [218, 350] on span "In Progress" at bounding box center [192, 350] width 76 height 16
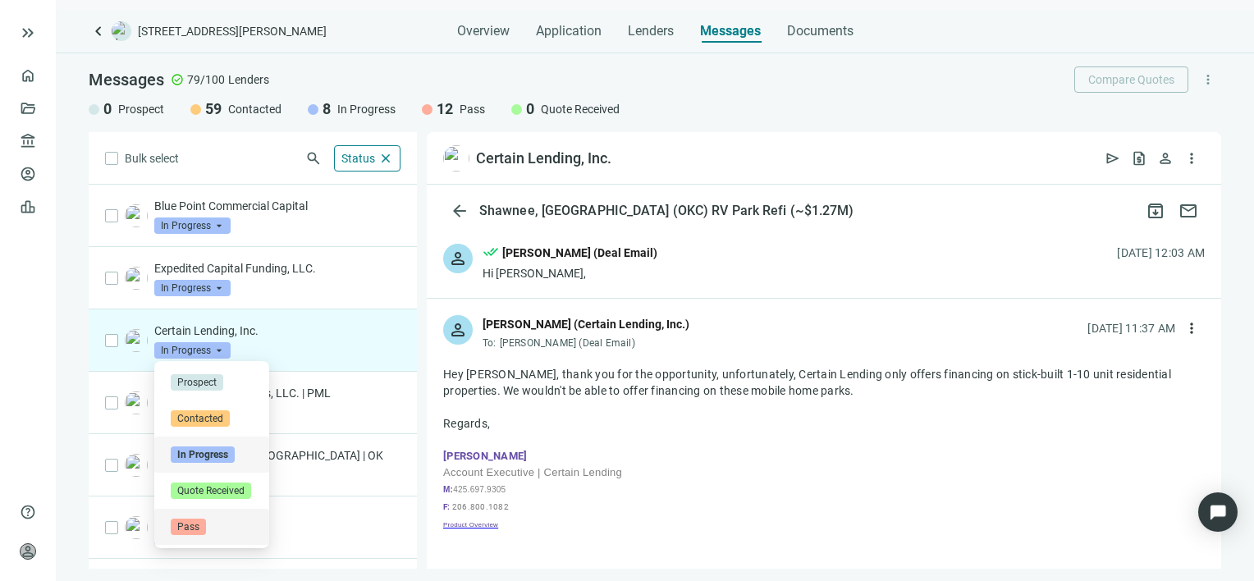
click at [199, 525] on span "Pass" at bounding box center [188, 527] width 35 height 16
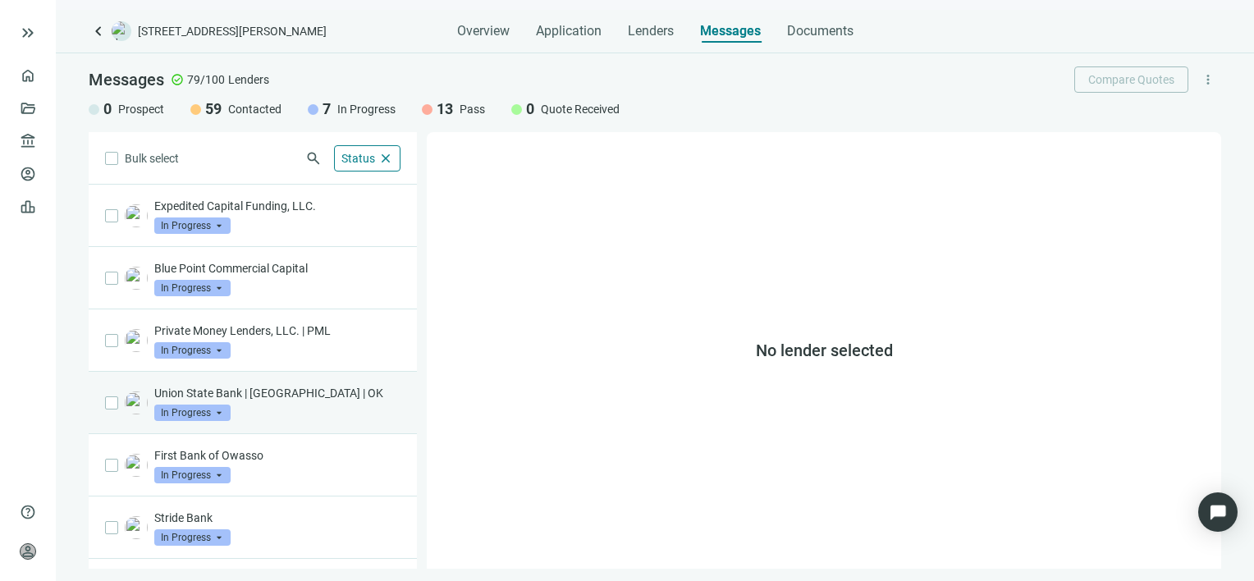
click at [275, 407] on div "Union State Bank | KS | OK In Progress arrow_drop_down" at bounding box center [277, 403] width 246 height 36
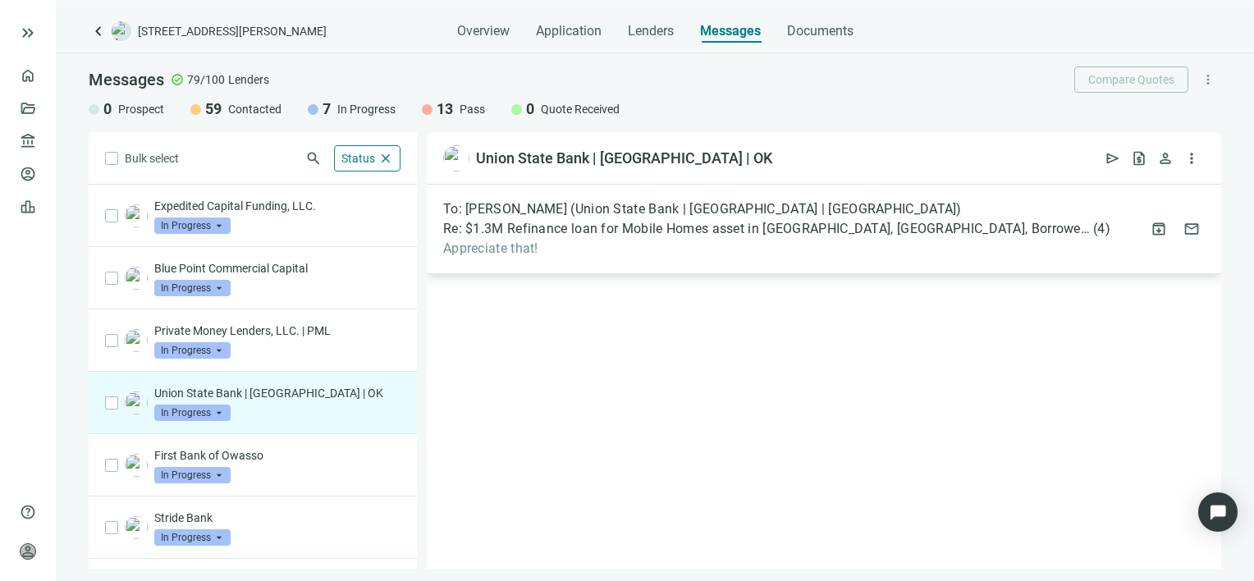
click at [666, 244] on span "Appreciate that!" at bounding box center [776, 248] width 667 height 16
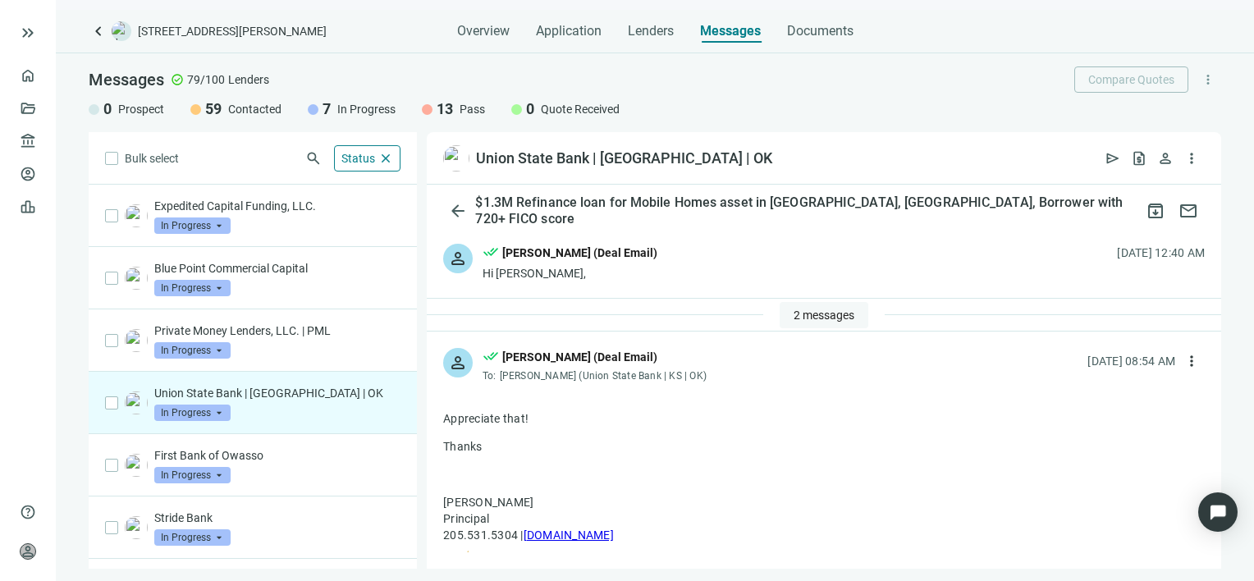
click at [808, 317] on span "2 messages" at bounding box center [824, 315] width 61 height 13
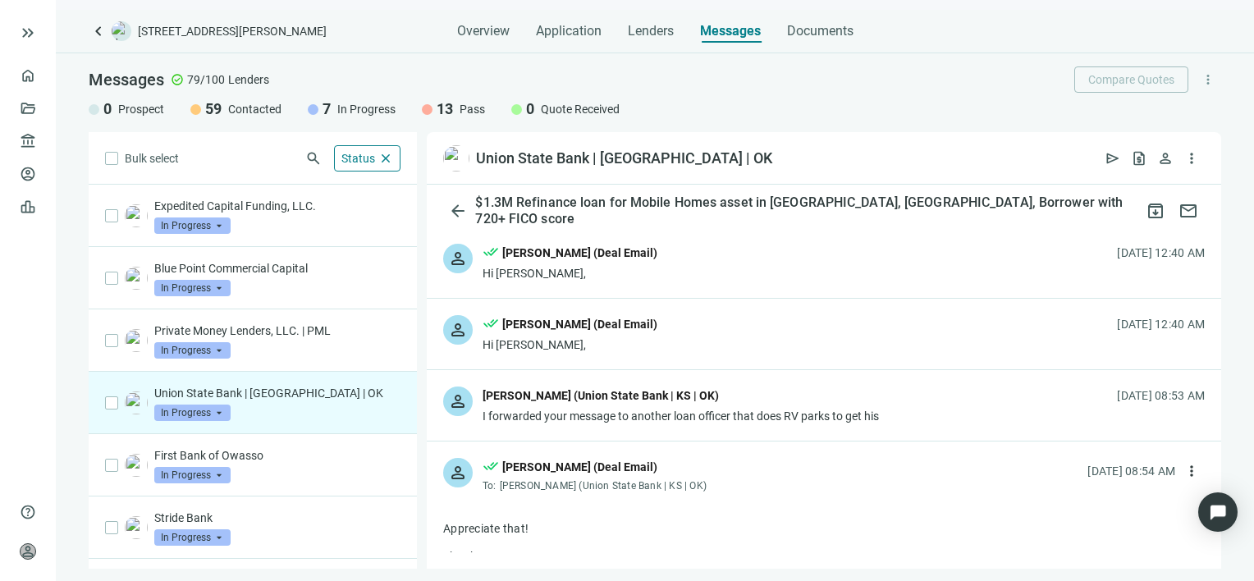
click at [1182, 414] on div "person Christina Wilson (Union State Bank | KS | OK) I forwarded your message t…" at bounding box center [824, 405] width 794 height 71
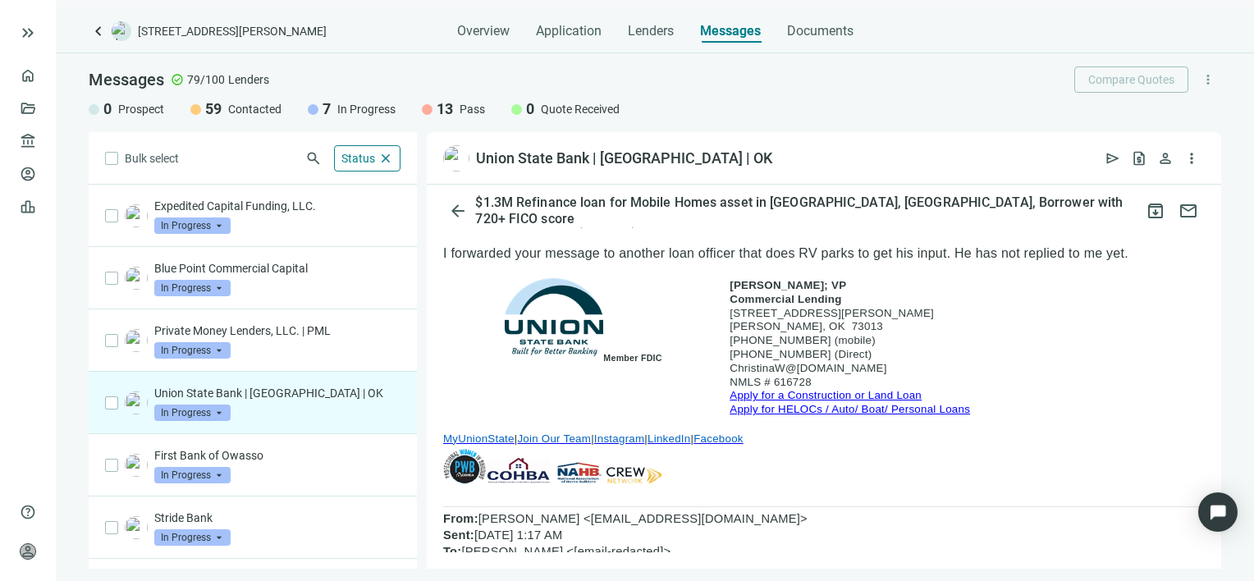
scroll to position [164, 0]
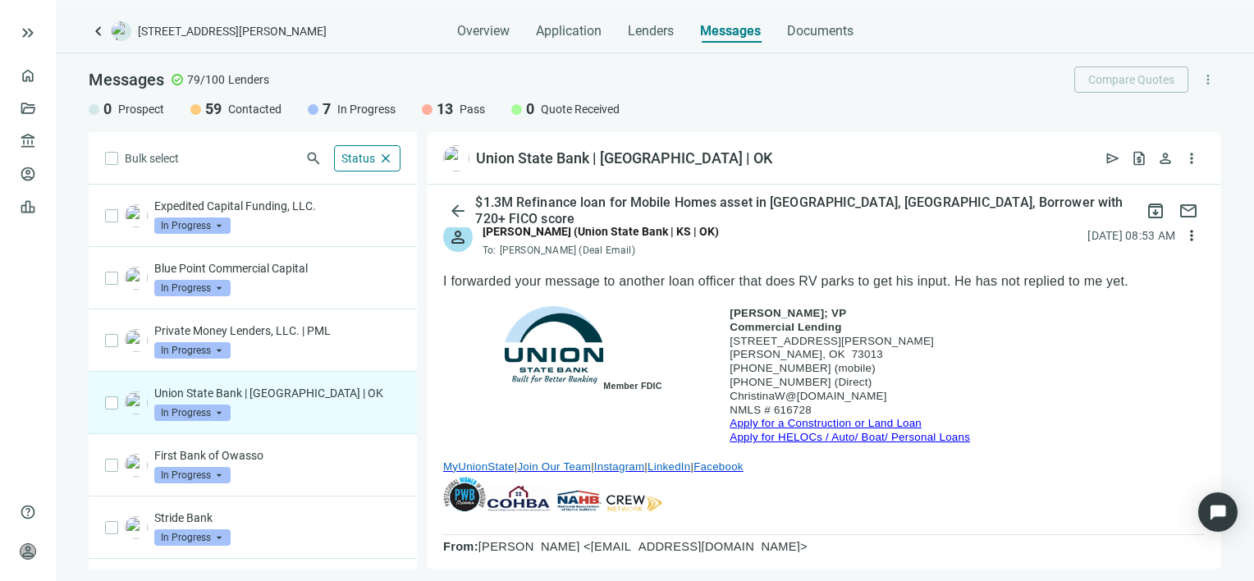
drag, startPoint x: 898, startPoint y: 396, endPoint x: 732, endPoint y: 396, distance: 165.8
click at [732, 396] on p "ChristinaW @MyUnionState.bank" at bounding box center [857, 396] width 255 height 14
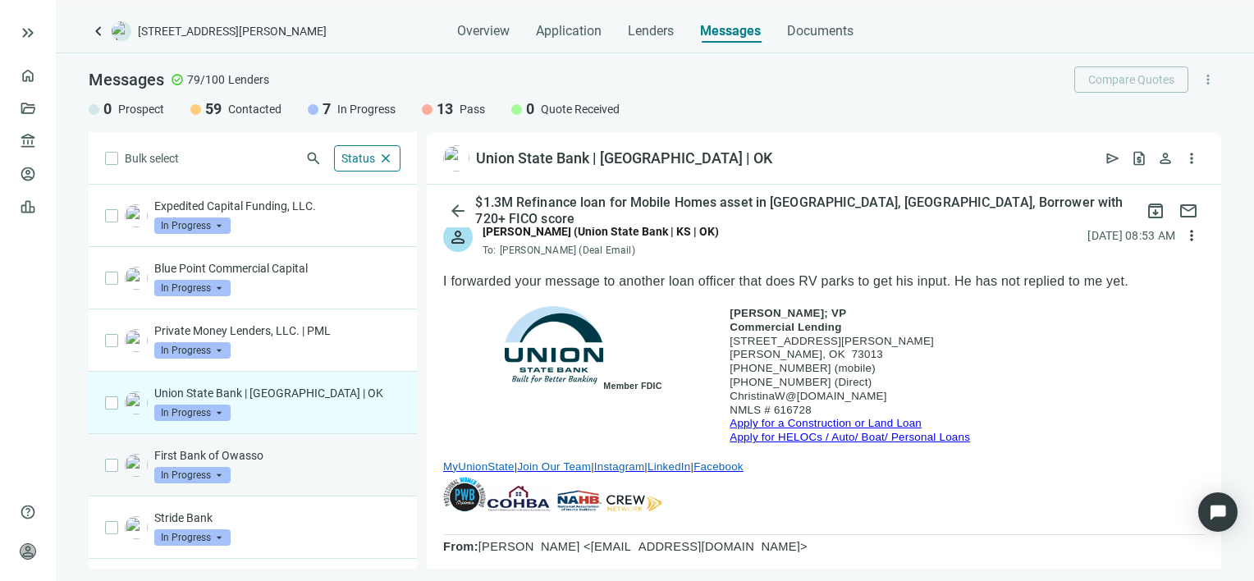
click at [302, 460] on p "First Bank of Owasso" at bounding box center [277, 455] width 246 height 16
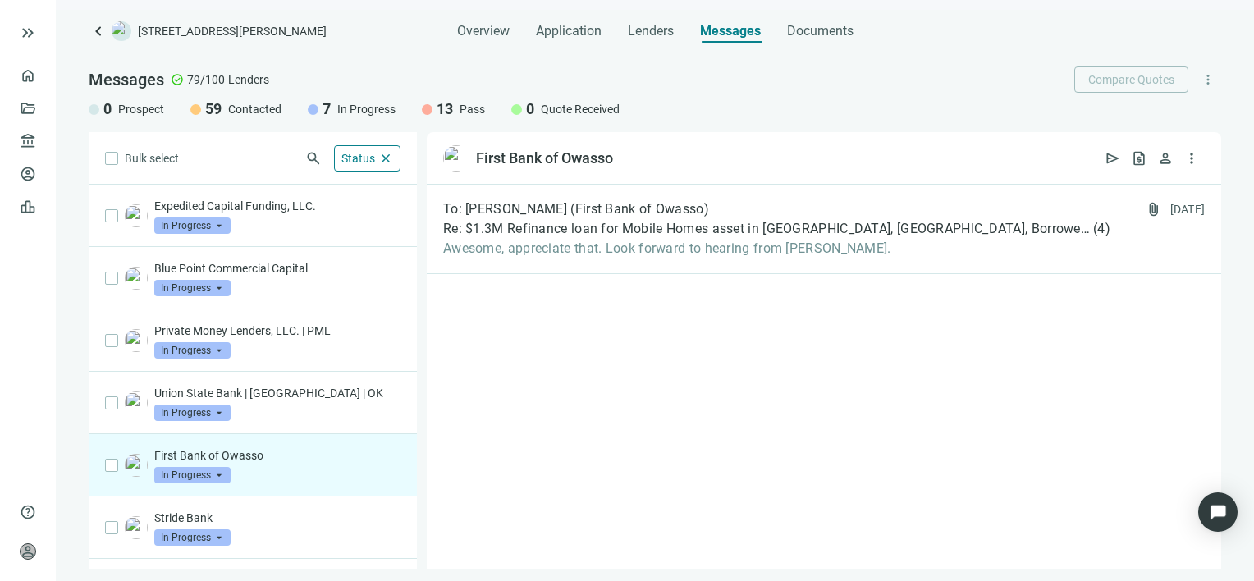
click at [252, 459] on p "First Bank of Owasso" at bounding box center [277, 455] width 246 height 16
click at [651, 228] on span "Re: $1.3M Refinance loan for Mobile Homes asset in Shawnee, OK, Borrower with 7…" at bounding box center [766, 229] width 647 height 16
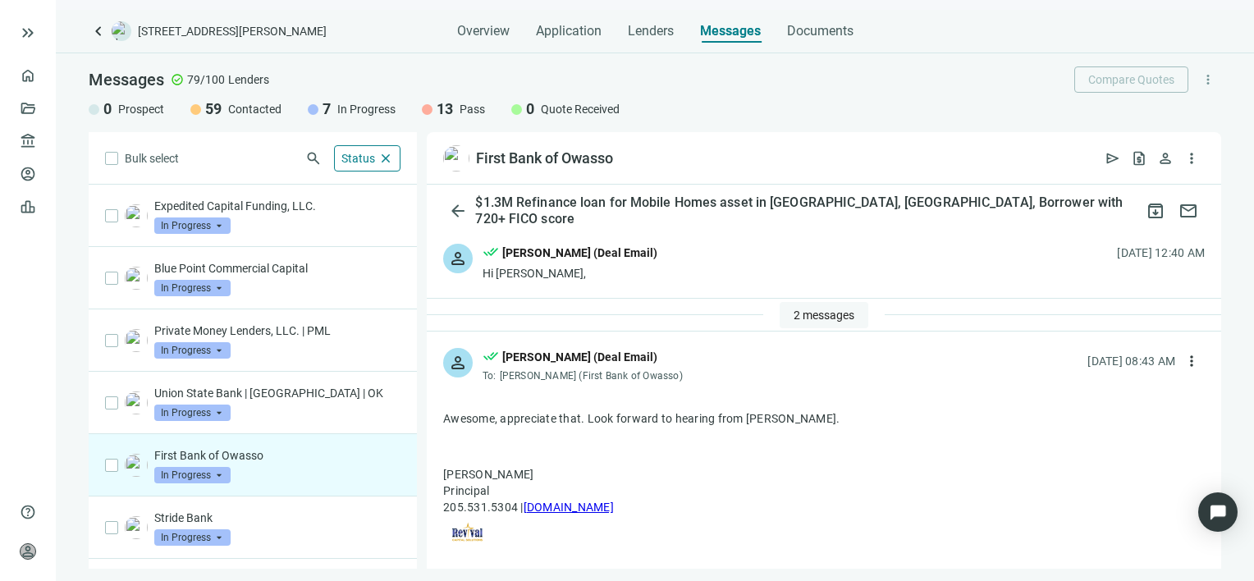
click at [819, 312] on span "2 messages" at bounding box center [824, 315] width 61 height 13
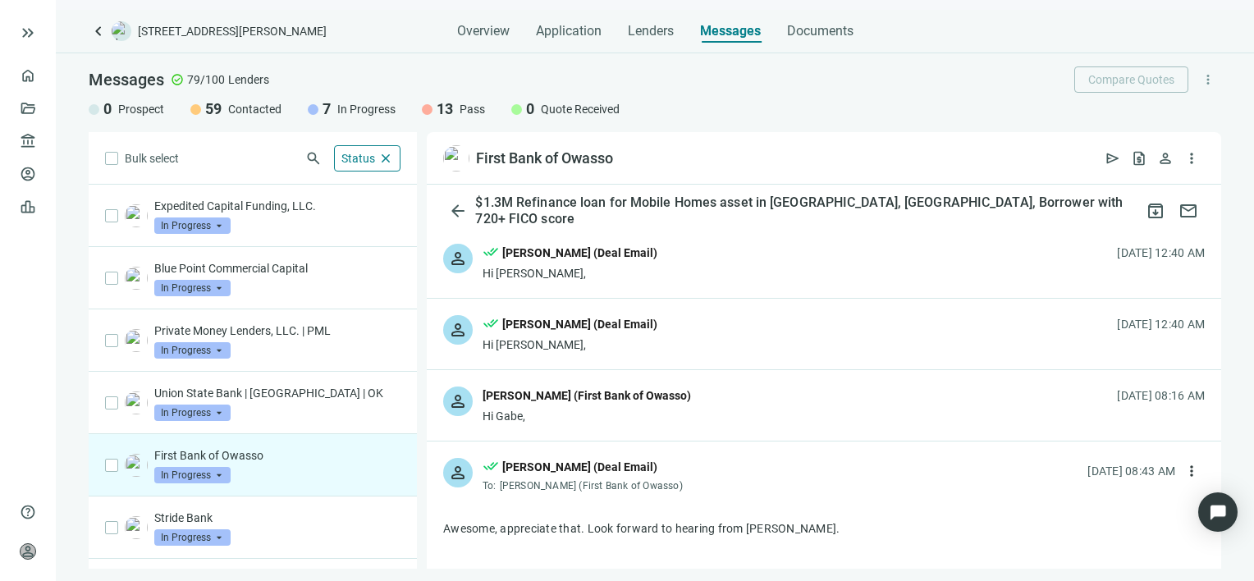
click at [779, 412] on div "person Octavian Msongamwanja (First Bank of Owasso) Hi Gabe, 08.19.2025, 08:16 …" at bounding box center [824, 405] width 794 height 71
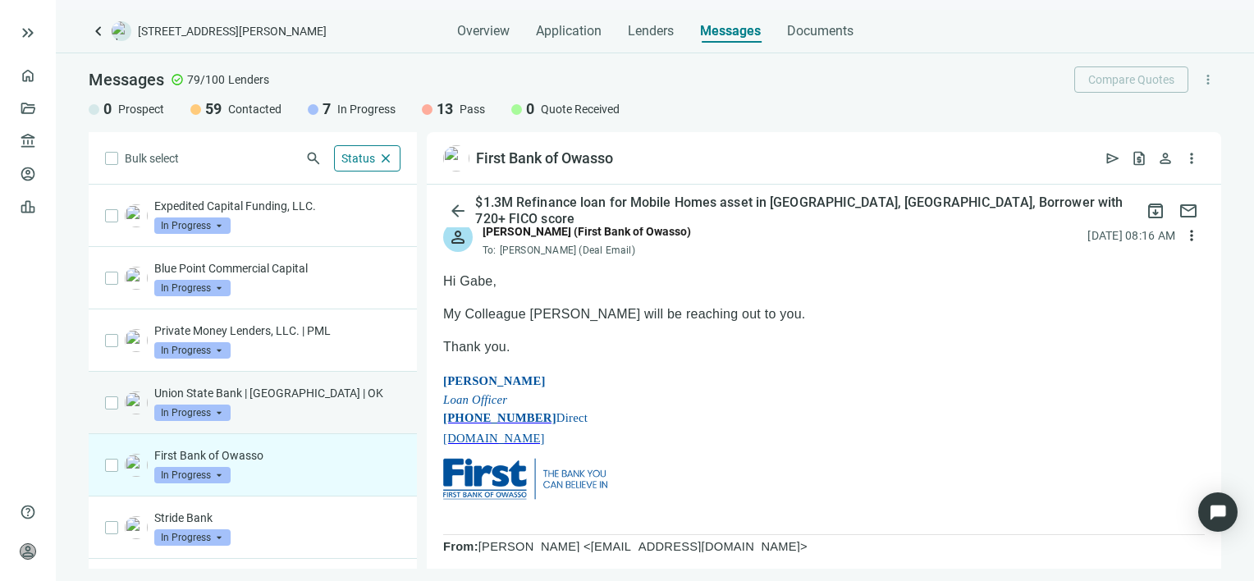
scroll to position [51, 0]
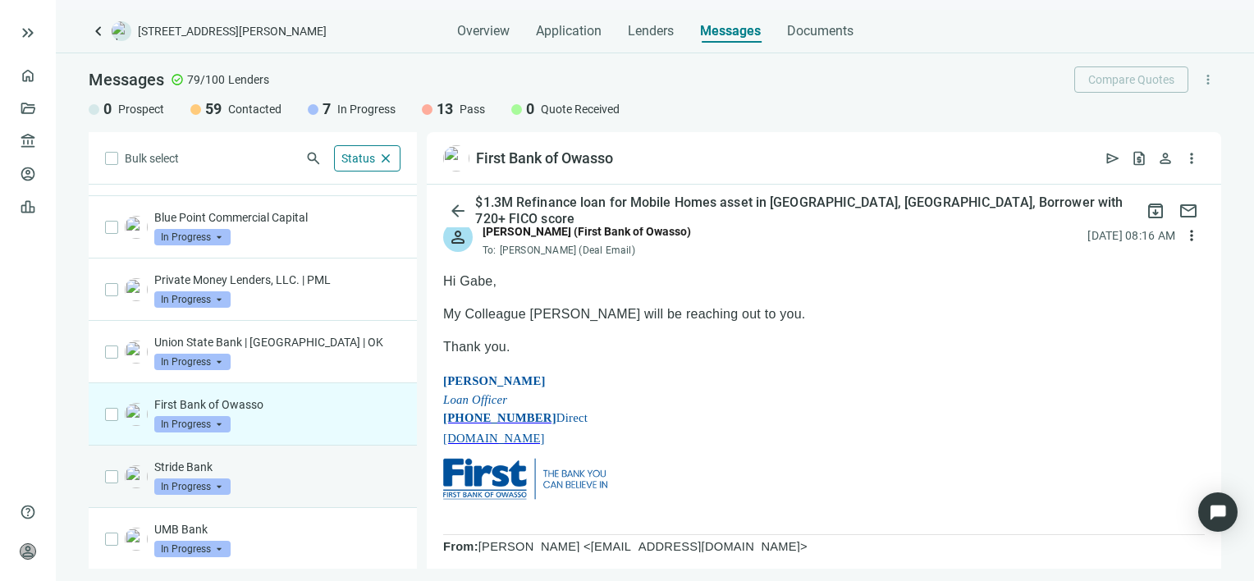
click at [250, 469] on p "Stride Bank" at bounding box center [277, 467] width 246 height 16
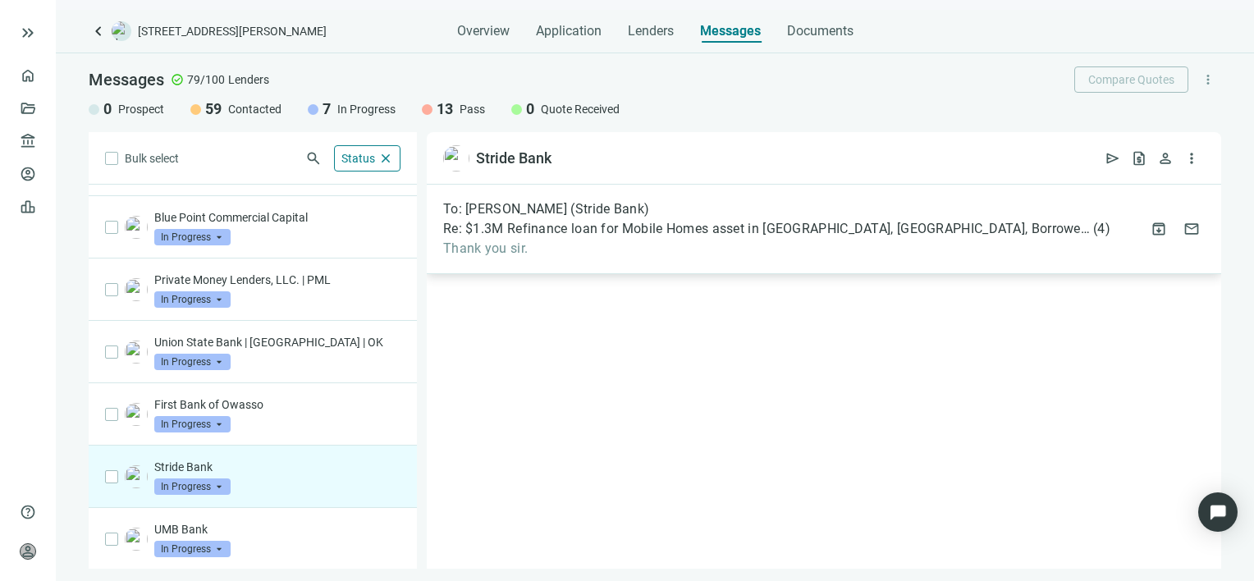
click at [639, 240] on span "Thank you sir." at bounding box center [776, 248] width 667 height 16
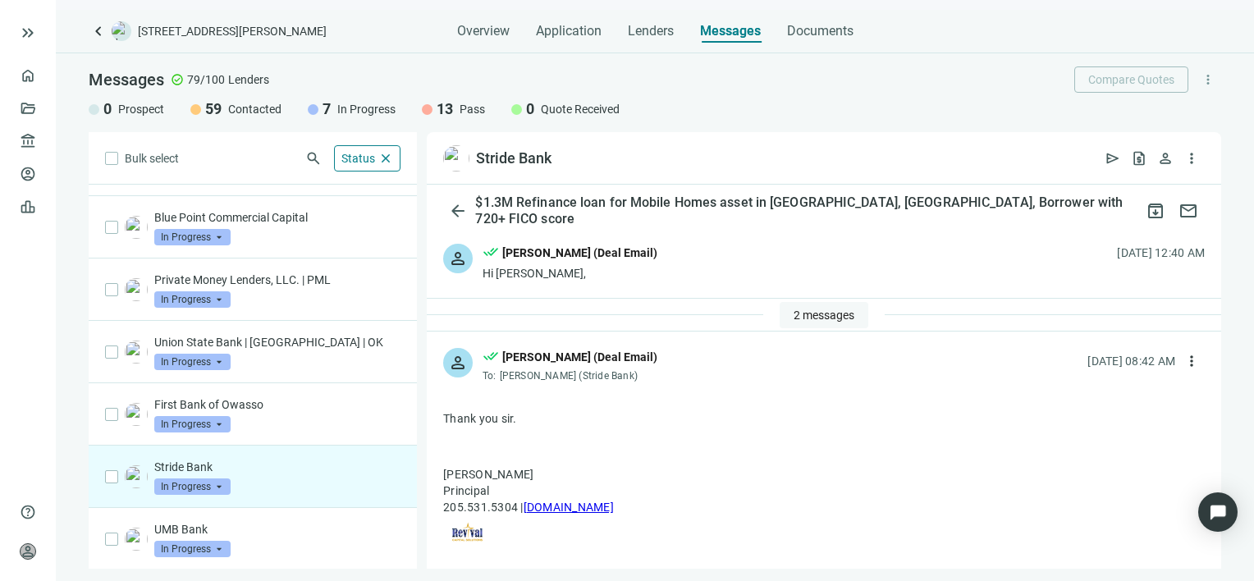
click at [798, 314] on span "2 messages" at bounding box center [824, 315] width 61 height 13
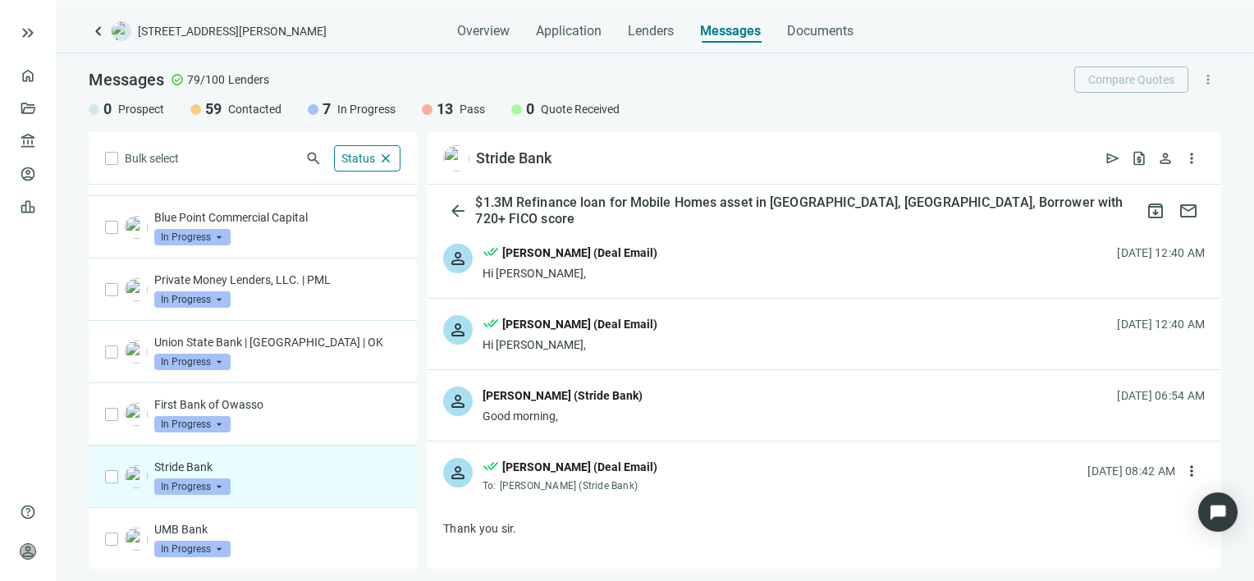
click at [647, 405] on div "person Tanner Heath (Stride Bank) Good morning, 08.19.2025, 06:54 AM" at bounding box center [824, 405] width 794 height 71
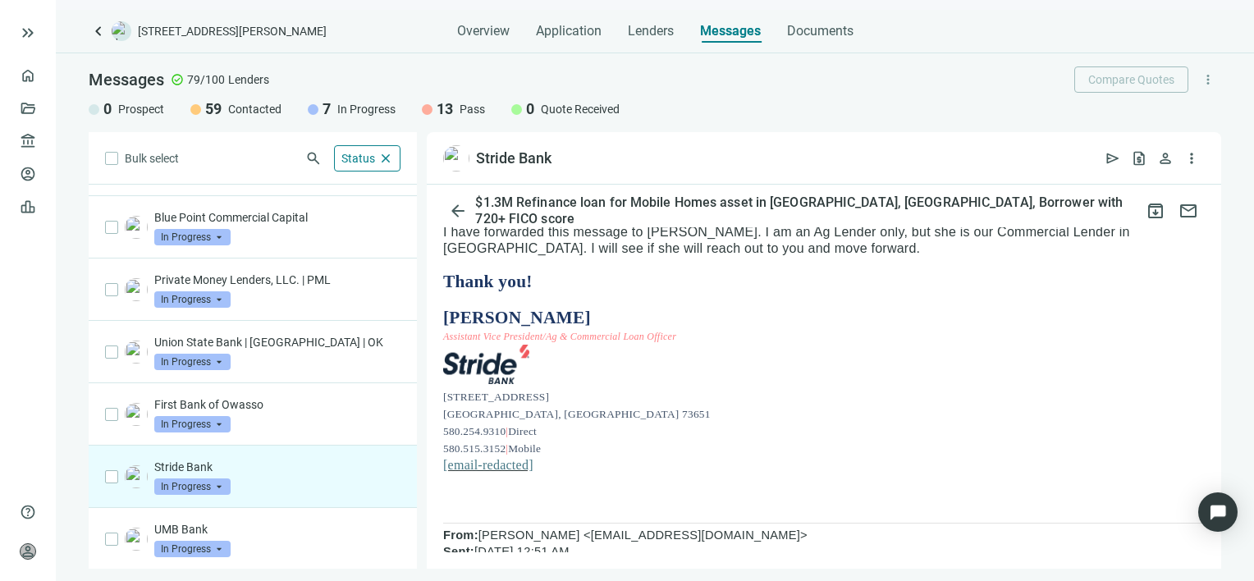
scroll to position [164, 0]
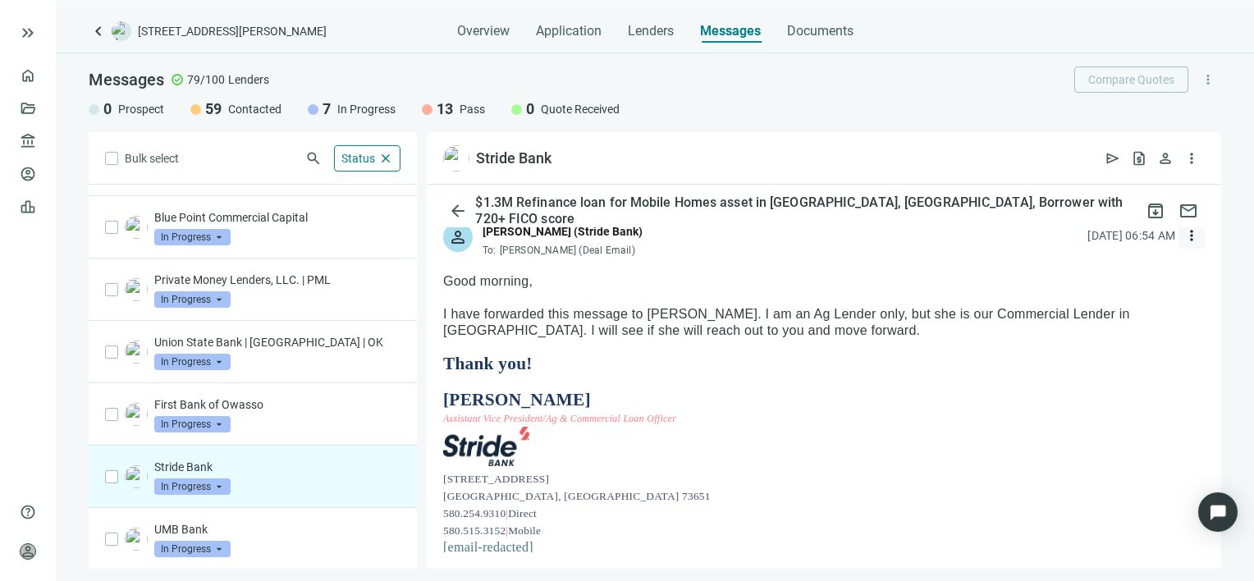
click at [1184, 236] on span "more_vert" at bounding box center [1192, 235] width 16 height 16
click at [1103, 299] on div "reply_all Reply all" at bounding box center [1101, 302] width 174 height 30
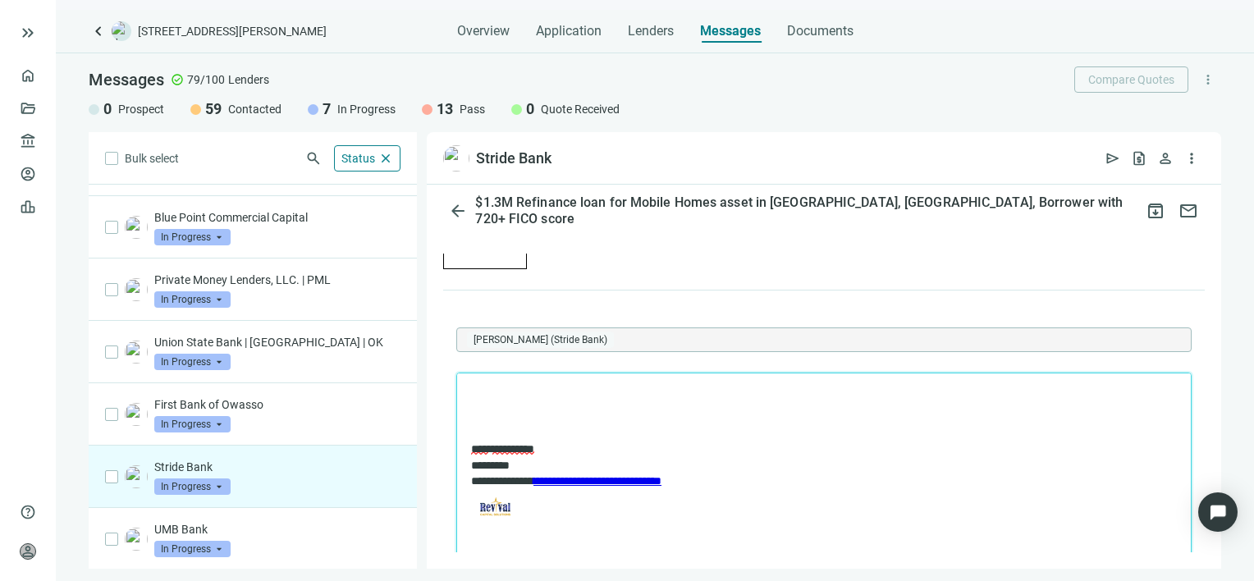
click at [664, 335] on div "Tanner Heath (Stride Bank)" at bounding box center [802, 339] width 671 height 23
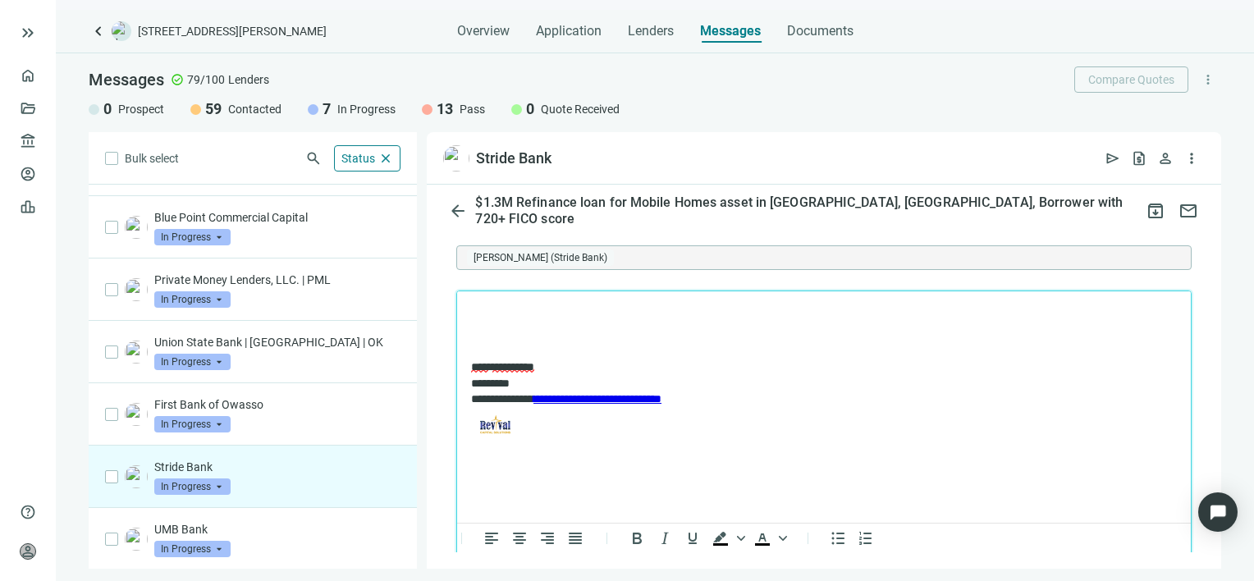
scroll to position [2152, 0]
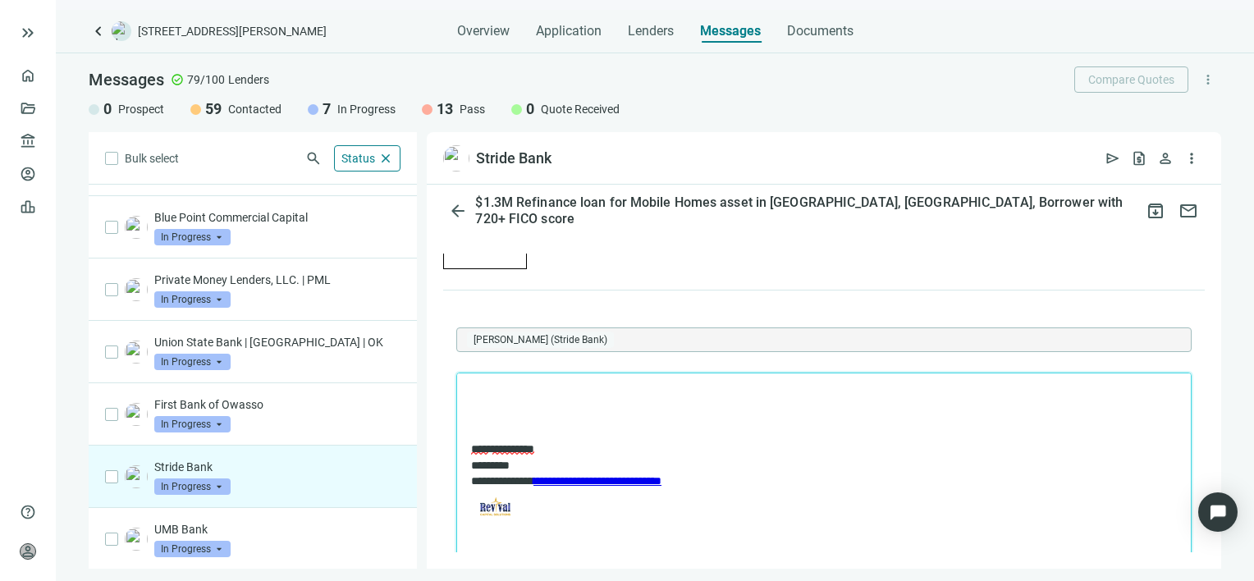
click at [730, 334] on div "Tanner Heath (Stride Bank)" at bounding box center [802, 339] width 671 height 23
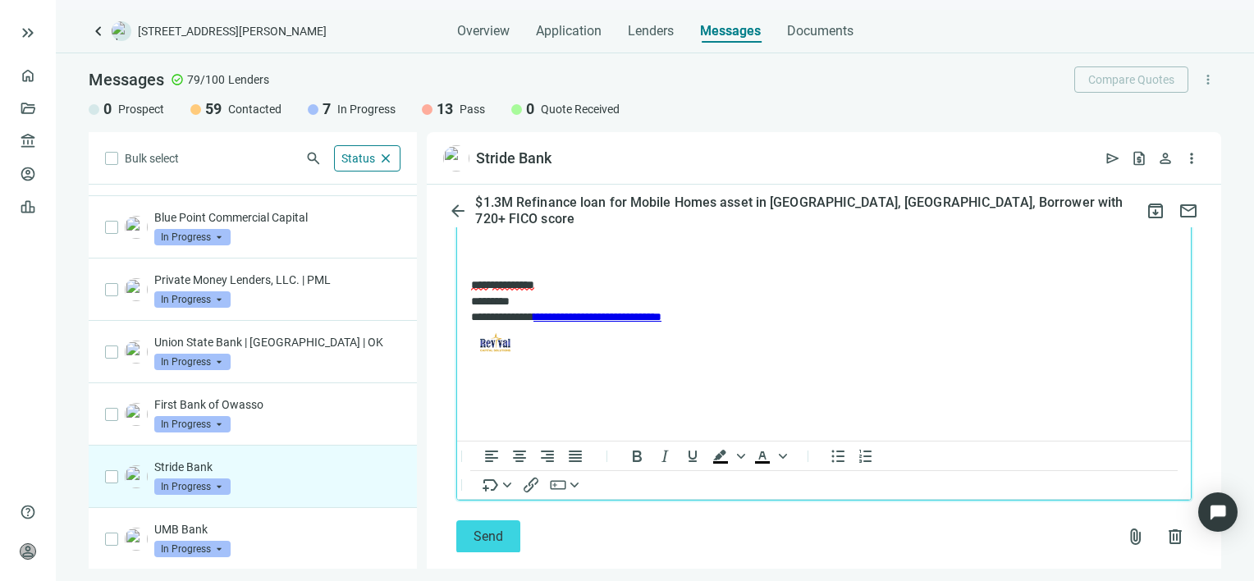
scroll to position [2480, 0]
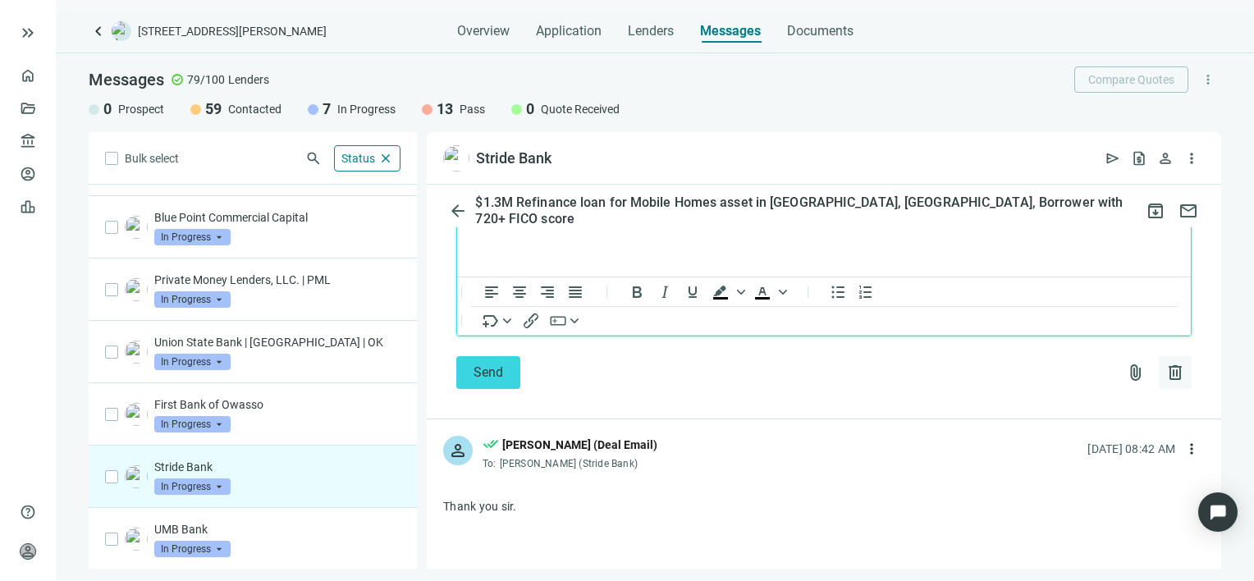
click at [1165, 368] on span "delete" at bounding box center [1175, 373] width 20 height 20
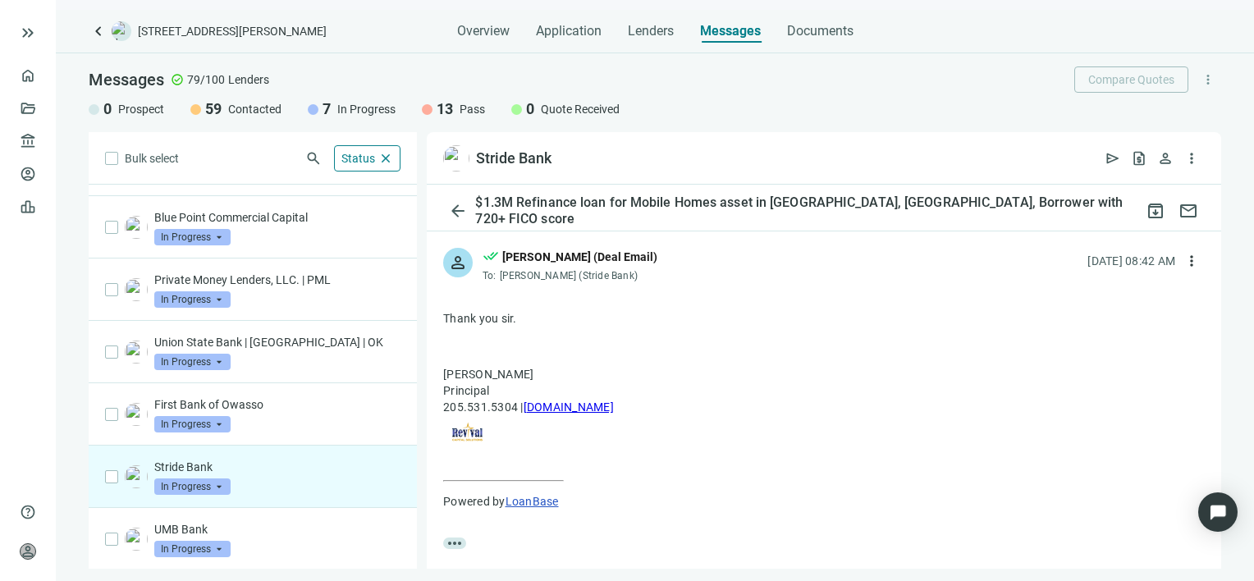
scroll to position [2124, 0]
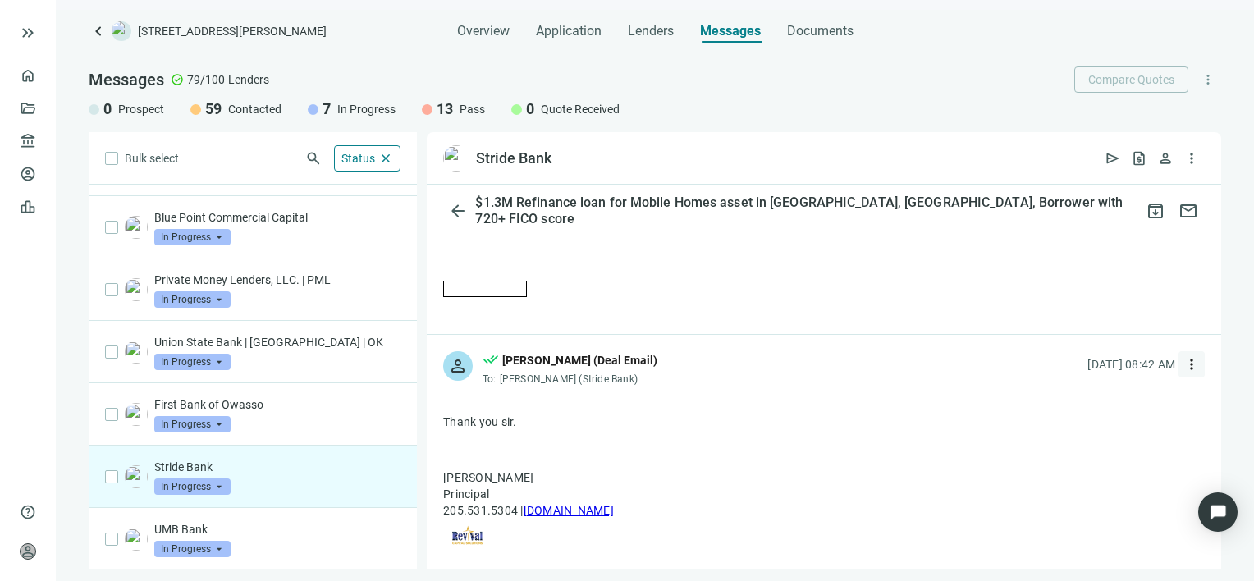
click at [1184, 359] on span "more_vert" at bounding box center [1192, 364] width 16 height 16
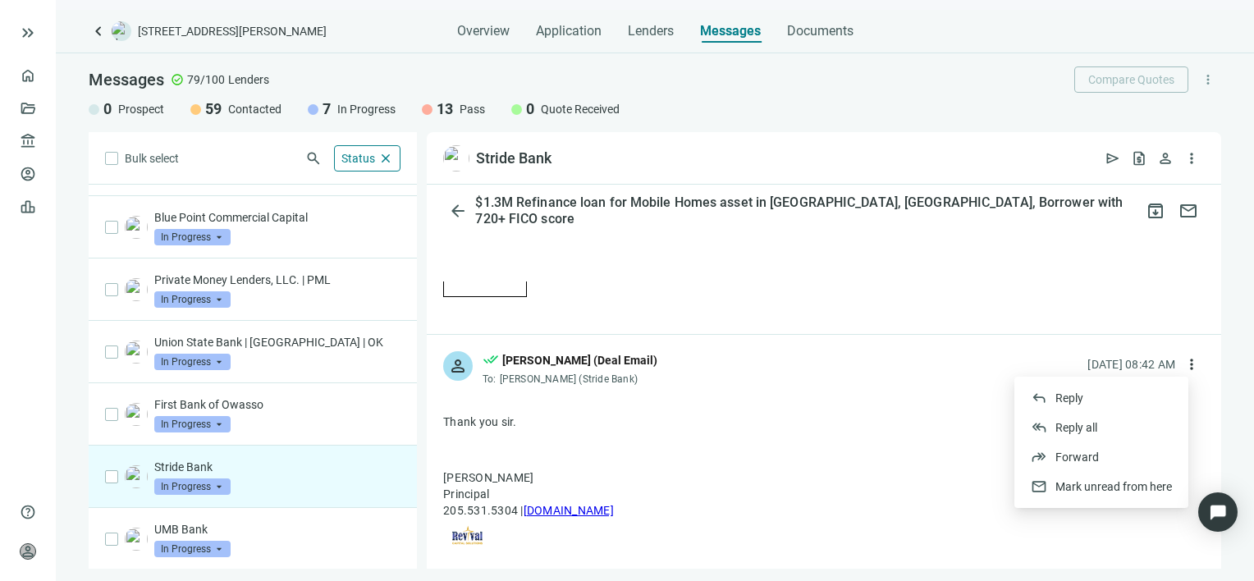
click at [974, 363] on div "person done_all Gabe Gruszynski (Deal Email) To: Tanner Heath (Stride Bank) 08.…" at bounding box center [824, 362] width 794 height 54
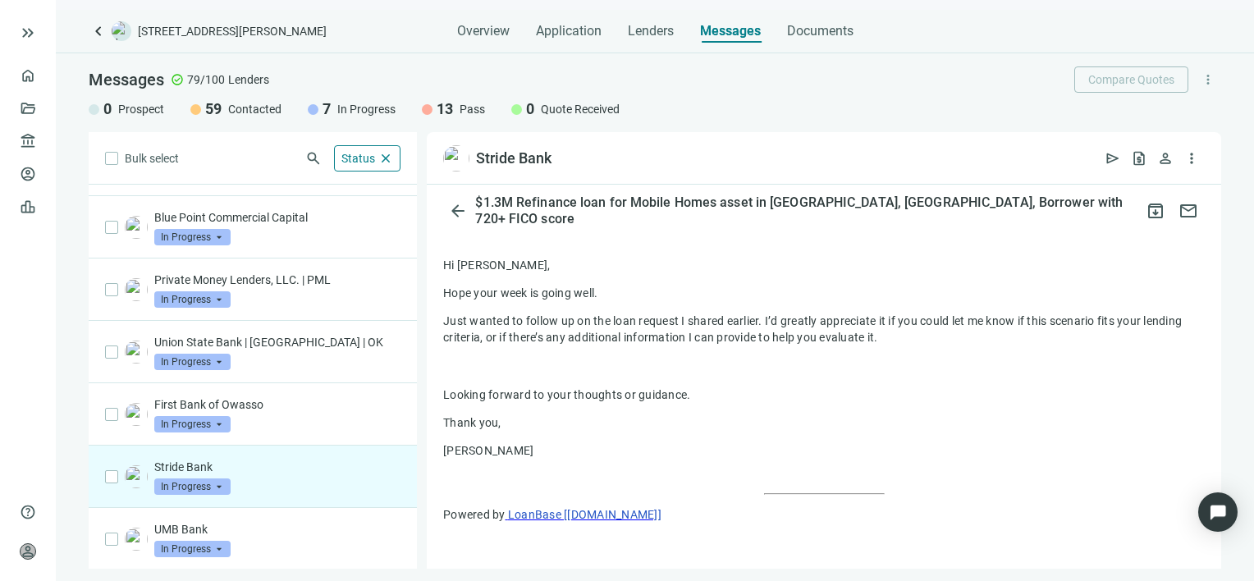
scroll to position [0, 0]
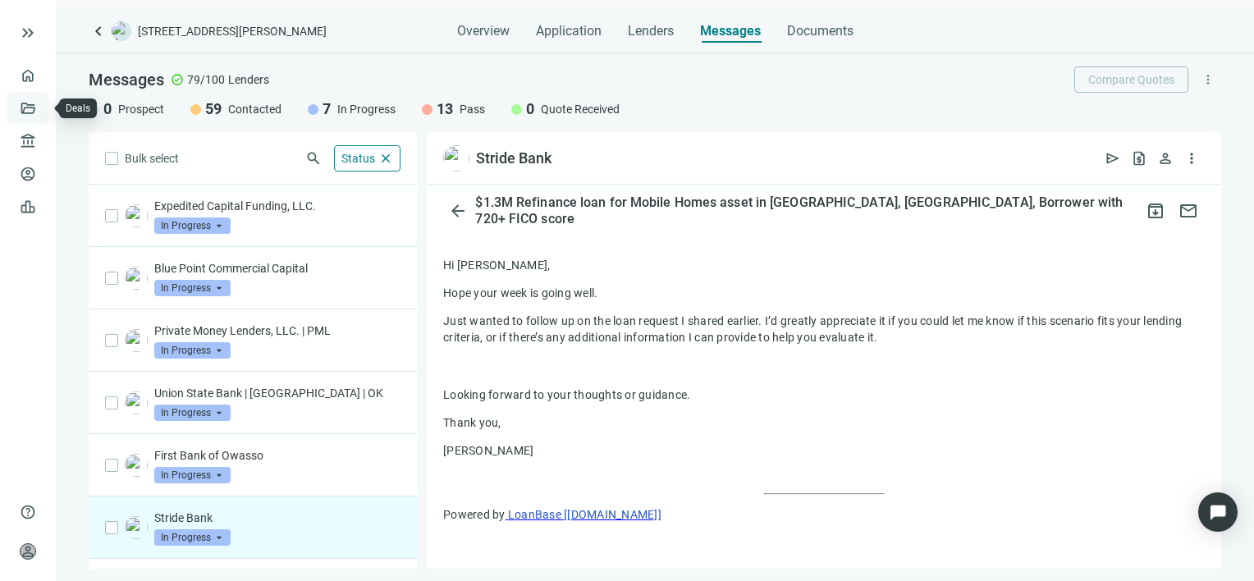
click at [41, 107] on link "Deals" at bounding box center [56, 108] width 30 height 13
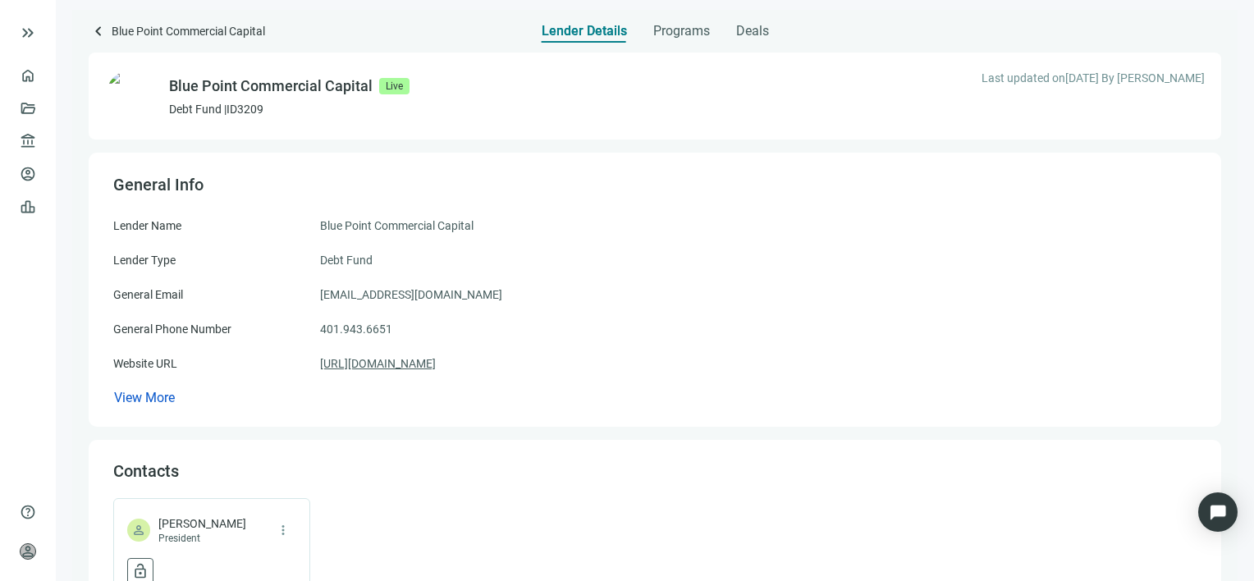
click at [436, 364] on link "[URL][DOMAIN_NAME]" at bounding box center [378, 364] width 116 height 18
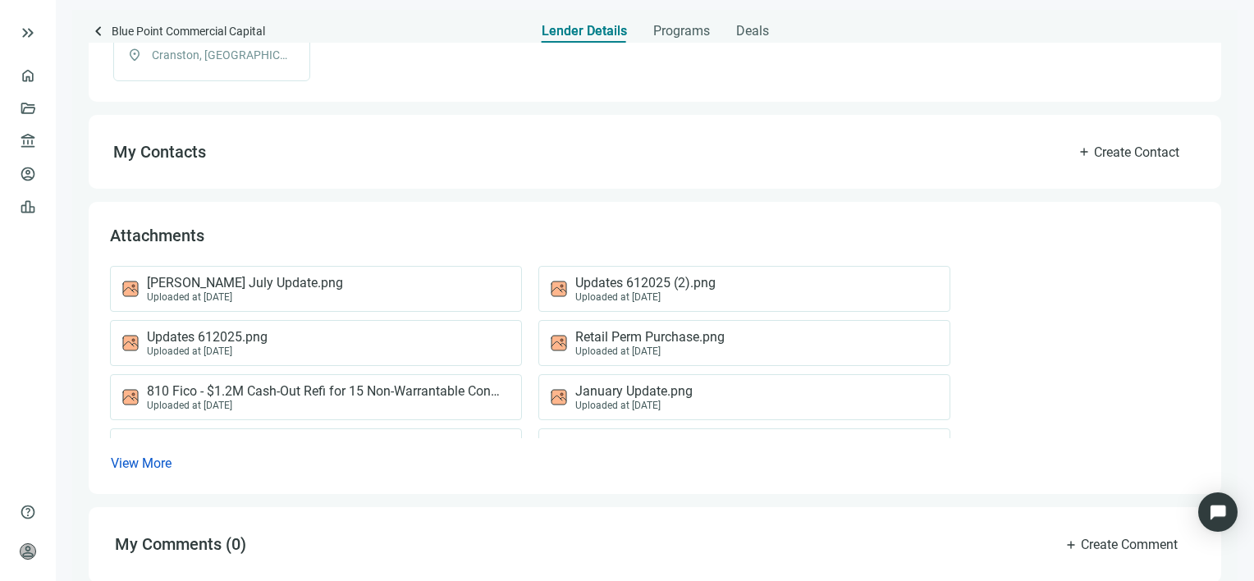
scroll to position [694, 0]
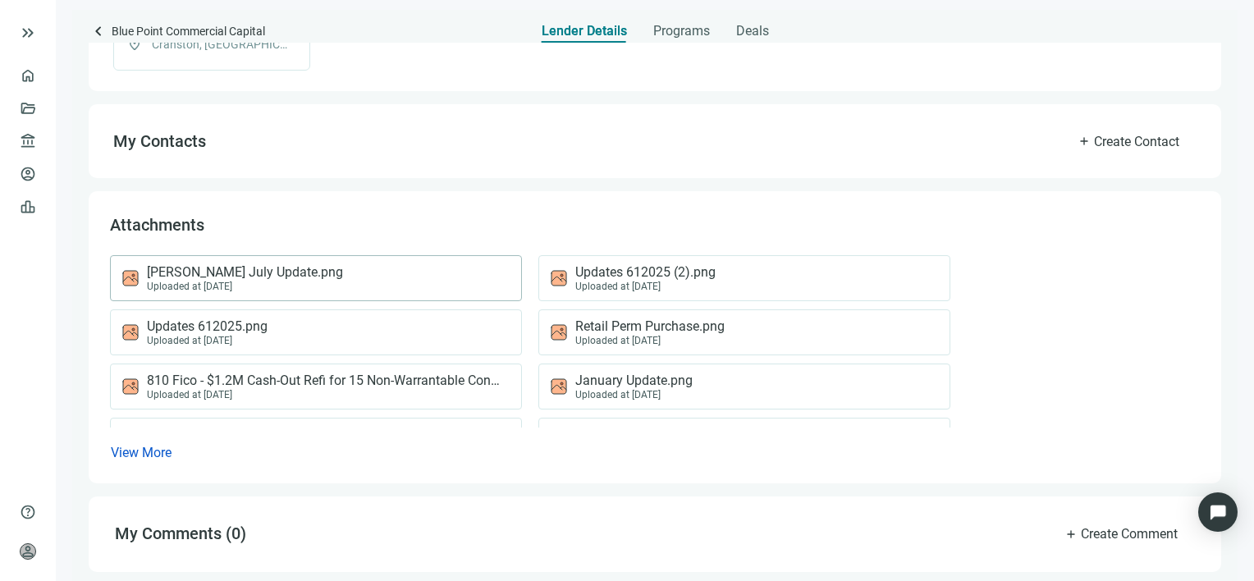
click at [277, 274] on span "[PERSON_NAME] July Update.png" at bounding box center [245, 272] width 196 height 16
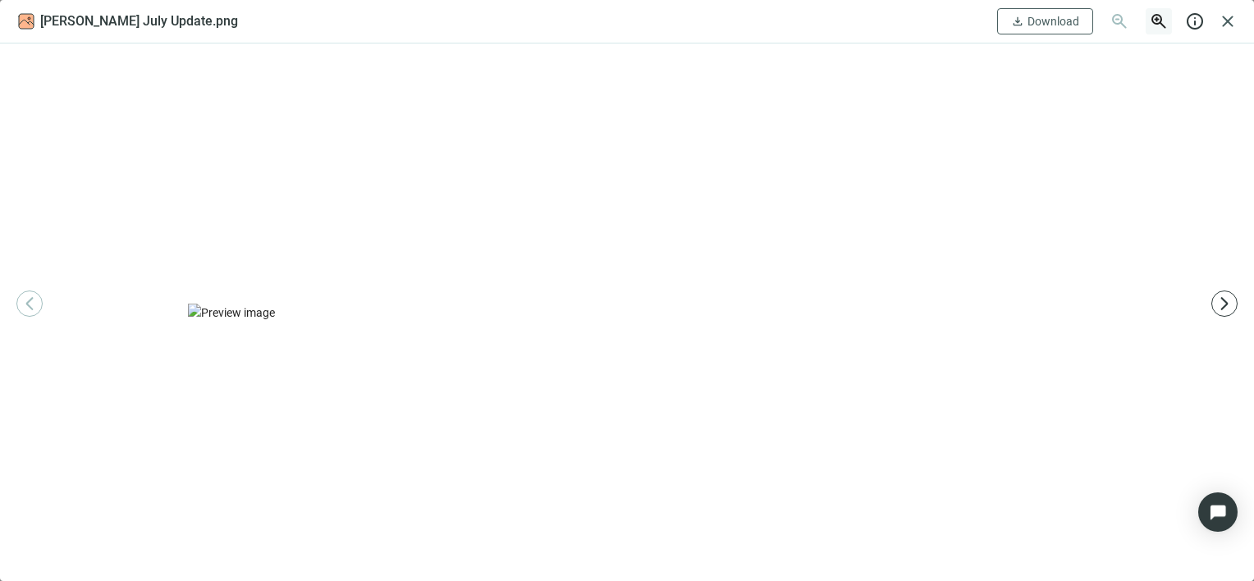
click at [1158, 16] on span "zoom_in" at bounding box center [1159, 21] width 20 height 20
click at [1219, 300] on span "arrow_forward_ios" at bounding box center [1224, 303] width 16 height 16
click at [1218, 300] on span "arrow_forward_ios" at bounding box center [1224, 303] width 16 height 16
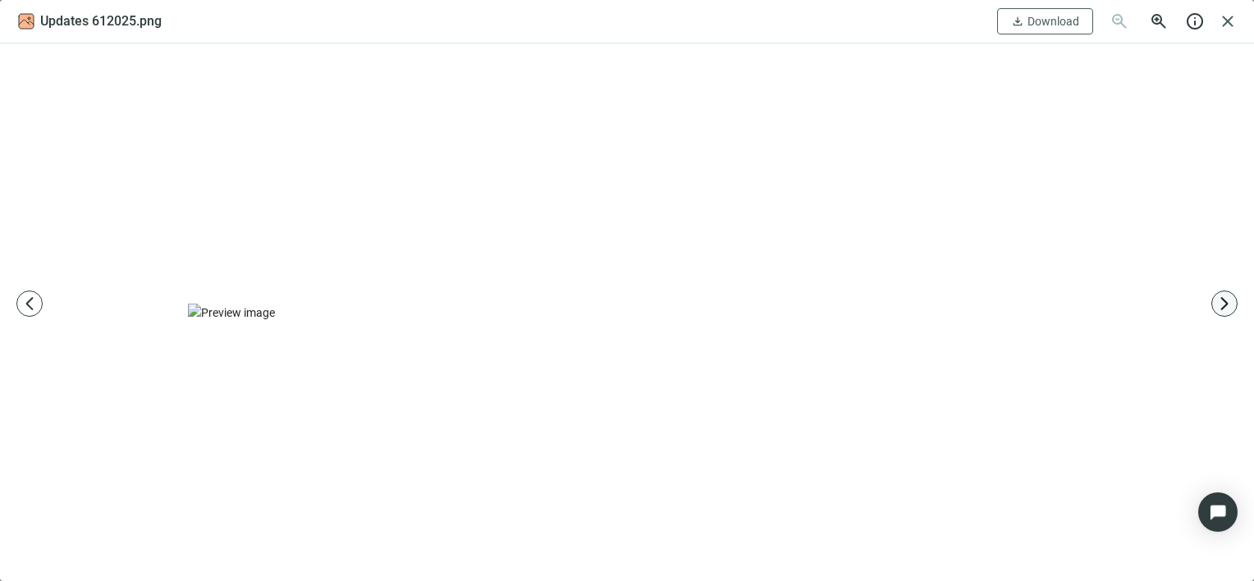
click at [1218, 300] on span "arrow_forward_ios" at bounding box center [1224, 303] width 16 height 16
click at [1218, 301] on span "arrow_forward_ios" at bounding box center [1224, 303] width 16 height 16
click at [1215, 302] on button "arrow_forward_ios" at bounding box center [1224, 304] width 26 height 26
click at [31, 306] on span "arrow_back_ios_new" at bounding box center [29, 303] width 16 height 16
click at [1219, 307] on span "arrow_forward_ios" at bounding box center [1224, 303] width 16 height 16
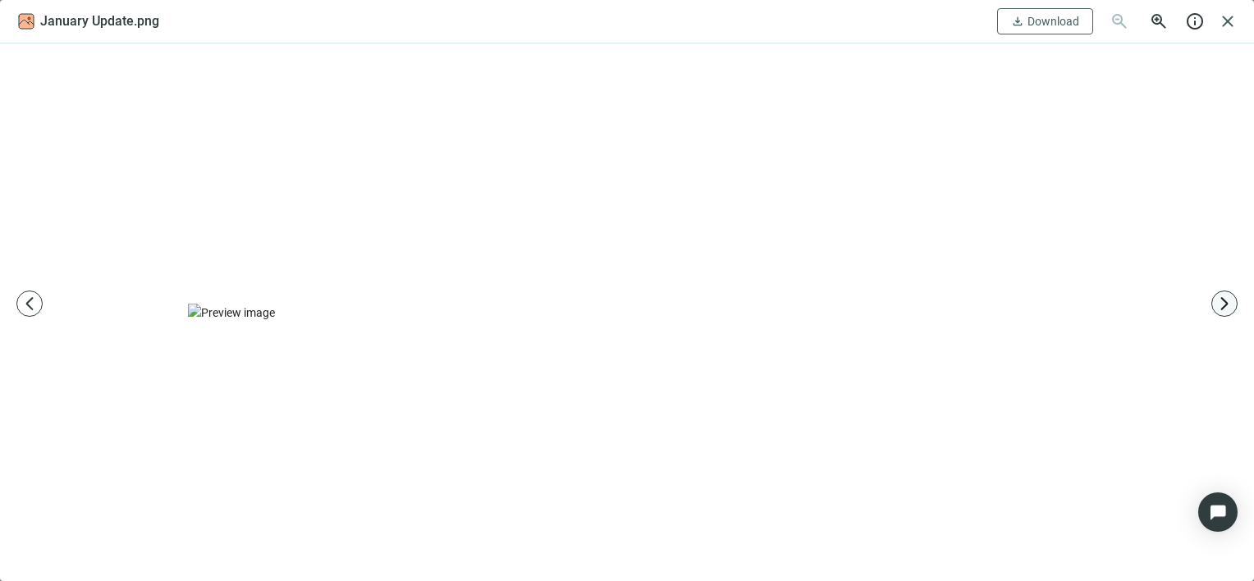
click at [1220, 304] on span "arrow_forward_ios" at bounding box center [1224, 303] width 16 height 16
click at [1227, 310] on span "arrow_forward_ios" at bounding box center [1224, 303] width 16 height 16
click at [1220, 301] on span "arrow_forward_ios" at bounding box center [1224, 303] width 16 height 16
click at [1229, 307] on span "arrow_forward_ios" at bounding box center [1224, 303] width 16 height 16
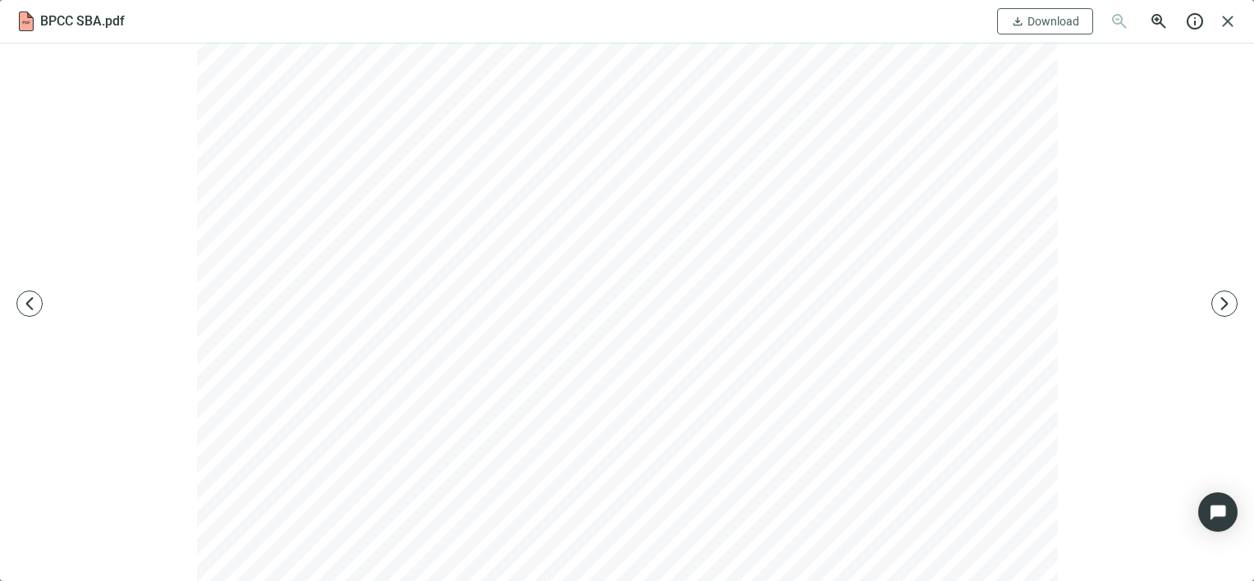
scroll to position [594, 0]
click at [1221, 305] on span "arrow_forward_ios" at bounding box center [1224, 303] width 16 height 16
